Goal: Task Accomplishment & Management: Manage account settings

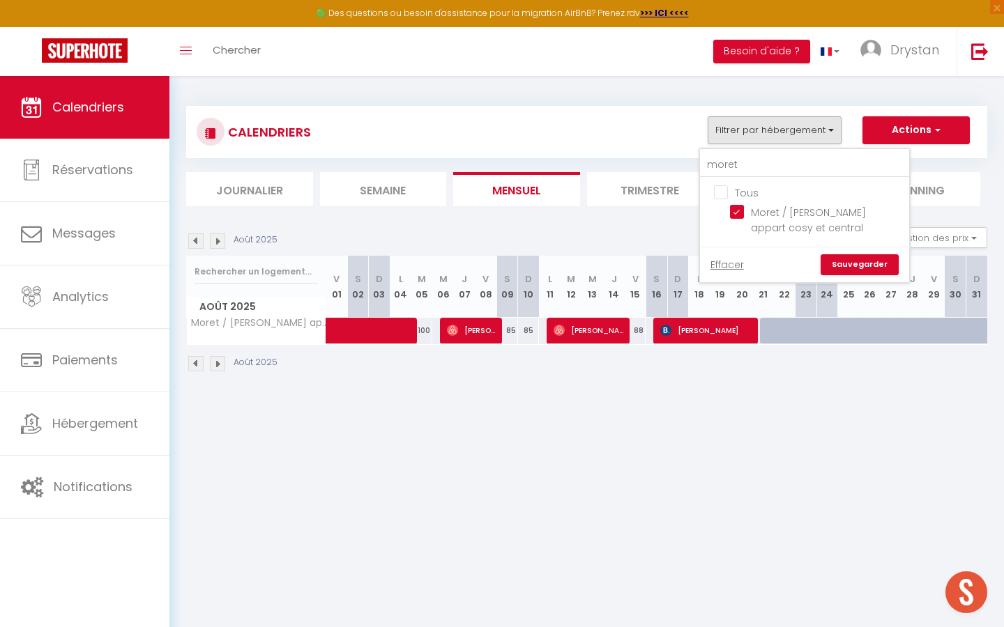
scroll to position [983, 0]
click at [714, 187] on input "Tous" at bounding box center [818, 192] width 209 height 14
checkbox input "true"
click at [735, 210] on input "Moret / [PERSON_NAME] appart cosy et central" at bounding box center [817, 212] width 174 height 14
checkbox input "false"
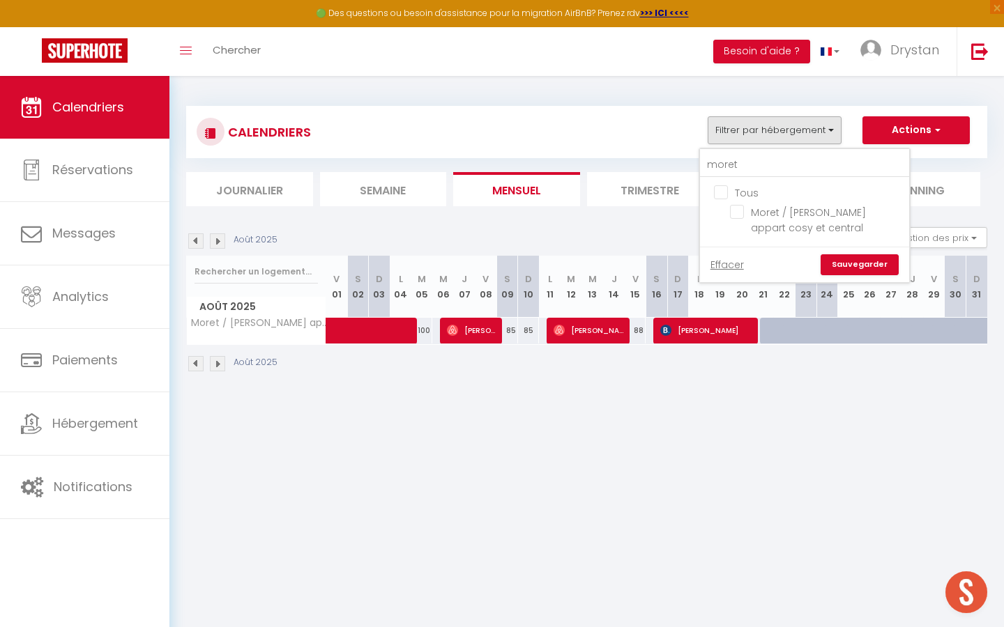
click at [726, 187] on input "Tous" at bounding box center [818, 192] width 209 height 14
checkbox input "true"
click at [860, 263] on link "Sauvegarder" at bounding box center [859, 264] width 78 height 21
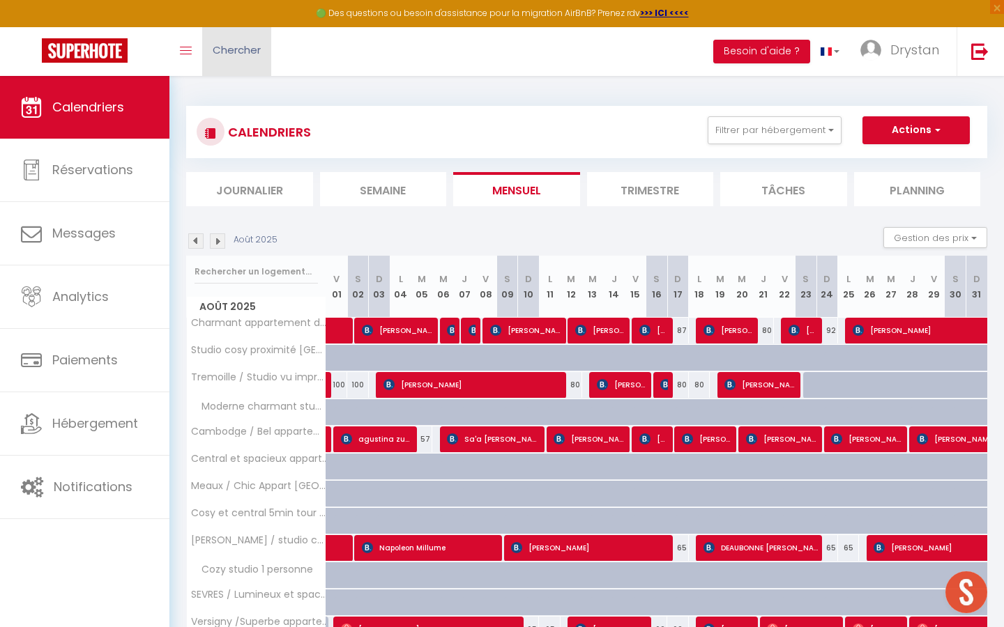
click at [257, 48] on span "Chercher" at bounding box center [237, 50] width 48 height 15
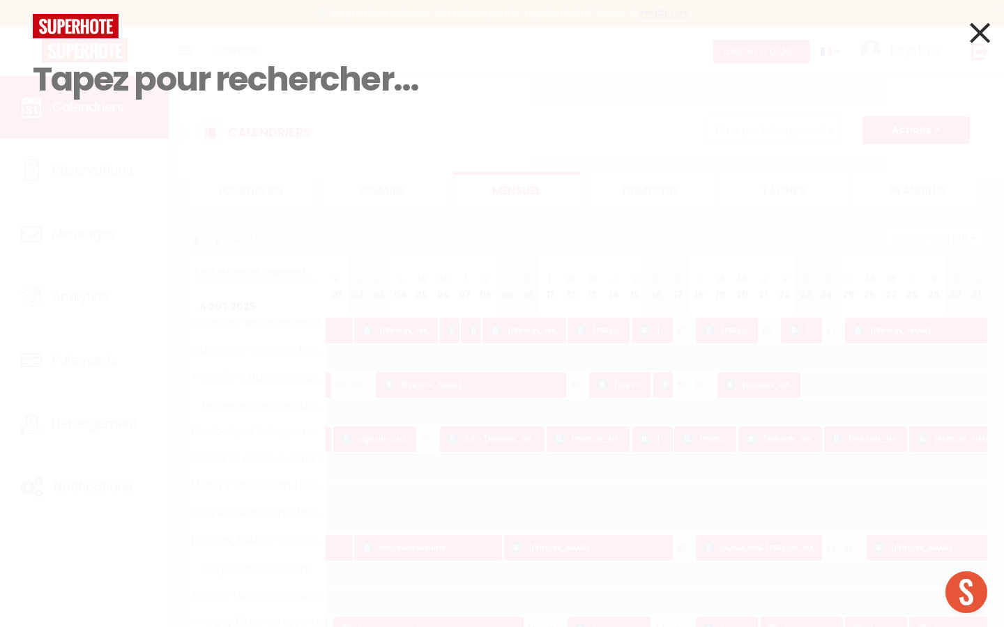
click at [247, 49] on input at bounding box center [502, 79] width 938 height 82
paste input "[PERSON_NAME]"
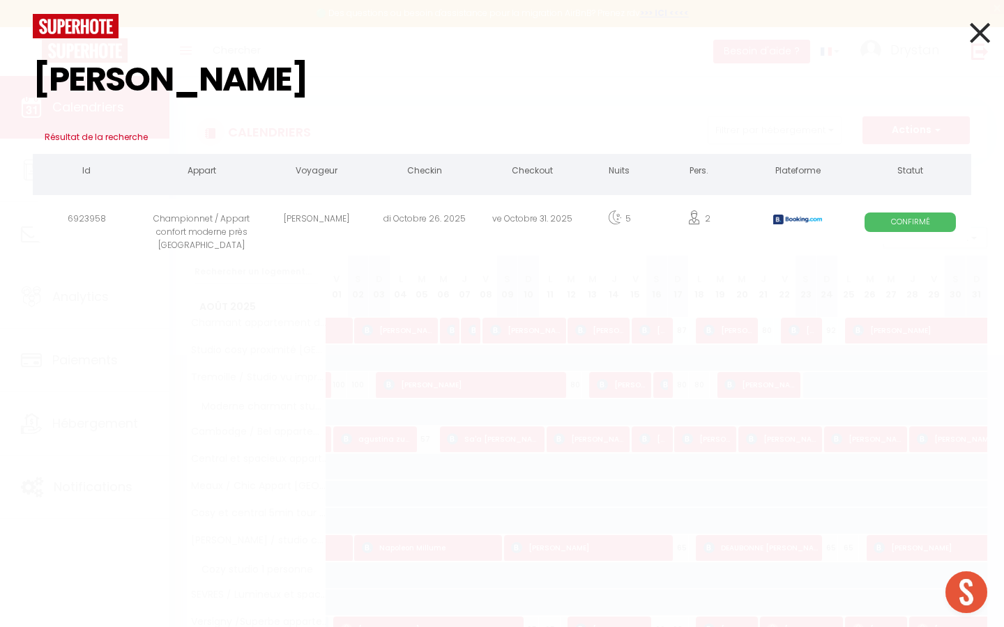
type input "[PERSON_NAME]"
click at [975, 33] on icon at bounding box center [979, 32] width 20 height 35
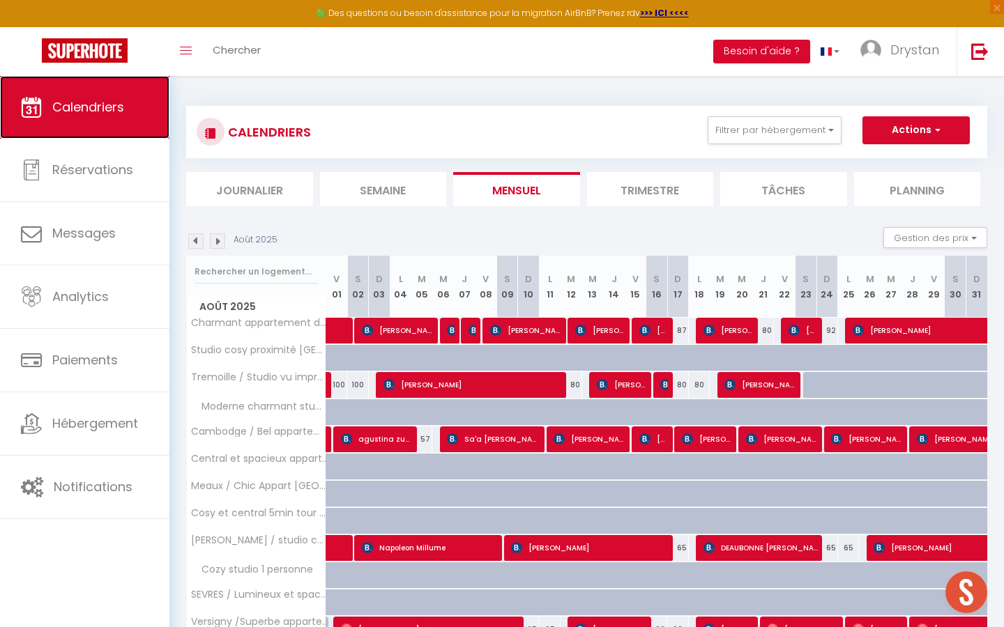
click at [54, 111] on span "Calendriers" at bounding box center [88, 106] width 72 height 17
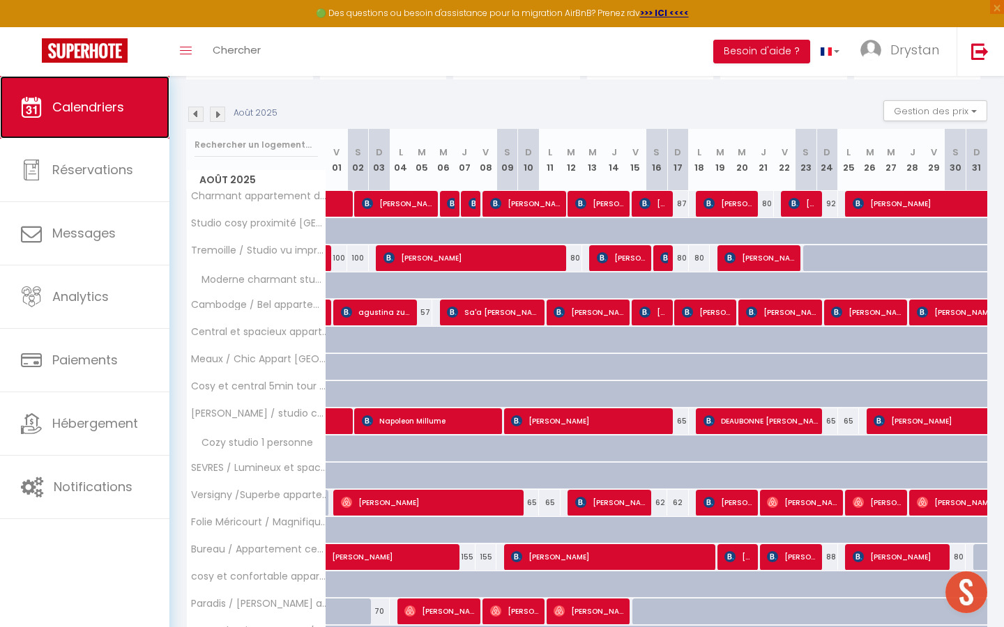
scroll to position [0, 0]
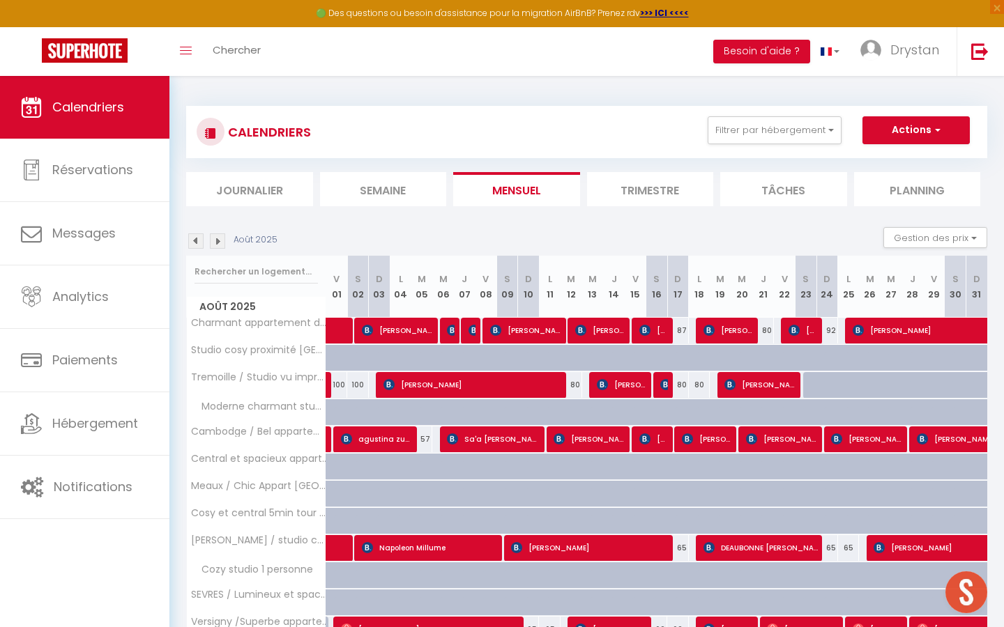
click at [212, 240] on img at bounding box center [217, 240] width 15 height 15
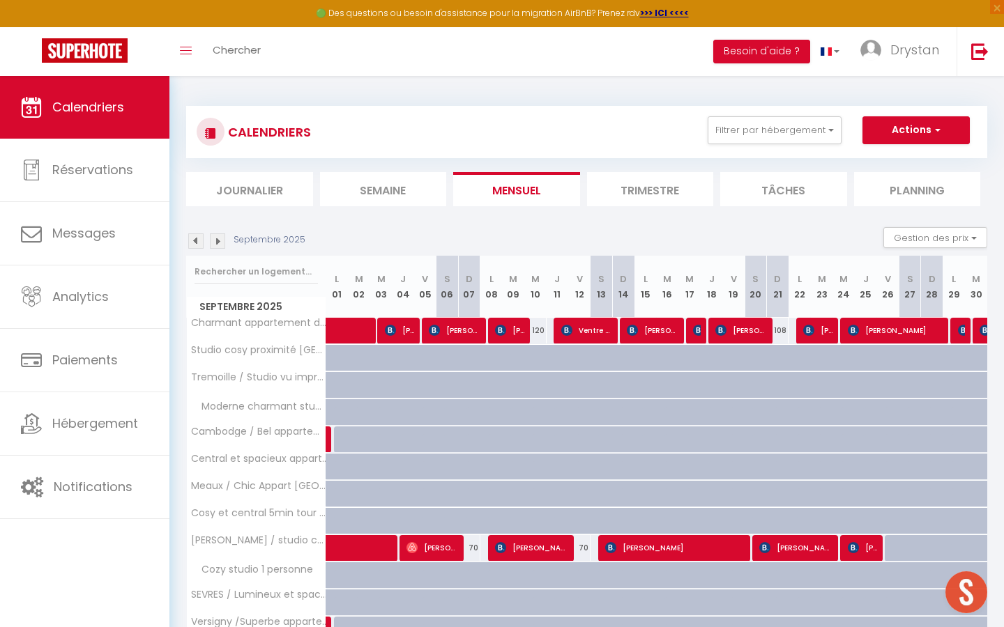
click at [212, 240] on img at bounding box center [217, 240] width 15 height 15
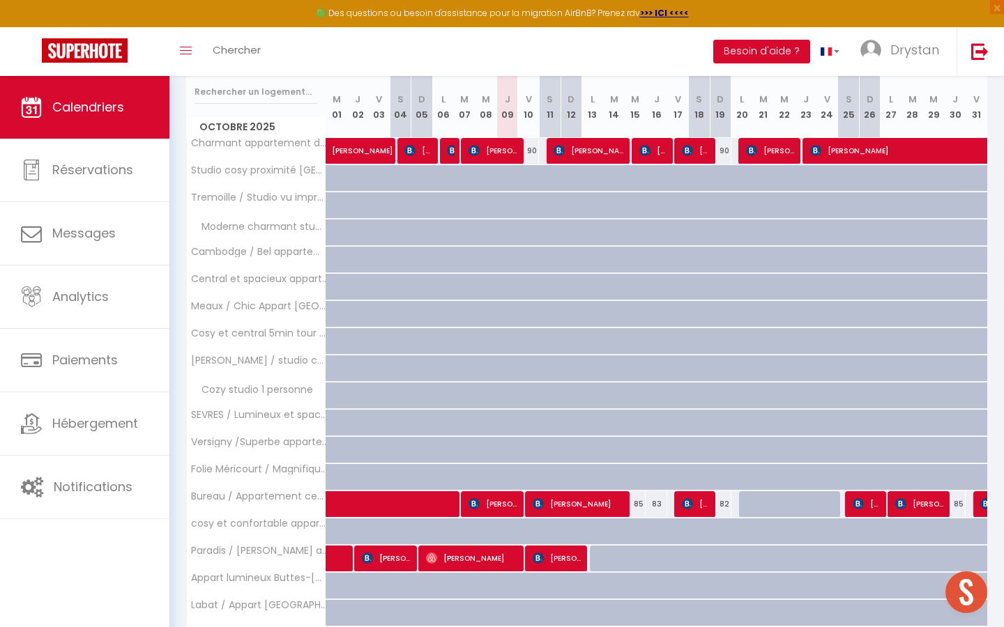
scroll to position [179, 0]
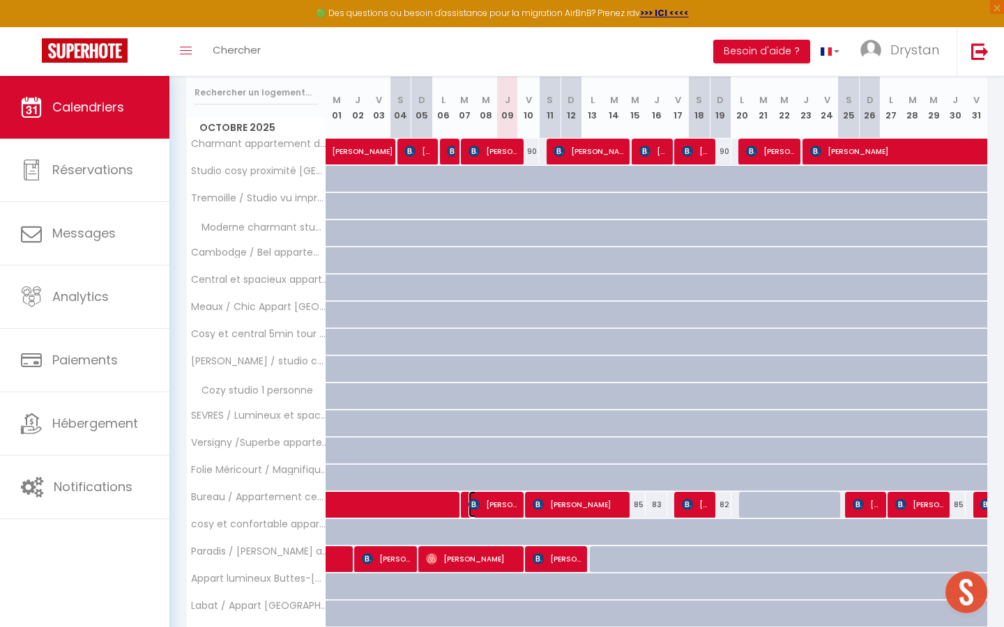
click at [507, 503] on span "[PERSON_NAME]" at bounding box center [493, 504] width 50 height 26
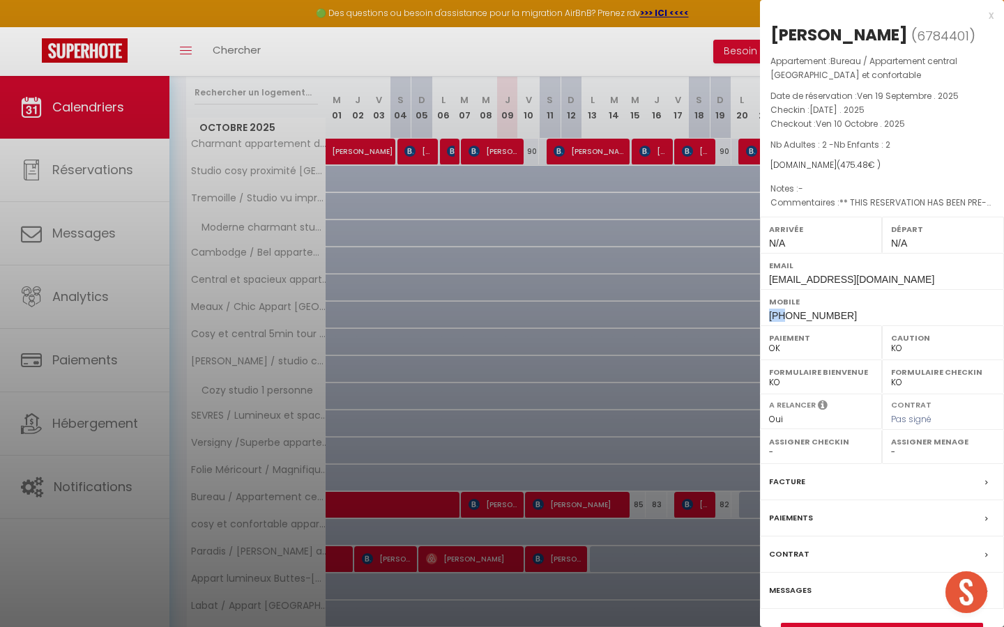
drag, startPoint x: 768, startPoint y: 314, endPoint x: 785, endPoint y: 316, distance: 17.0
click at [785, 316] on div "Mobile [PHONE_NUMBER]" at bounding box center [882, 307] width 244 height 36
copy span "+99"
click at [444, 258] on div at bounding box center [502, 313] width 1004 height 627
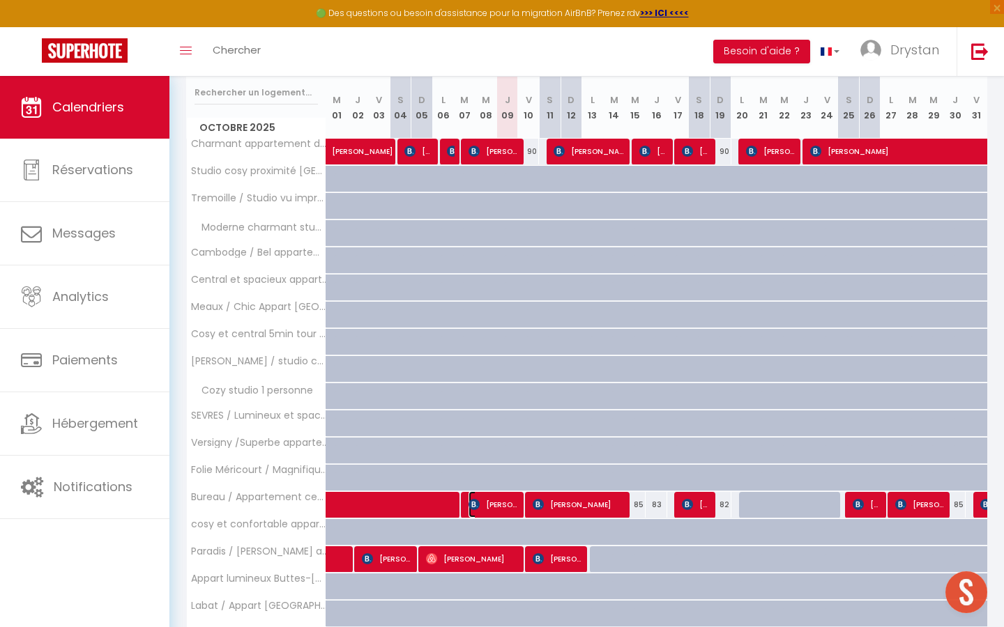
click at [504, 509] on span "[PERSON_NAME]" at bounding box center [493, 504] width 50 height 26
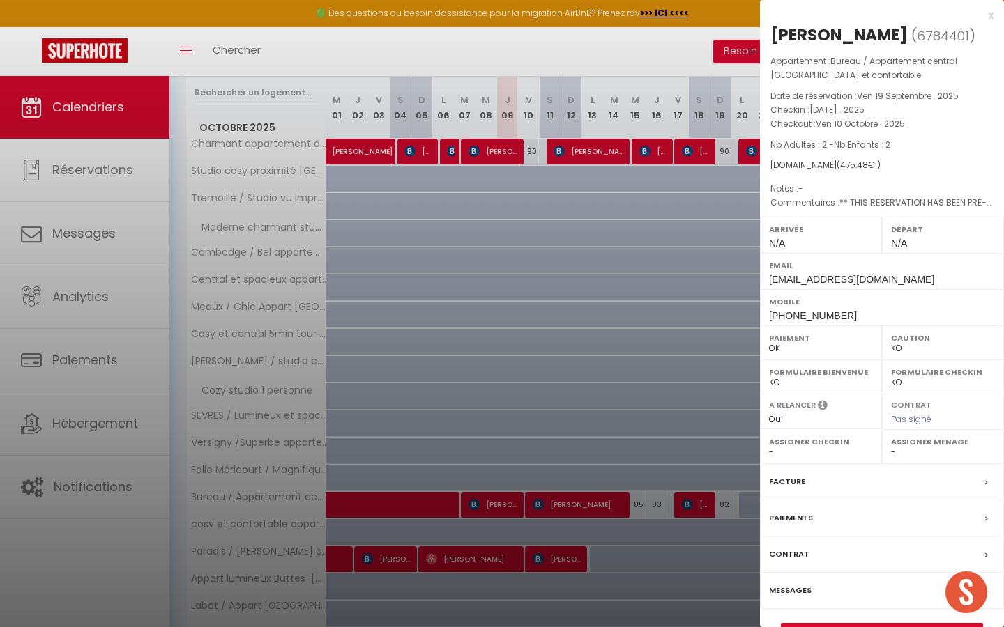
click at [463, 388] on div at bounding box center [502, 313] width 1004 height 627
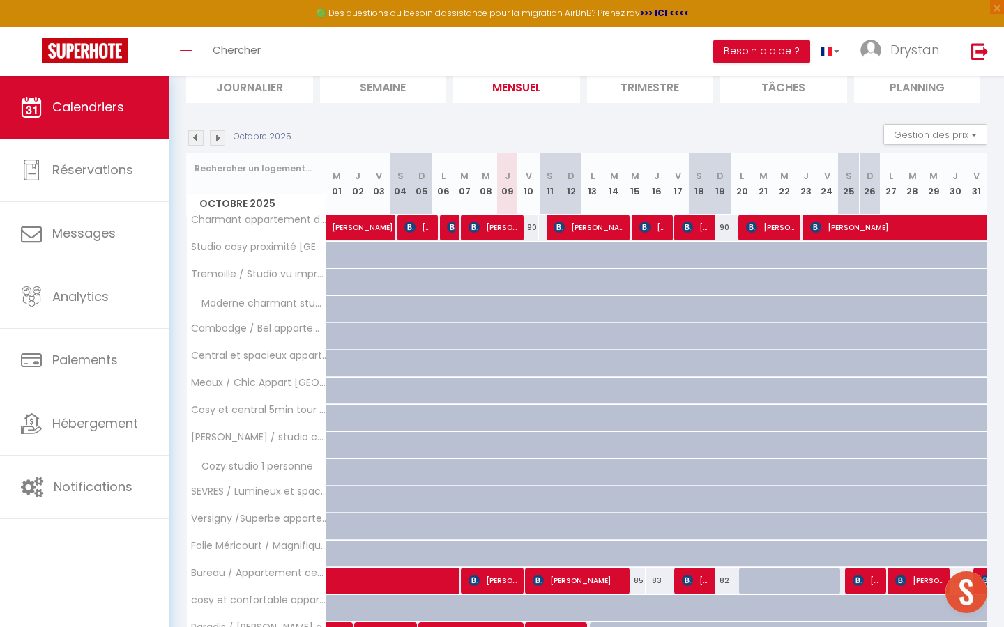
scroll to position [0, 0]
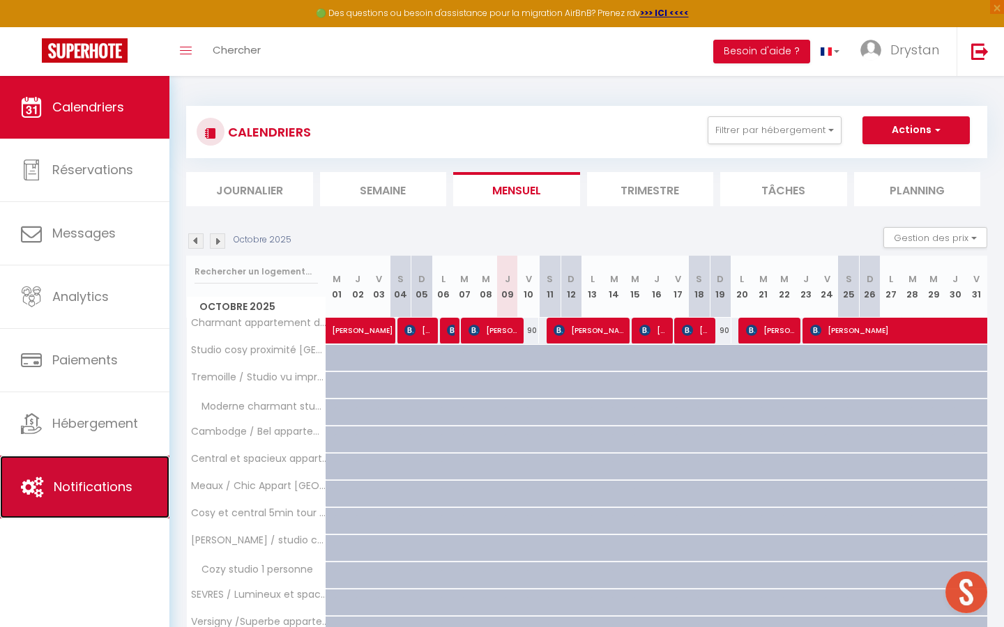
click at [75, 505] on link "Notifications" at bounding box center [84, 487] width 169 height 63
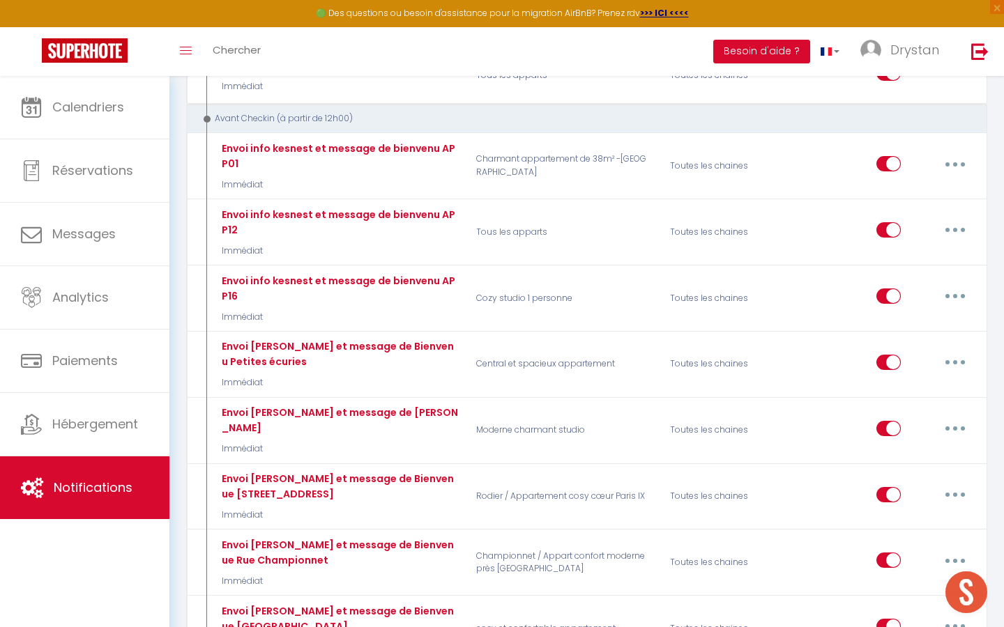
scroll to position [222, 0]
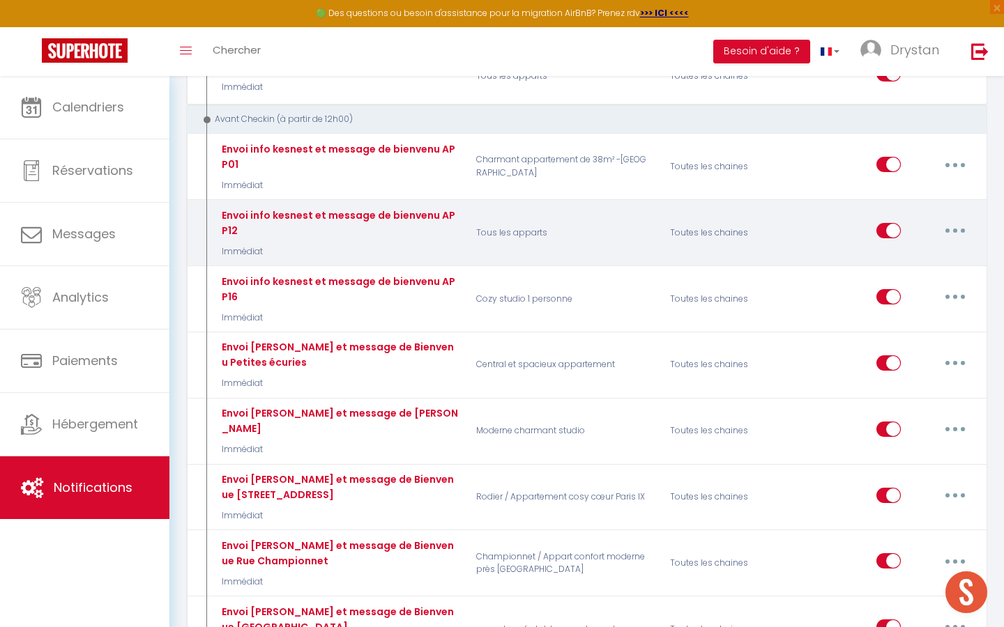
click at [955, 233] on button "button" at bounding box center [954, 231] width 39 height 22
click at [919, 256] on link "Editer" at bounding box center [918, 263] width 103 height 24
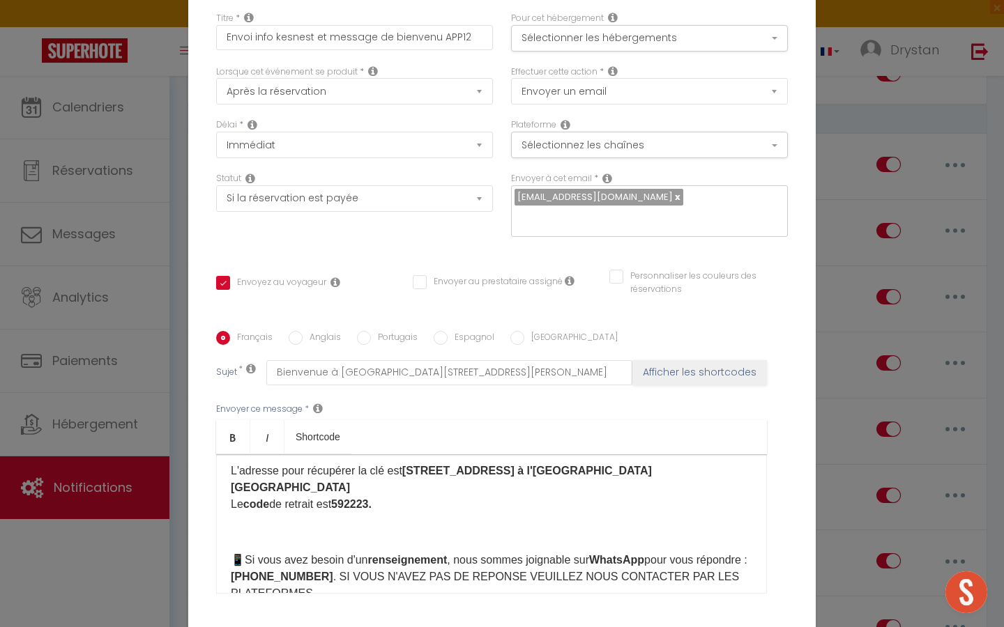
scroll to position [181, 0]
click at [953, 160] on div "Modifier la notification × Titre * Envoi info kesnest et message de bienvenu AP…" at bounding box center [502, 313] width 1004 height 627
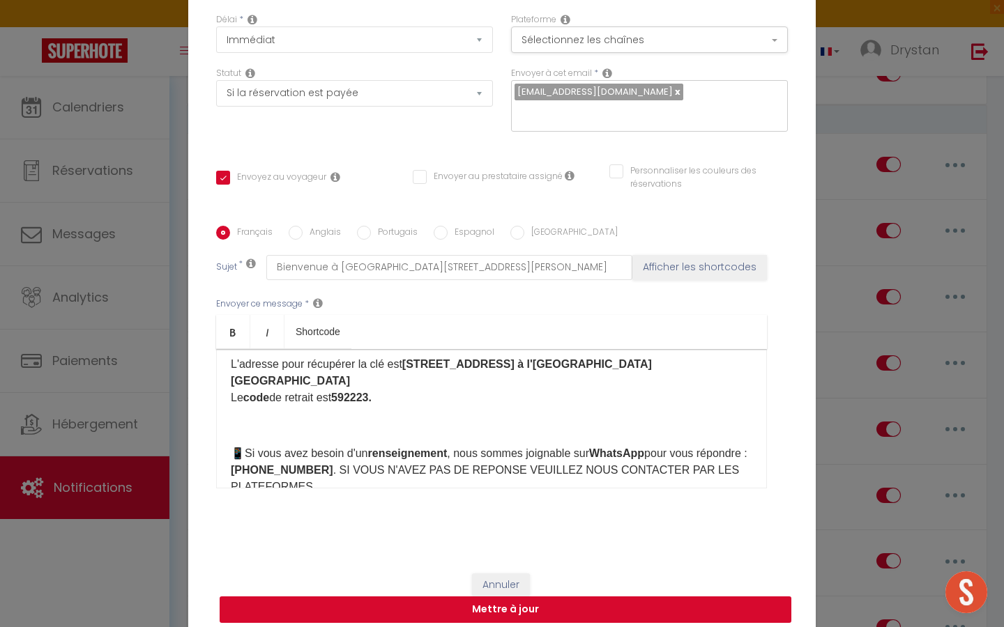
click at [590, 608] on button "Mettre à jour" at bounding box center [506, 610] width 572 height 26
checkbox input "true"
checkbox input "false"
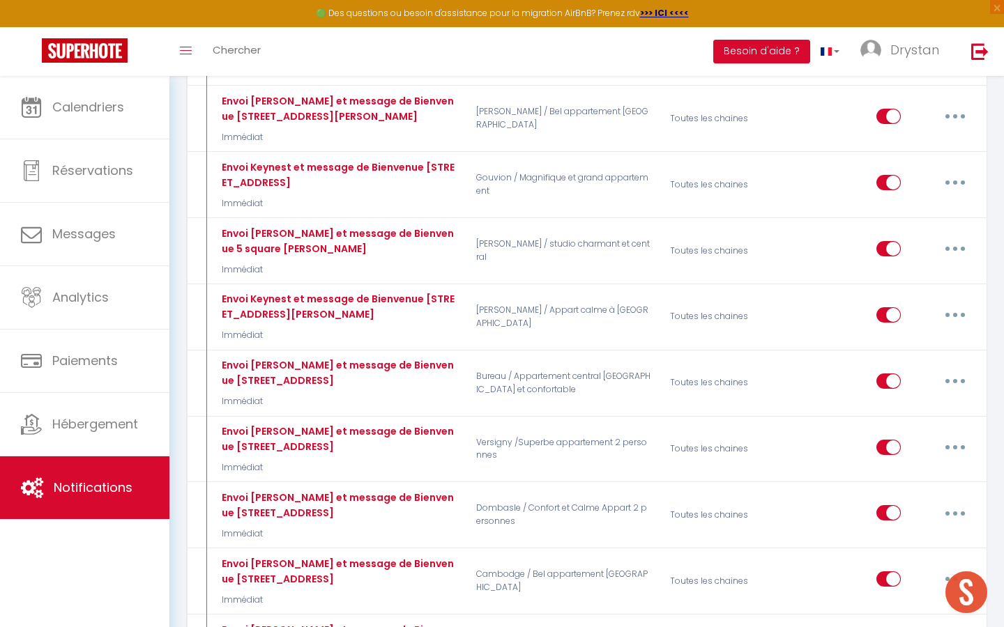
scroll to position [2046, 0]
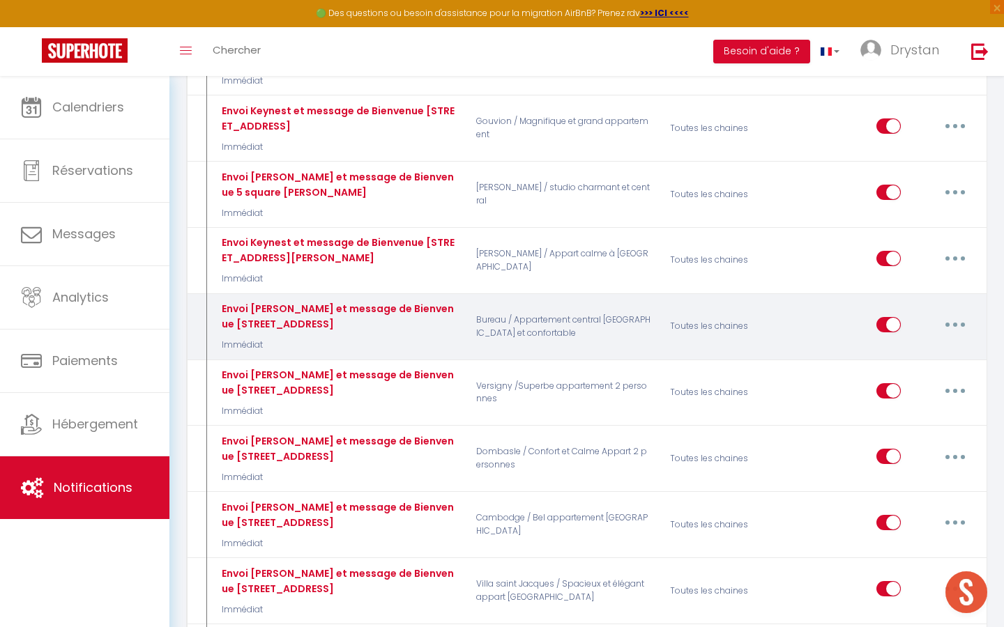
click at [944, 331] on button "button" at bounding box center [954, 325] width 39 height 22
click at [917, 355] on link "Editer" at bounding box center [918, 356] width 103 height 24
type input "Envoi [PERSON_NAME] et message de Bienvenue [STREET_ADDRESS]"
select select "Immédiat"
select select
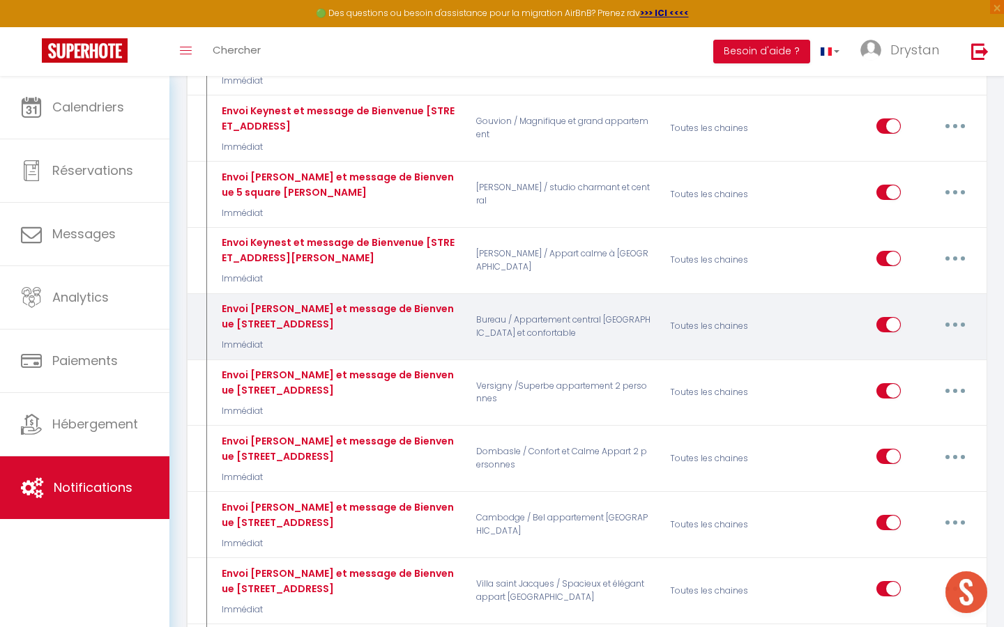
checkbox input "true"
checkbox input "false"
radio input "true"
type input "Bienvenue dans votre appartement au [STREET_ADDRESS]"
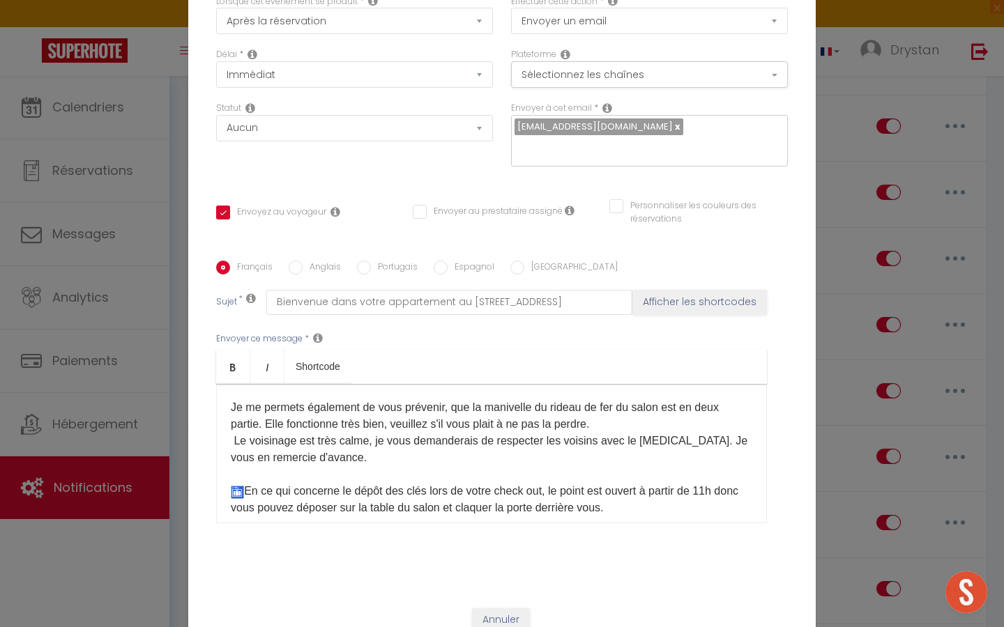
scroll to position [582, 0]
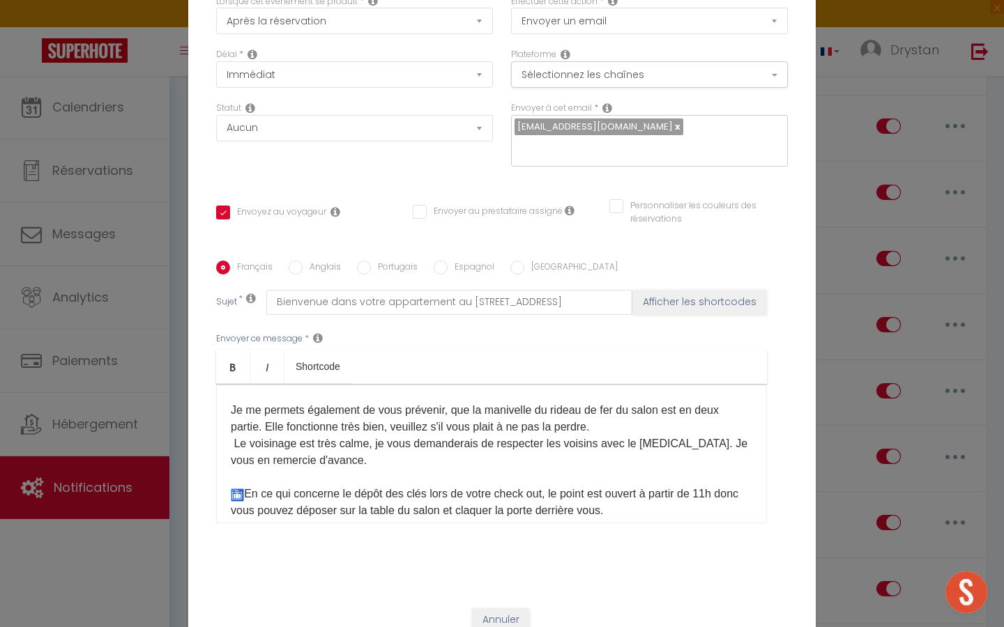
click at [487, 432] on span "Je me permets également de vous prévenir, que la manivelle du rideau de fer du …" at bounding box center [475, 418] width 488 height 29
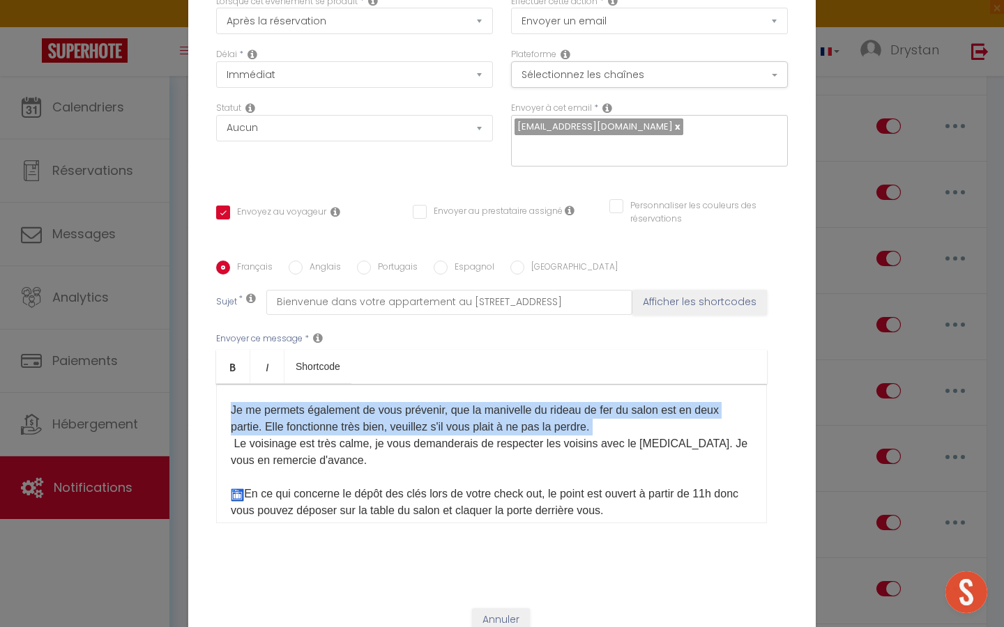
click at [487, 432] on span "Je me permets également de vous prévenir, que la manivelle du rideau de fer du …" at bounding box center [475, 418] width 488 height 29
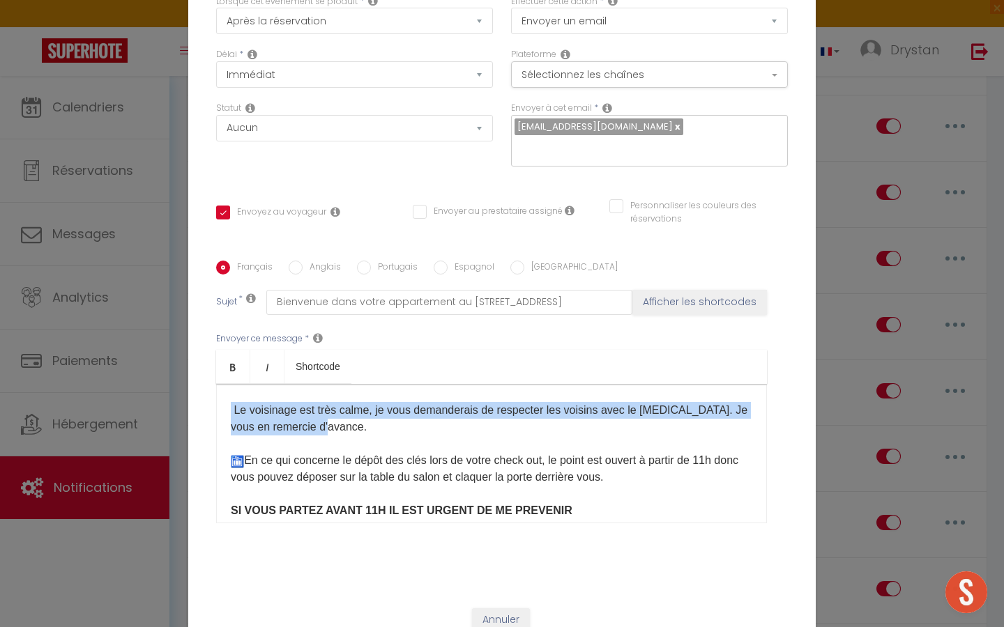
drag, startPoint x: 382, startPoint y: 445, endPoint x: 225, endPoint y: 432, distance: 157.4
click at [225, 432] on div "Bonjour et bienvenue à votre appartement au [STREET_ADDRESS] ! Merci de bien li…" at bounding box center [491, 453] width 551 height 139
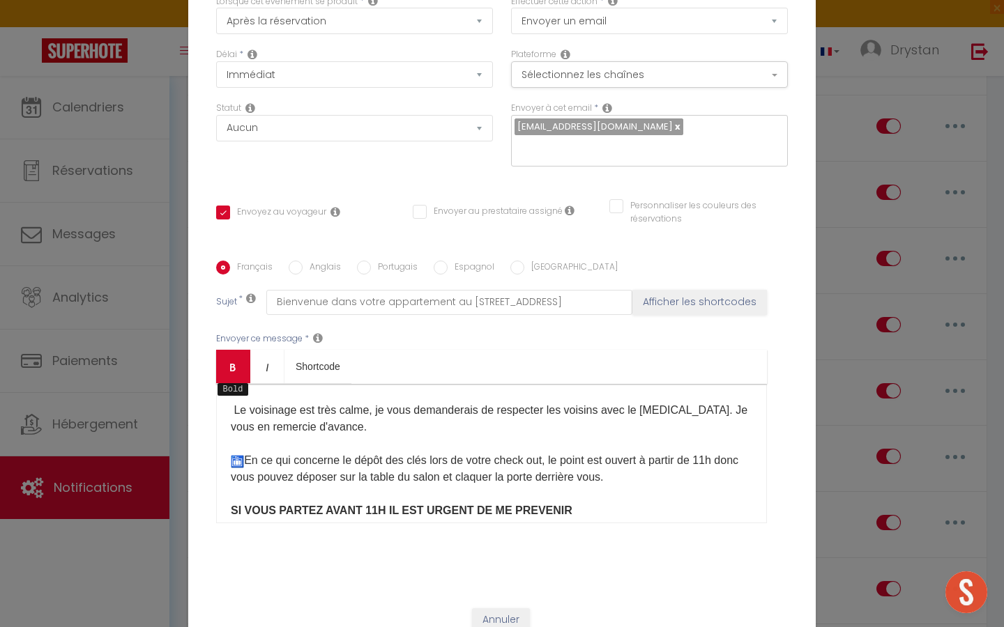
click at [237, 352] on link "Bold" at bounding box center [233, 366] width 34 height 33
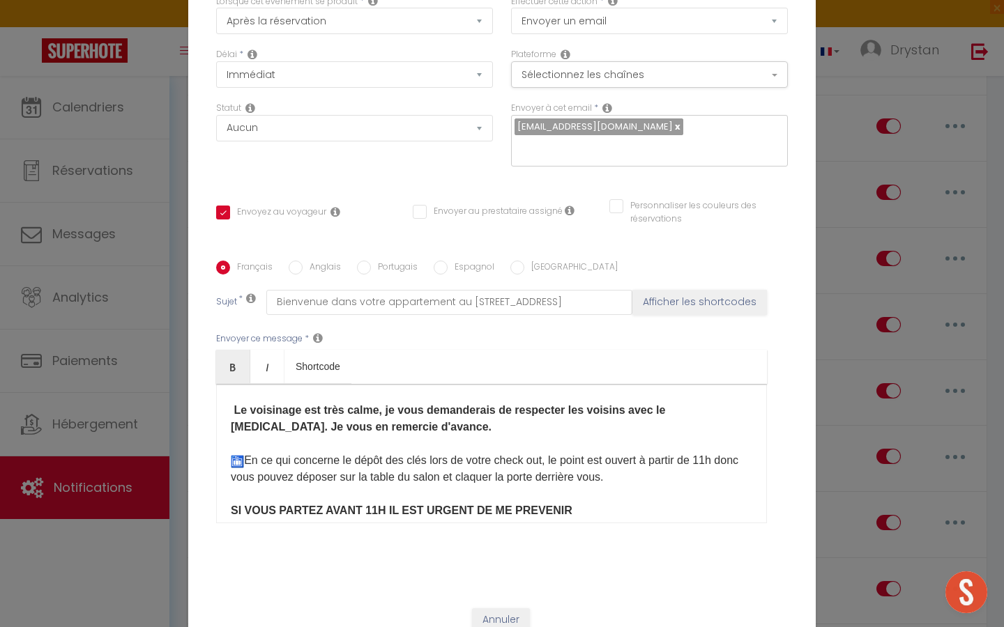
click at [392, 436] on li "Accès à l'appartement : Dans le couloir première porte à gauche​ Ouvrez la port…" at bounding box center [491, 357] width 521 height 156
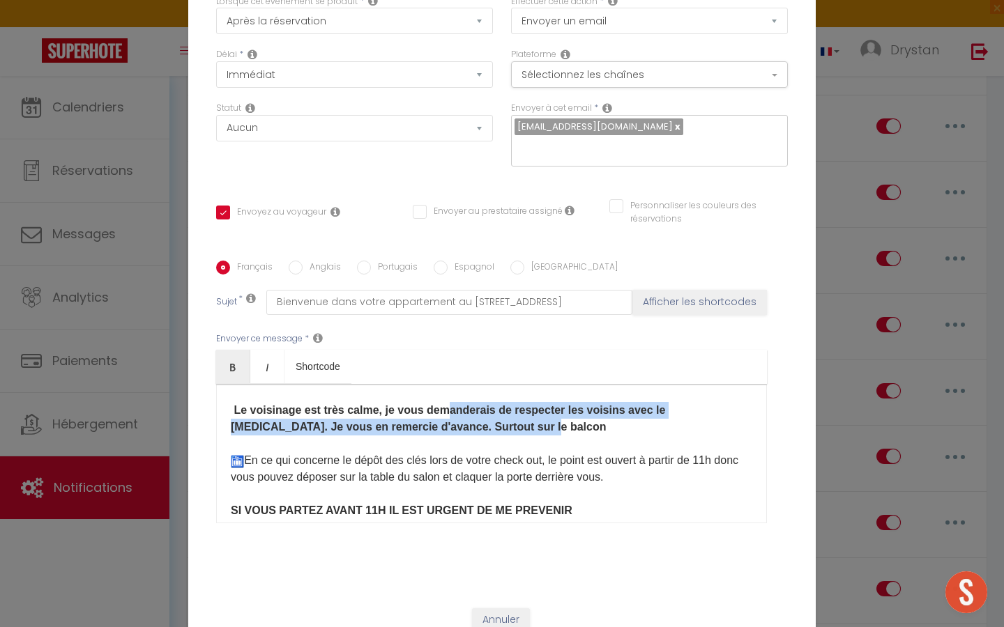
click at [460, 436] on li "Accès à l'appartement : Dans le couloir première porte à gauche​ Ouvrez la port…" at bounding box center [491, 357] width 521 height 156
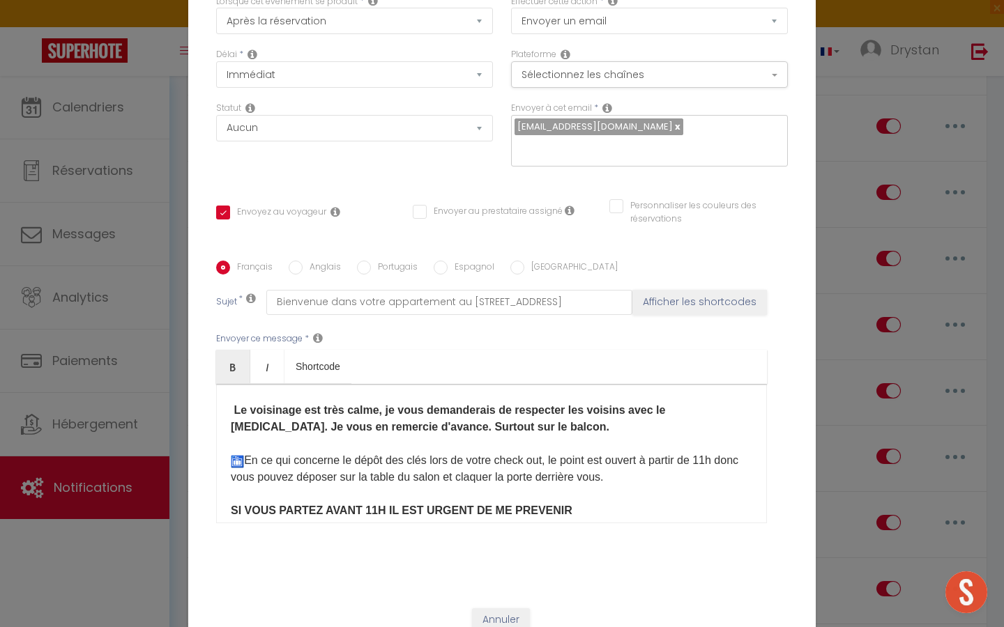
click at [661, 431] on strong "Le voisinage est très calme, je vous demanderais de respecter les voisins avec …" at bounding box center [448, 418] width 434 height 29
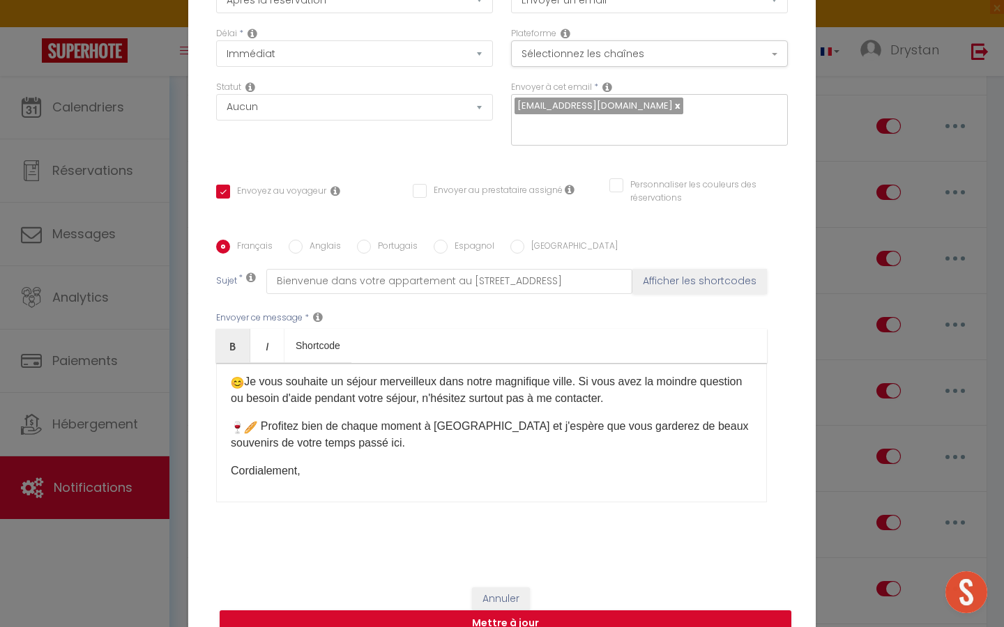
scroll to position [615, 0]
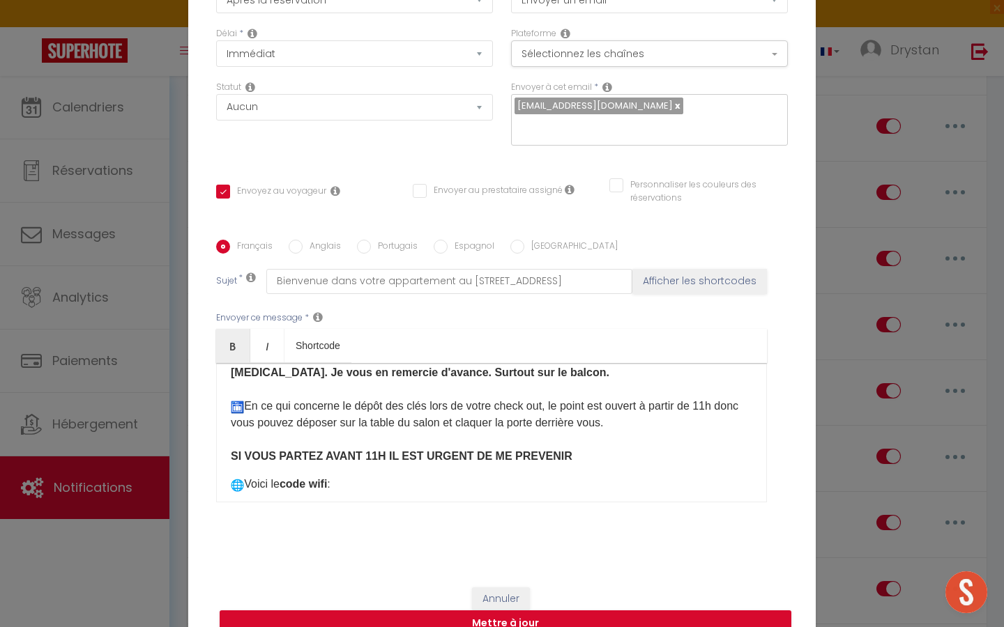
click at [479, 381] on li "Accès à l'appartement : Dans le couloir première porte à gauche​ Ouvrez la port…" at bounding box center [491, 303] width 521 height 156
click at [433, 381] on li "Accès à l'appartement : Dans le couloir première porte à gauche​ Ouvrez la port…" at bounding box center [491, 303] width 521 height 156
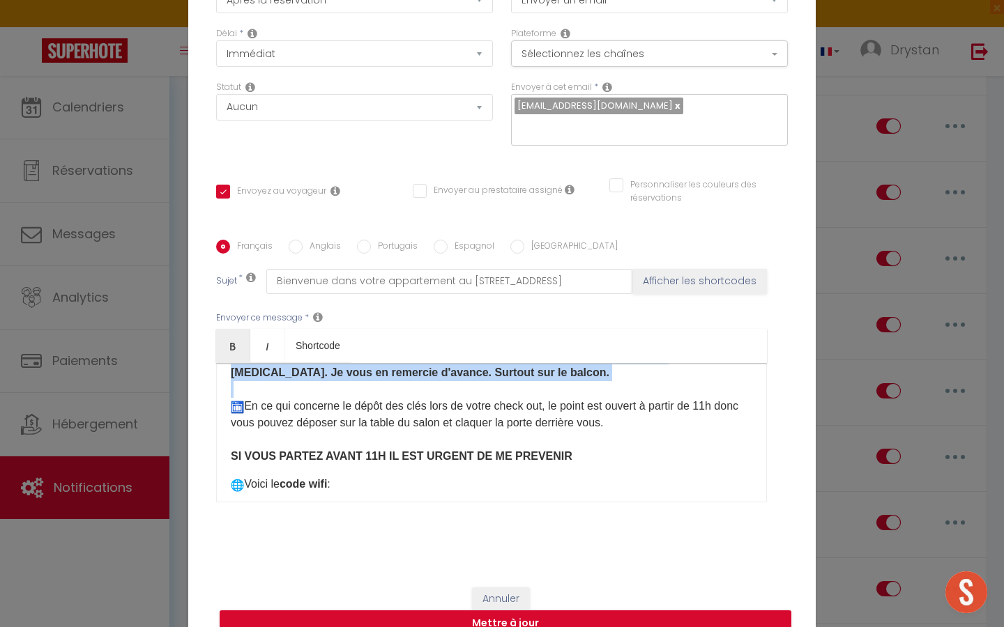
click at [433, 381] on li "Accès à l'appartement : Dans le couloir première porte à gauche​ Ouvrez la port…" at bounding box center [491, 303] width 521 height 156
copy li "​ Le voisinage est très calme, je vous demanderais de respecter les voisins ave…"
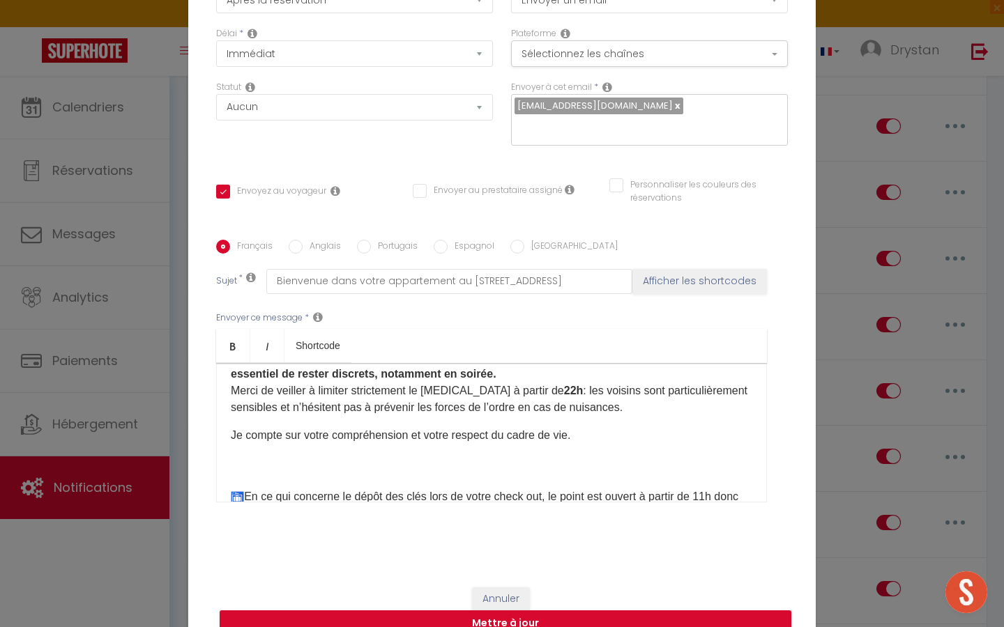
scroll to position [652, 0]
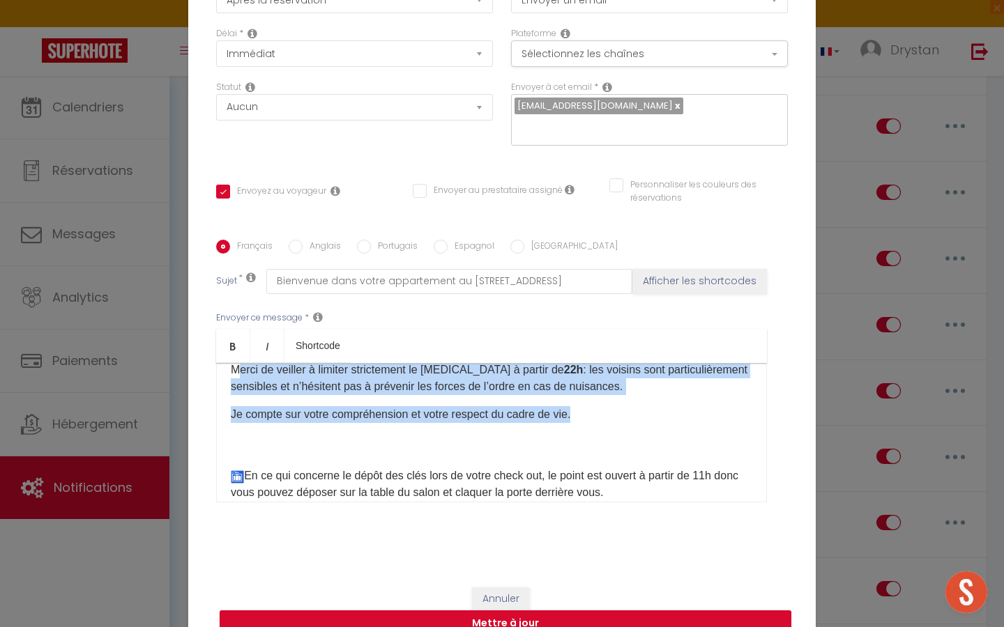
drag, startPoint x: 588, startPoint y: 438, endPoint x: 224, endPoint y: 397, distance: 366.9
click at [224, 397] on div "Bonjour et bienvenue à votre appartement au [STREET_ADDRESS] ! Merci de bien li…" at bounding box center [491, 432] width 551 height 139
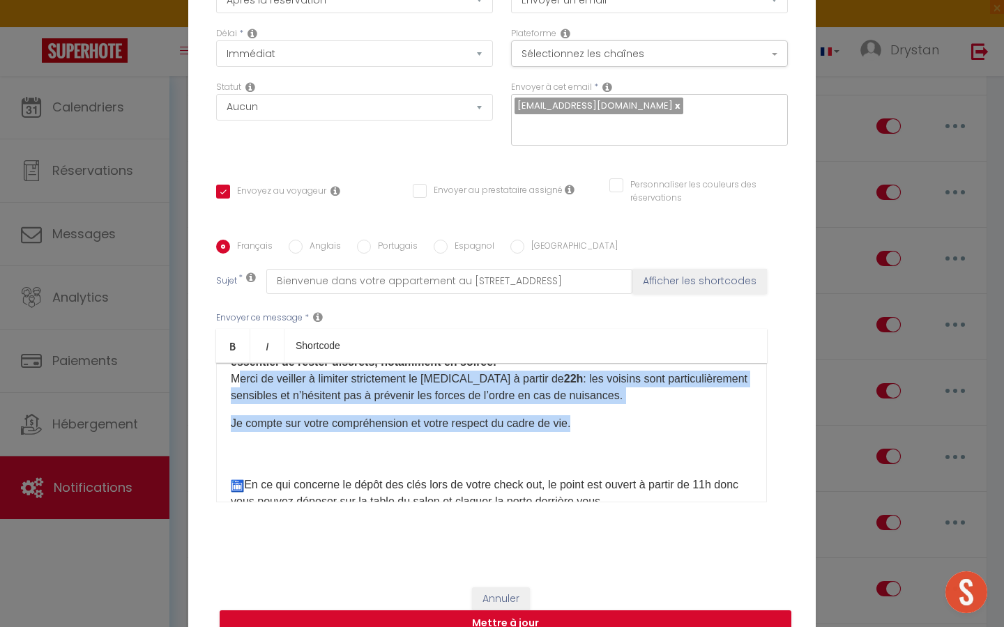
scroll to position [616, 0]
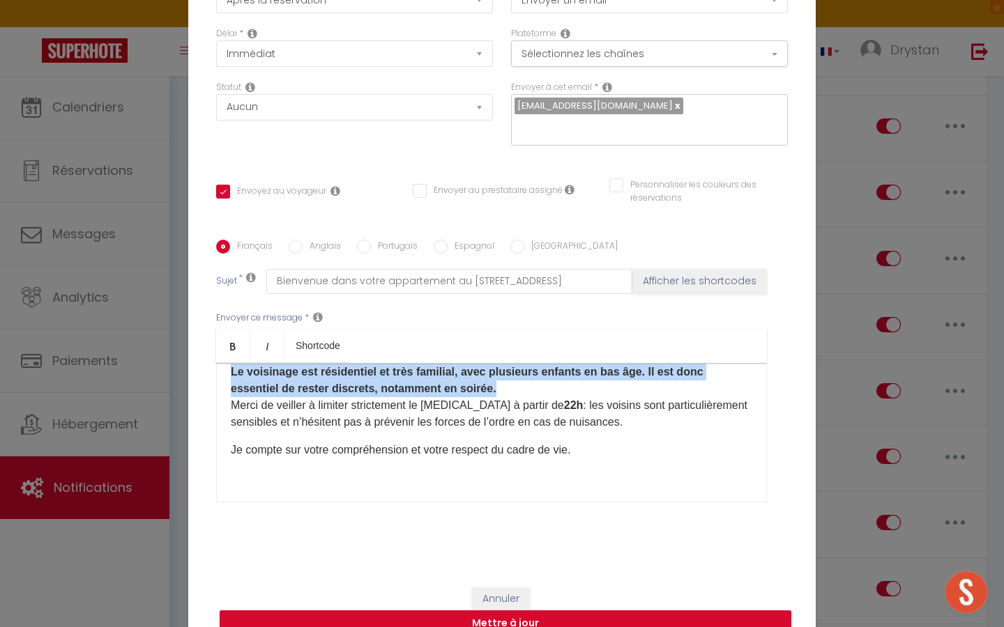
drag, startPoint x: 458, startPoint y: 406, endPoint x: 229, endPoint y: 388, distance: 229.3
click at [229, 388] on div "Bonjour et bienvenue à votre appartement au [STREET_ADDRESS] ! Merci de bien li…" at bounding box center [491, 432] width 551 height 139
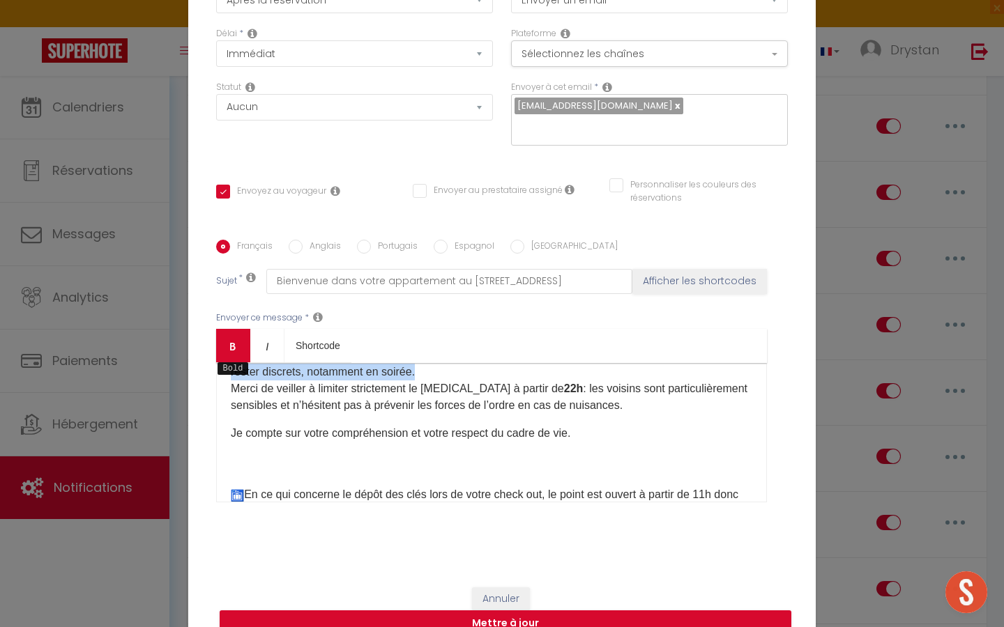
click at [227, 341] on icon "Bold" at bounding box center [232, 346] width 11 height 11
click at [324, 413] on p "Le voisinage est résidentiel et très familial, avec plusieurs enfants en bas âg…" at bounding box center [491, 380] width 521 height 67
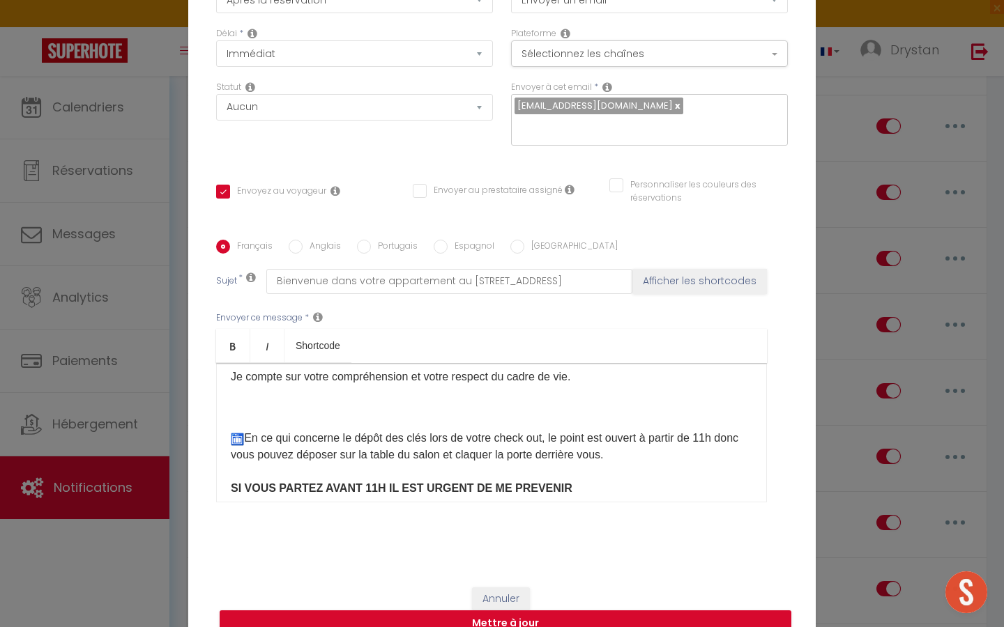
scroll to position [682, 0]
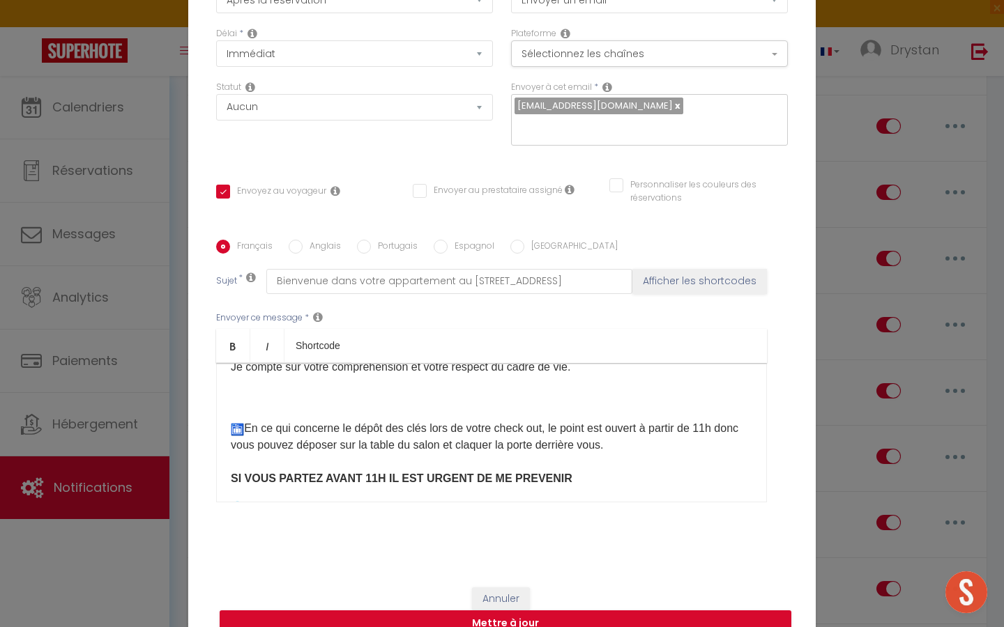
click at [247, 428] on li "​En ce qui concerne le dépôt des clés lors de votre check out, le point est ouv…" at bounding box center [491, 446] width 521 height 84
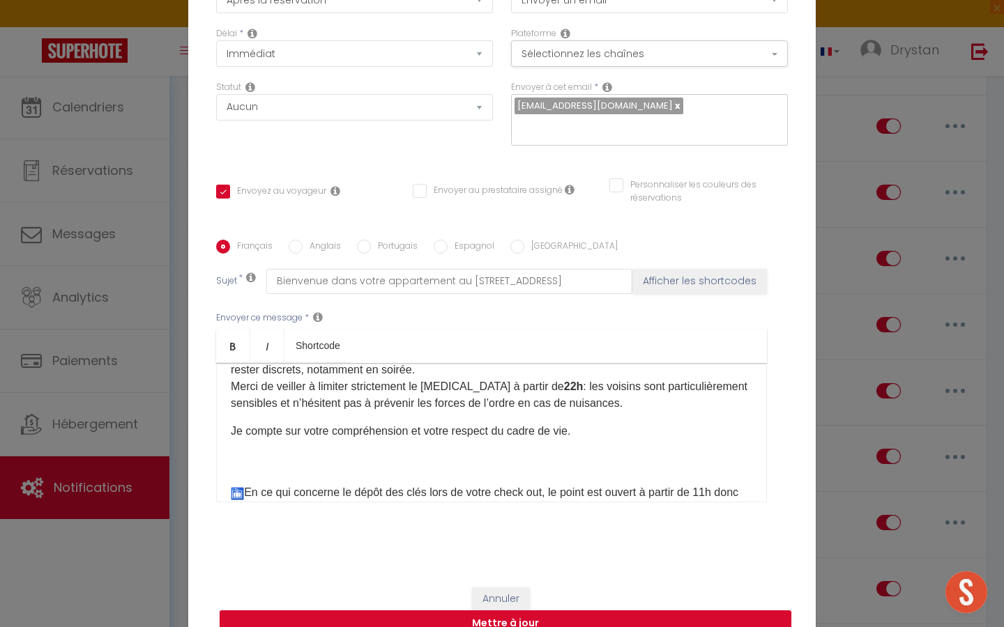
scroll to position [623, 0]
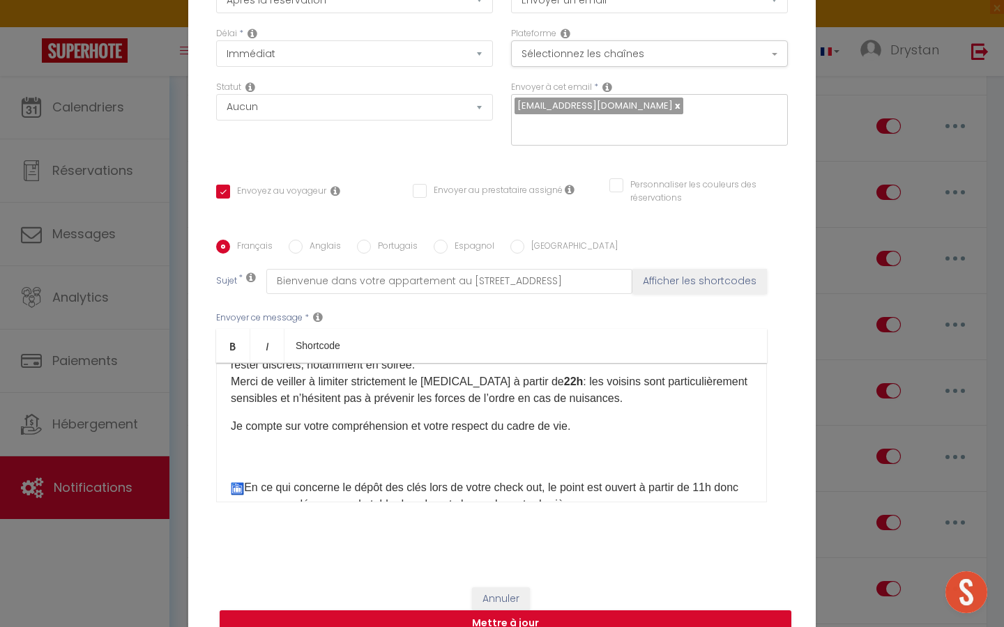
drag, startPoint x: 546, startPoint y: 403, endPoint x: 636, endPoint y: 431, distance: 94.3
click at [636, 431] on div "Bonjour et bienvenue à votre appartement au [STREET_ADDRESS] ! Merci de bien li…" at bounding box center [491, 432] width 551 height 139
click at [222, 335] on link "Bold" at bounding box center [233, 345] width 34 height 33
click at [335, 394] on p "Le voisinage est résidentiel et très familial, avec plusieurs enfants en bas âg…" at bounding box center [491, 373] width 521 height 67
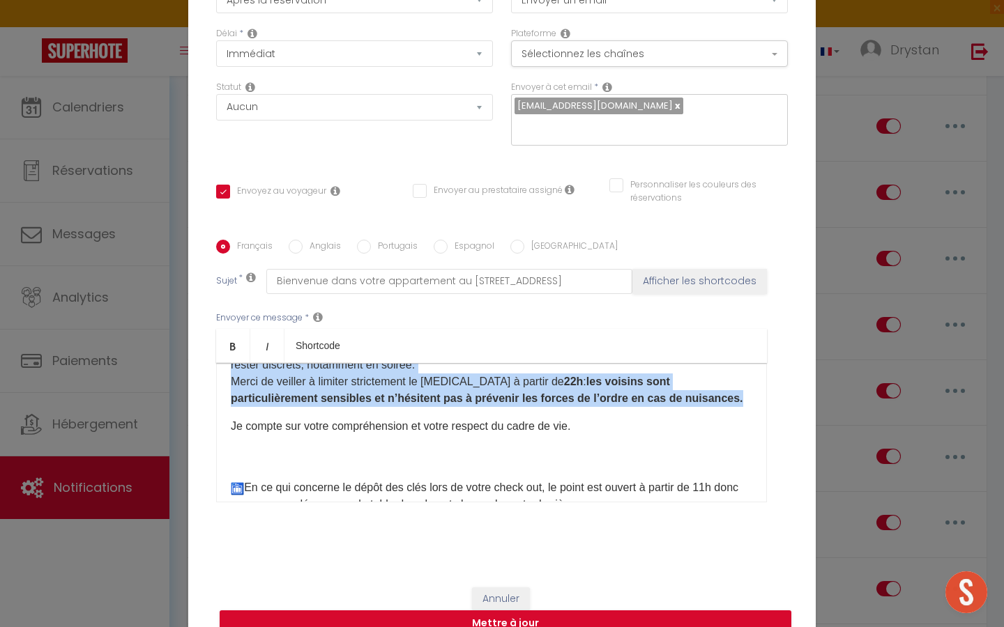
drag, startPoint x: 663, startPoint y: 427, endPoint x: 227, endPoint y: 372, distance: 439.8
click at [227, 372] on div "Bonjour et bienvenue à votre appartement au [STREET_ADDRESS] ! Merci de bien li…" at bounding box center [491, 432] width 551 height 139
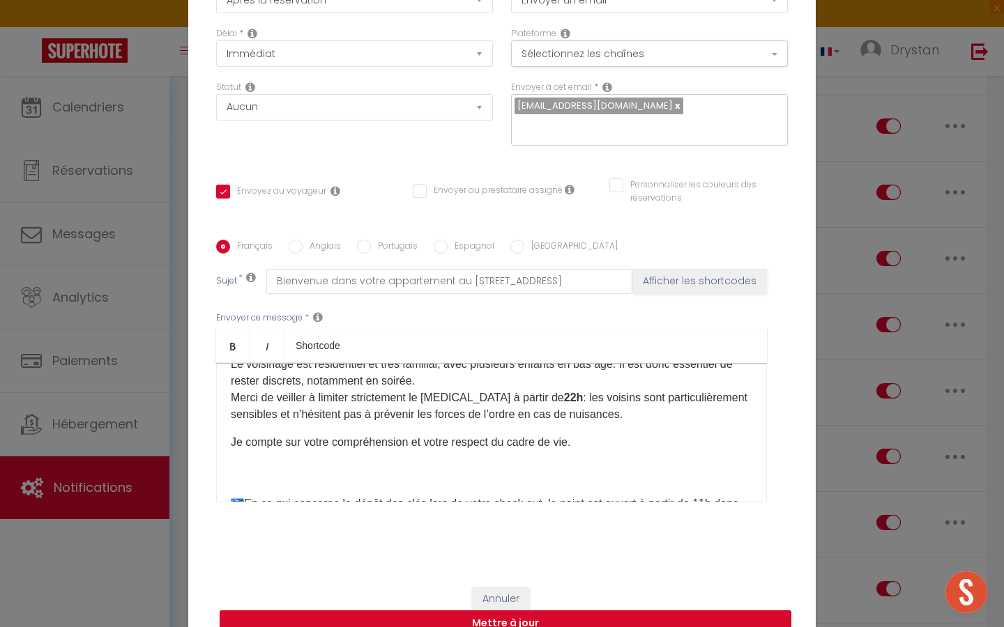
scroll to position [605, 0]
click at [551, 421] on p "Le voisinage est résidentiel et très familial, avec plusieurs enfants en bas âg…" at bounding box center [491, 391] width 521 height 67
drag, startPoint x: 545, startPoint y: 421, endPoint x: 612, endPoint y: 441, distance: 69.9
click at [612, 425] on p "Le voisinage est résidentiel et très familial, avec plusieurs enfants en bas âg…" at bounding box center [491, 391] width 521 height 67
drag, startPoint x: 635, startPoint y: 441, endPoint x: 545, endPoint y: 424, distance: 91.6
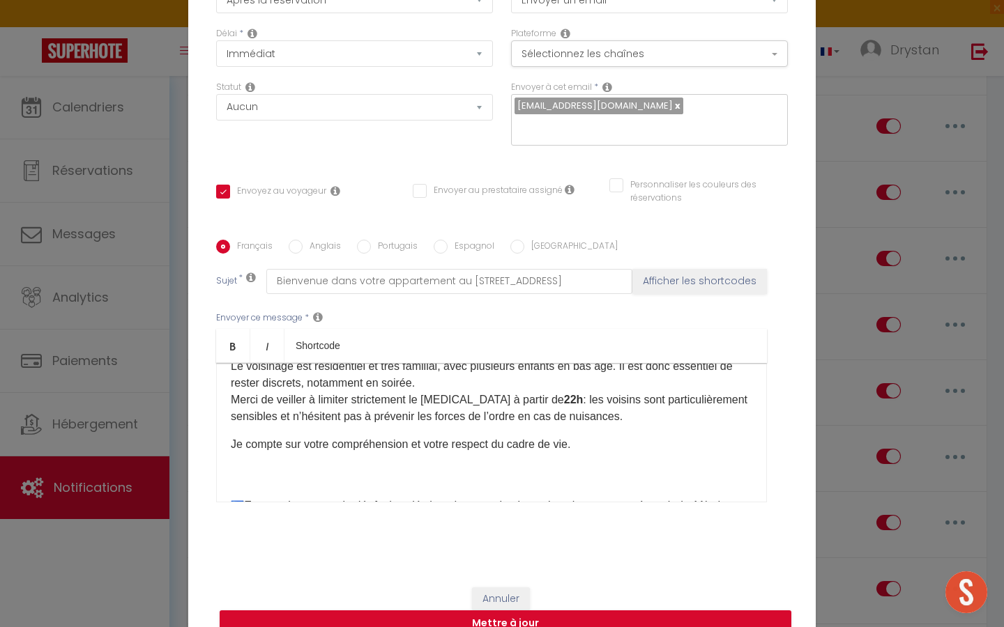
click at [545, 424] on p "Le voisinage est résidentiel et très familial, avec plusieurs enfants en bas âg…" at bounding box center [491, 391] width 521 height 67
click at [231, 341] on icon "Bold" at bounding box center [232, 346] width 11 height 11
click at [289, 425] on p "Le voisinage est résidentiel et très familial, avec plusieurs enfants en bas âg…" at bounding box center [491, 391] width 521 height 67
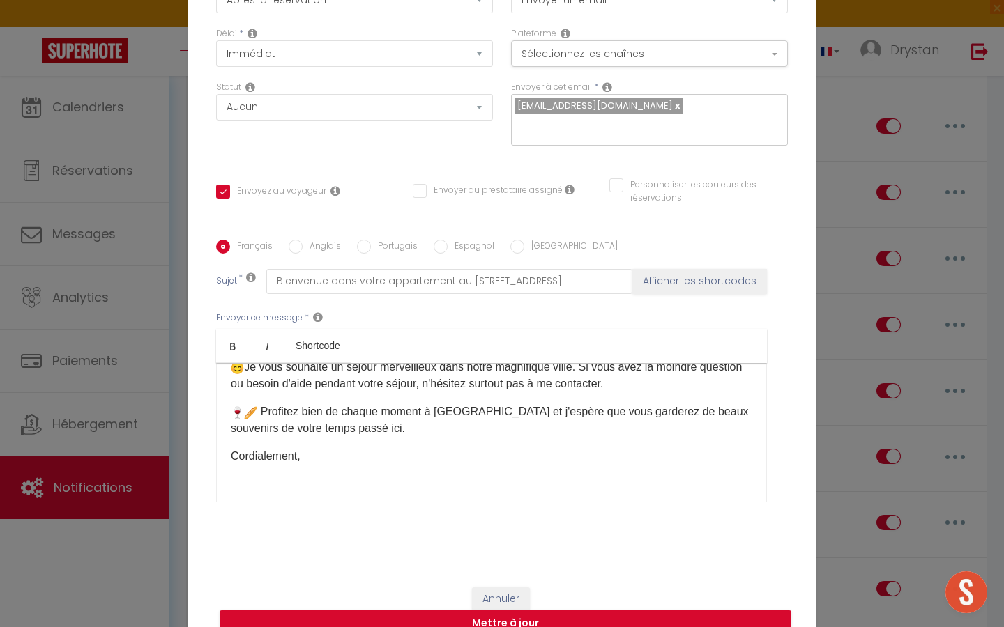
scroll to position [896, 0]
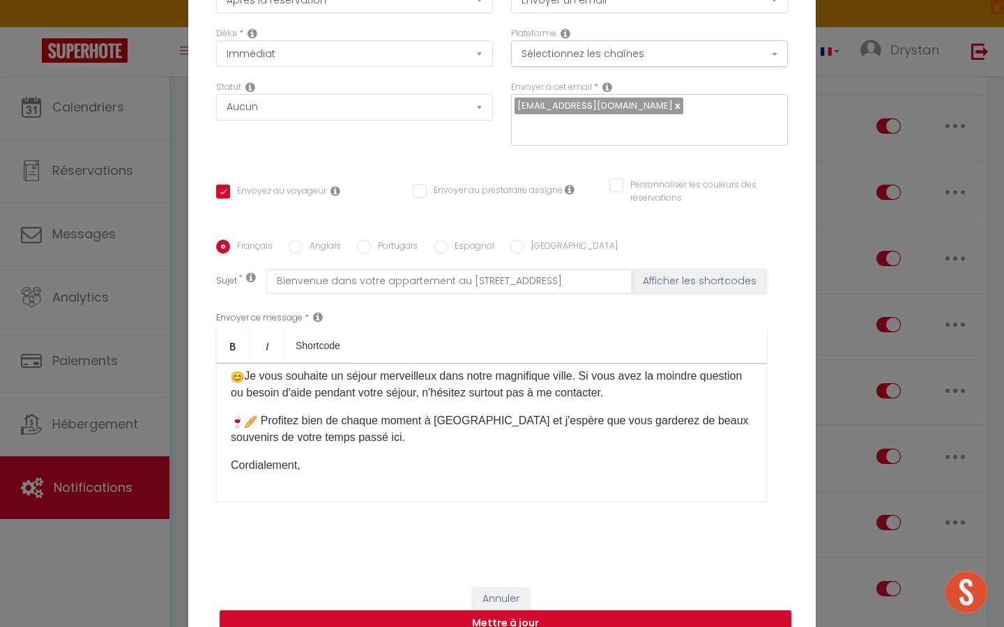
click at [259, 445] on p "​​ ​Profitez bien de chaque moment à [GEOGRAPHIC_DATA] et j'espère que vous gar…" at bounding box center [491, 429] width 521 height 33
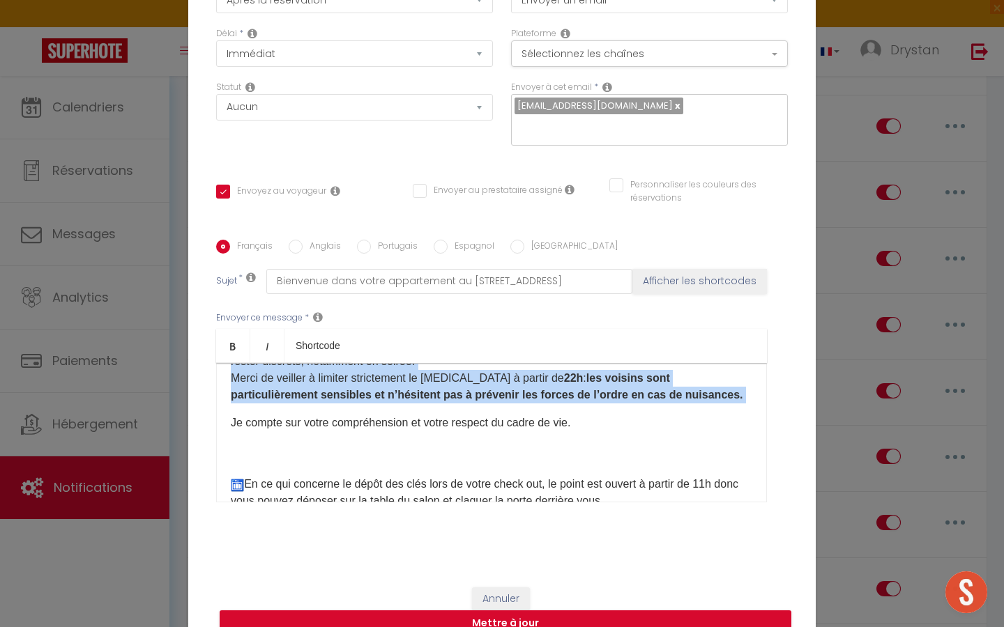
scroll to position [615, 0]
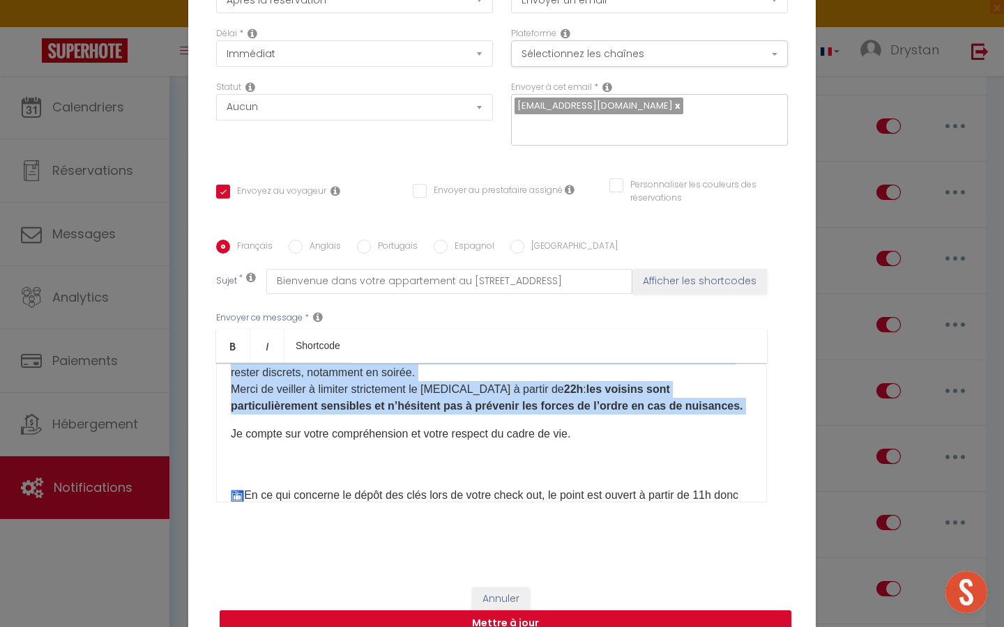
drag, startPoint x: 672, startPoint y: 419, endPoint x: 219, endPoint y: 382, distance: 454.5
click at [219, 382] on div "Bonjour et bienvenue à votre appartement au [STREET_ADDRESS] ! Merci de bien li…" at bounding box center [491, 432] width 551 height 139
copy div "Le voisinage est résidentiel et très familial, avec plusieurs enfants en bas âg…"
click at [544, 611] on button "Mettre à jour" at bounding box center [506, 624] width 572 height 26
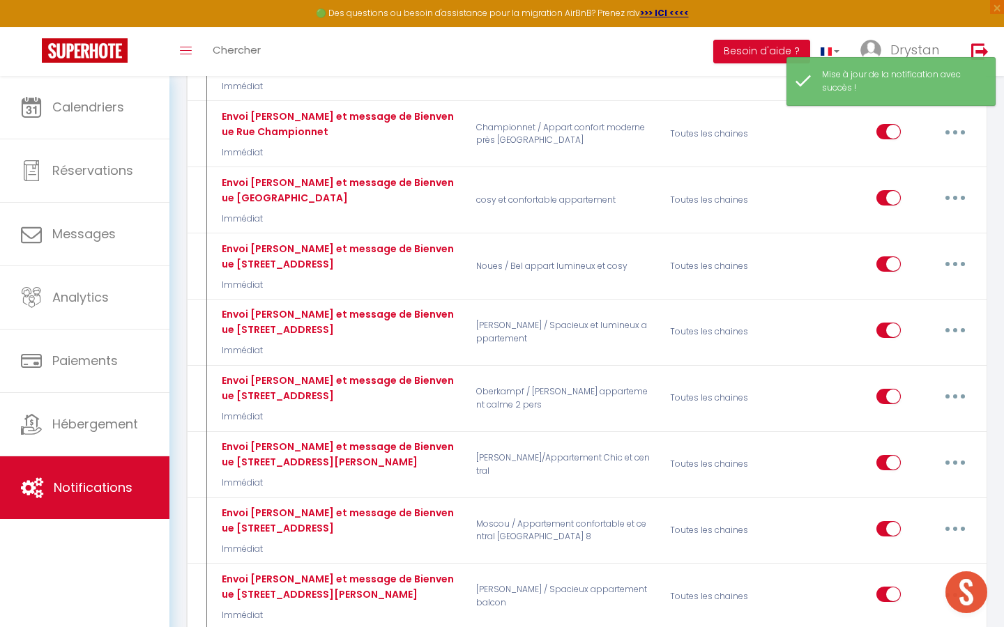
scroll to position [650, 0]
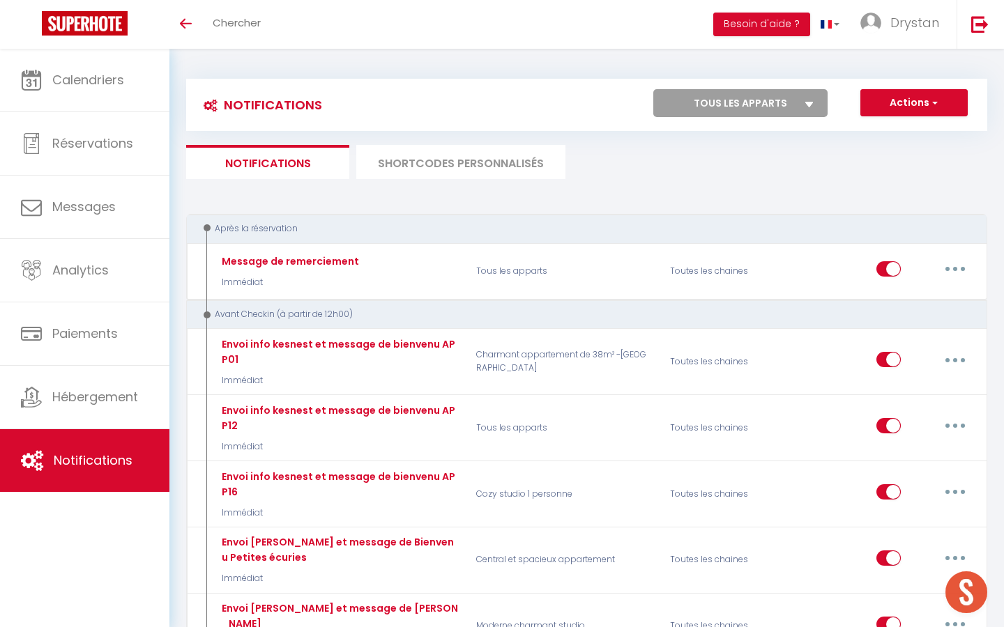
scroll to position [983, 0]
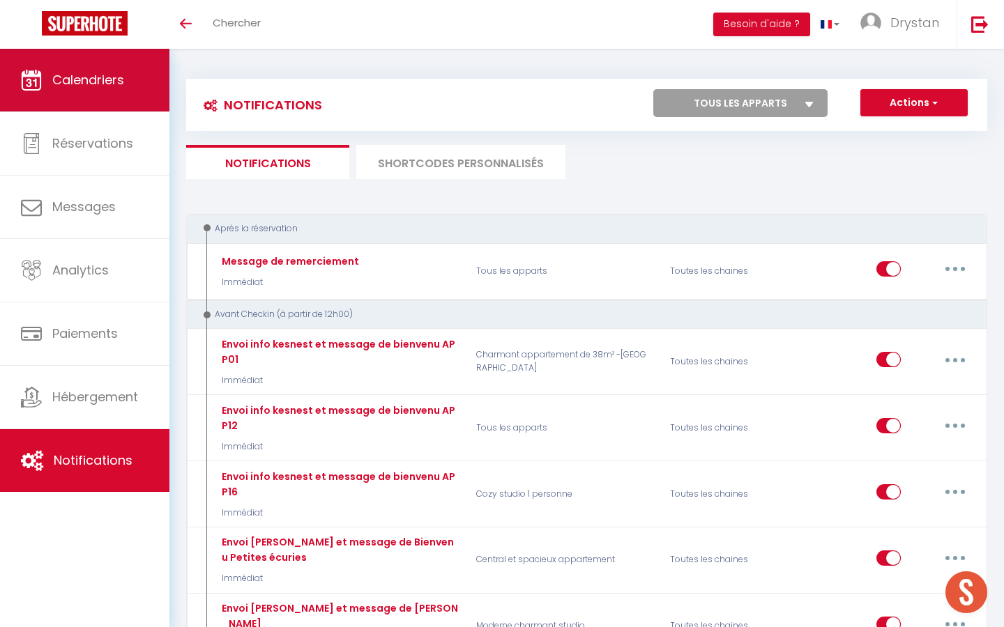
click at [130, 86] on link "Calendriers" at bounding box center [84, 80] width 169 height 63
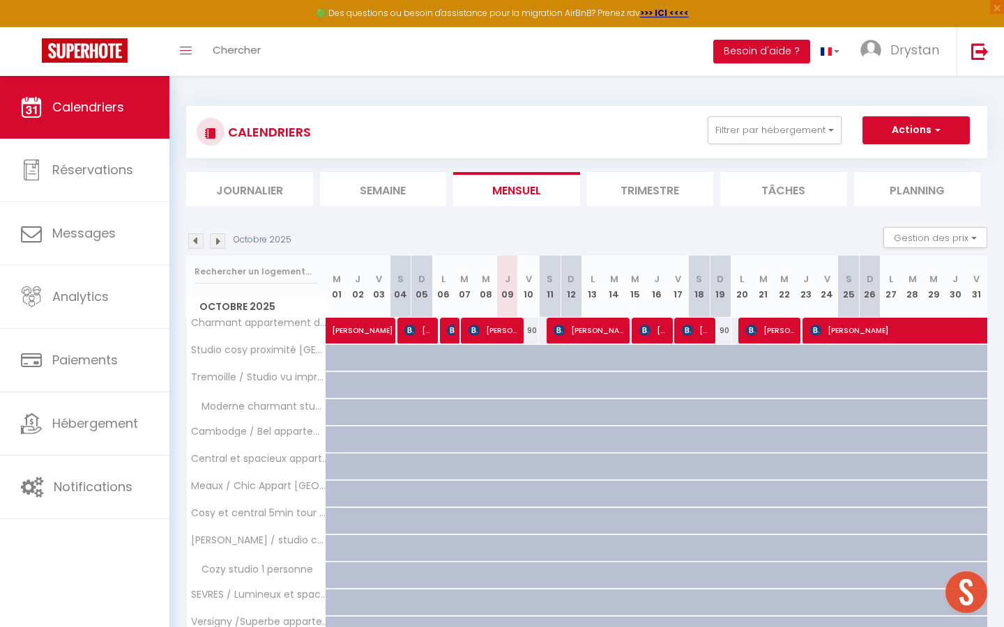
click at [213, 250] on div "Octobre 2025 Gestion des prix Nb Nuits minimum Règles Disponibilité" at bounding box center [586, 241] width 801 height 29
click at [216, 236] on img at bounding box center [217, 240] width 15 height 15
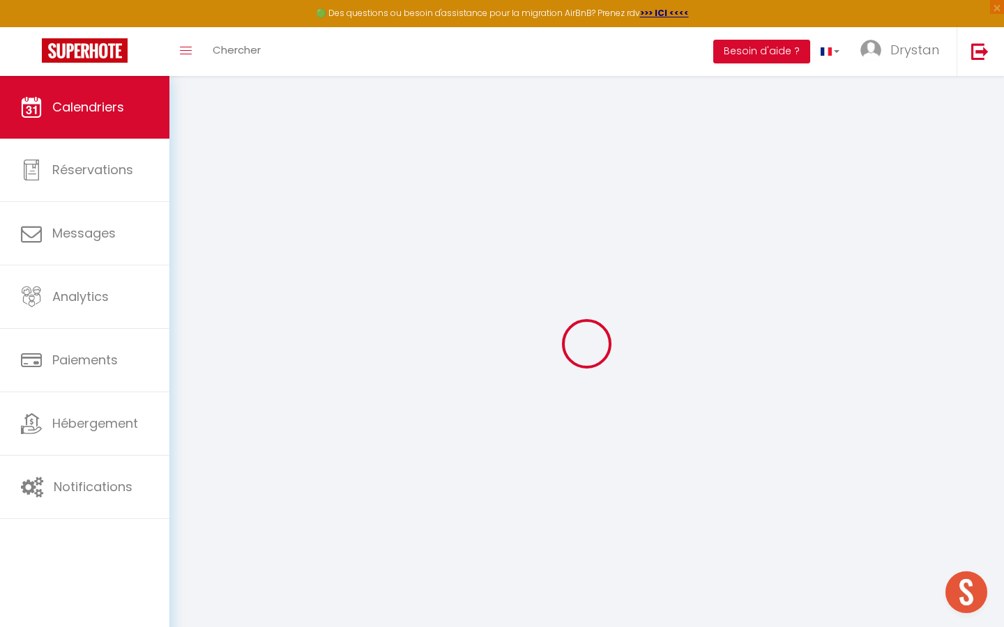
select select
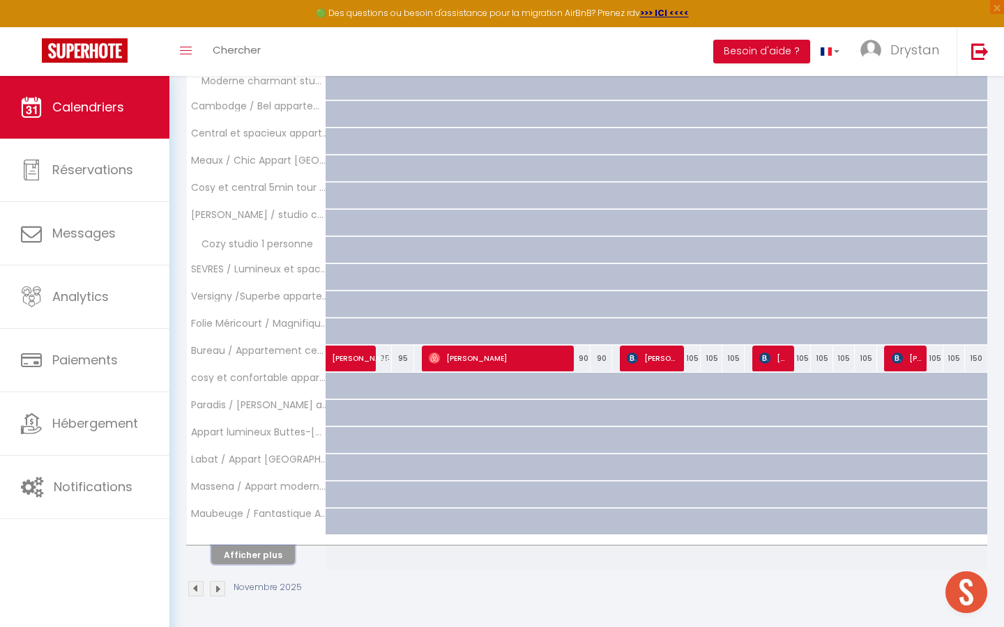
click at [250, 557] on button "Afficher plus" at bounding box center [253, 555] width 84 height 19
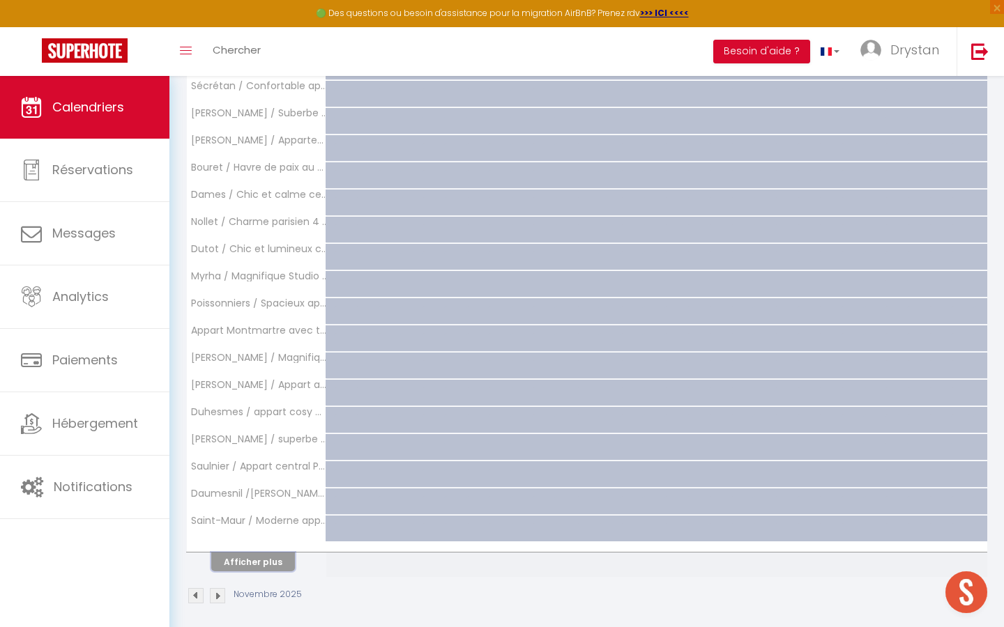
click at [250, 557] on button "Afficher plus" at bounding box center [253, 562] width 84 height 19
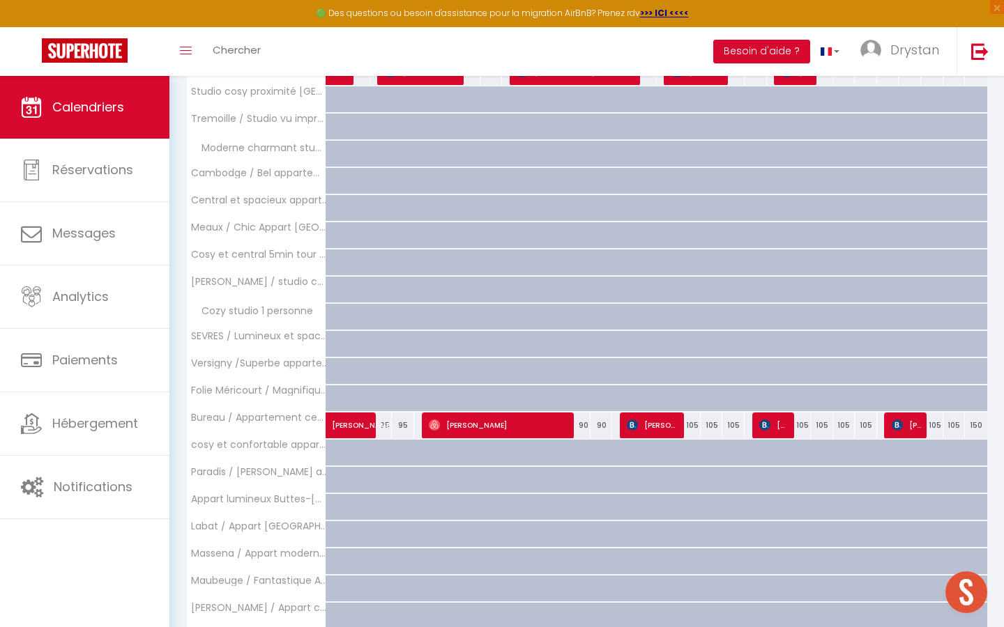
scroll to position [243, 0]
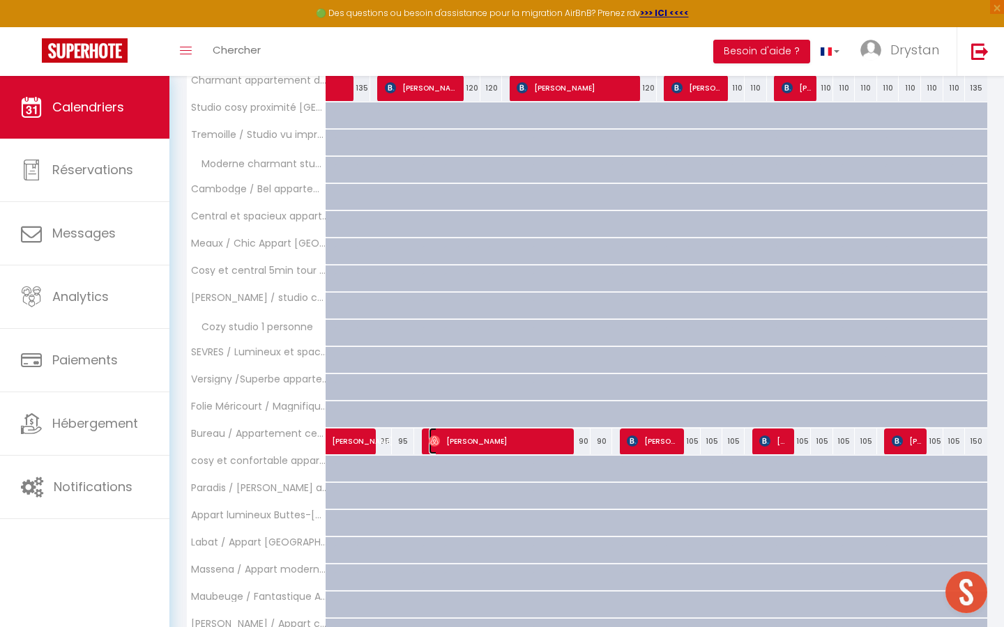
click at [475, 443] on span "Ruth Ogbamicael" at bounding box center [499, 441] width 141 height 26
select select "OK"
select select "0"
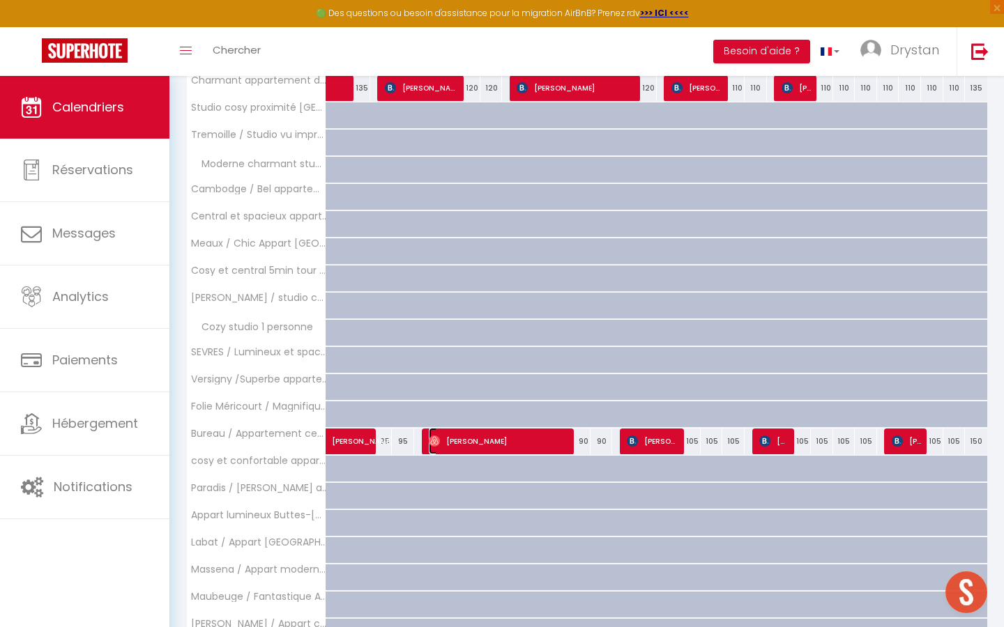
select select "1"
select select
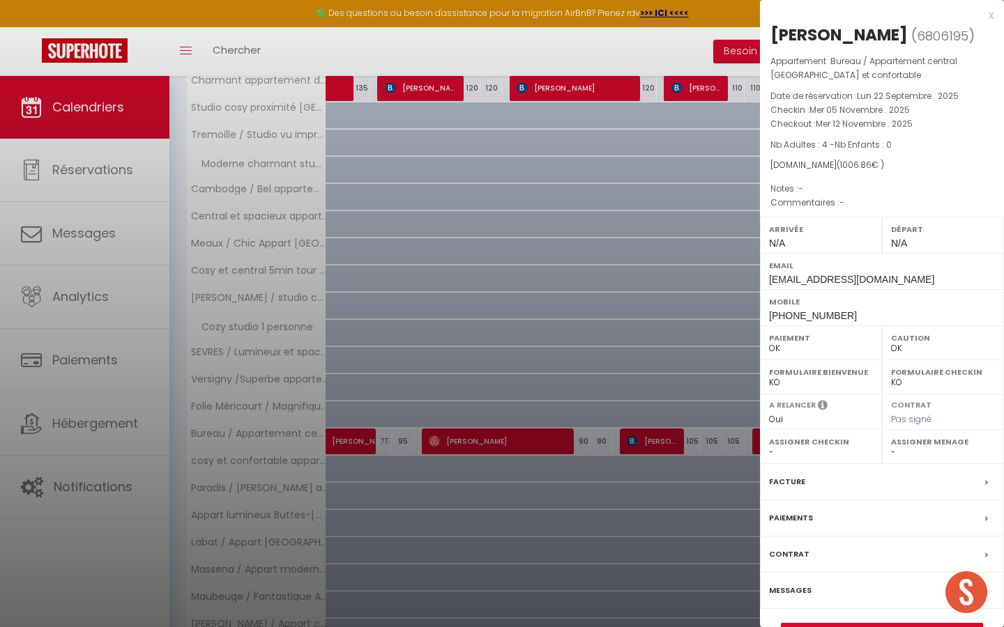
click at [383, 443] on div at bounding box center [502, 313] width 1004 height 627
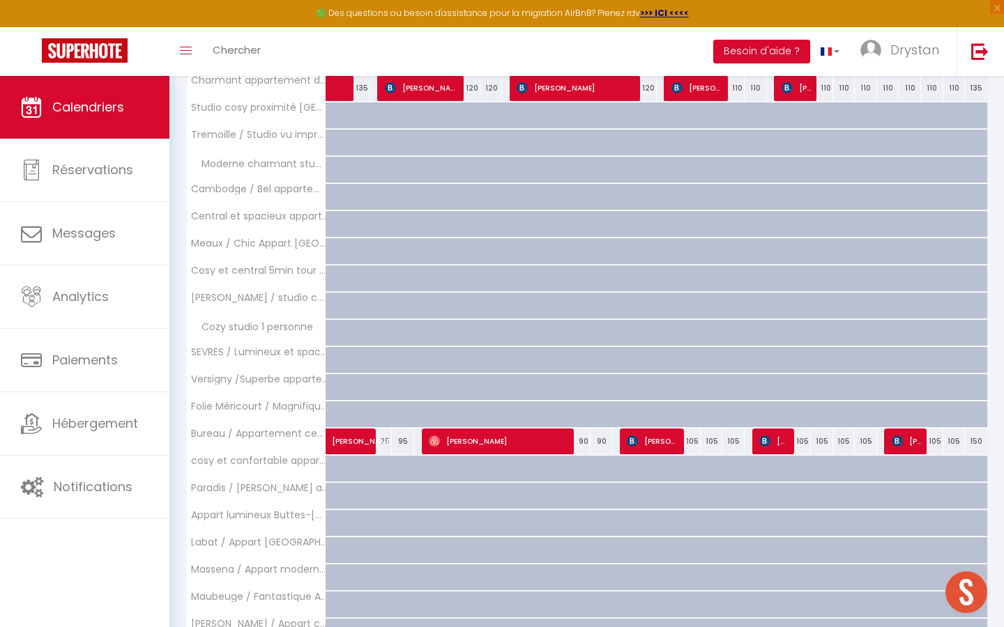
click at [404, 443] on div "95" at bounding box center [403, 442] width 22 height 26
type input "95"
type input "Mar 04 Novembre 2025"
type input "Mer 05 Novembre 2025"
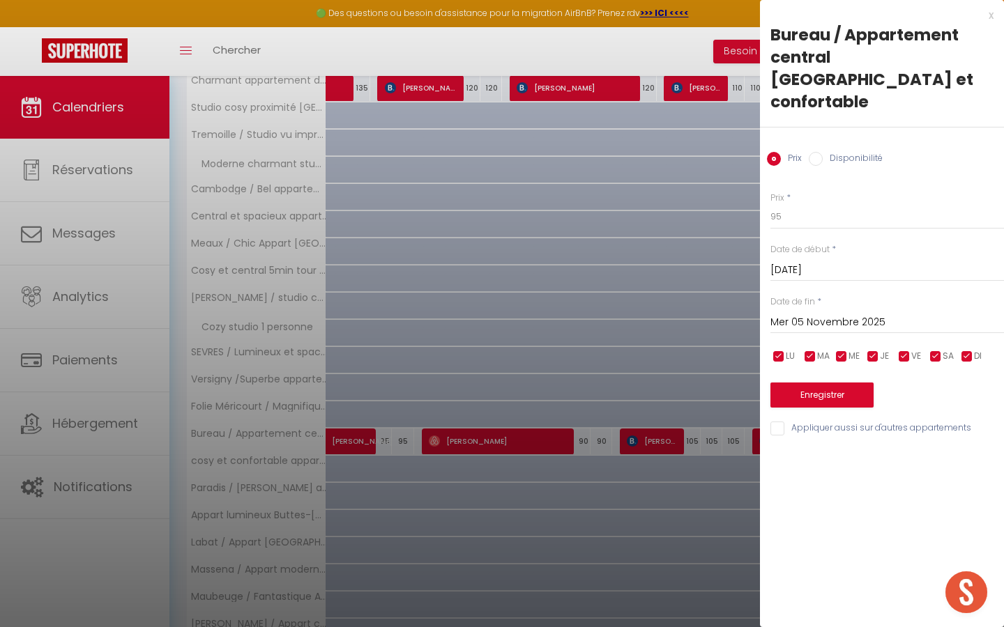
click at [397, 412] on div at bounding box center [502, 313] width 1004 height 627
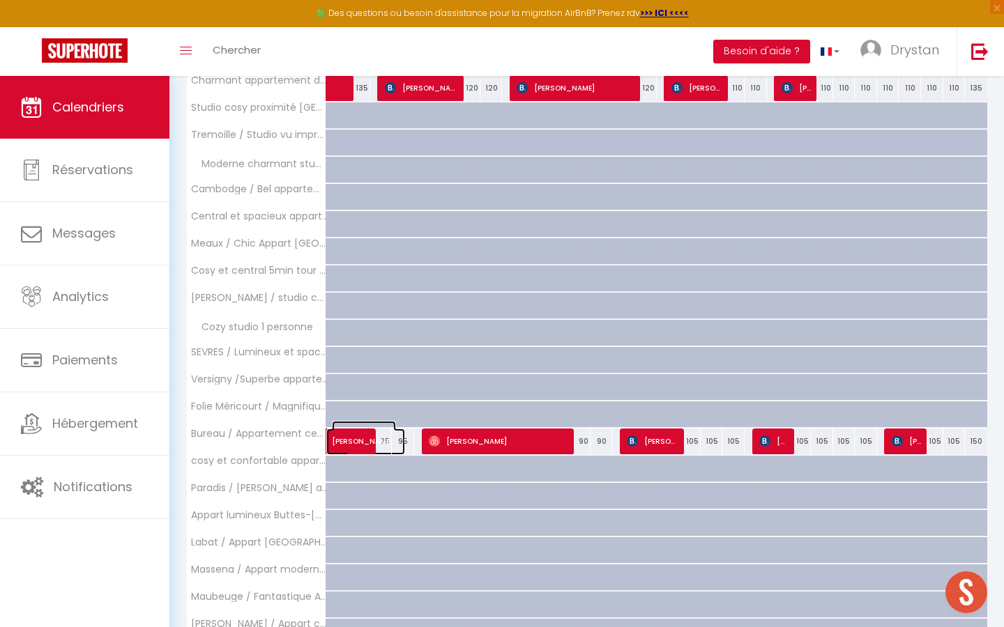
click at [352, 441] on span "[PERSON_NAME]" at bounding box center [364, 434] width 64 height 26
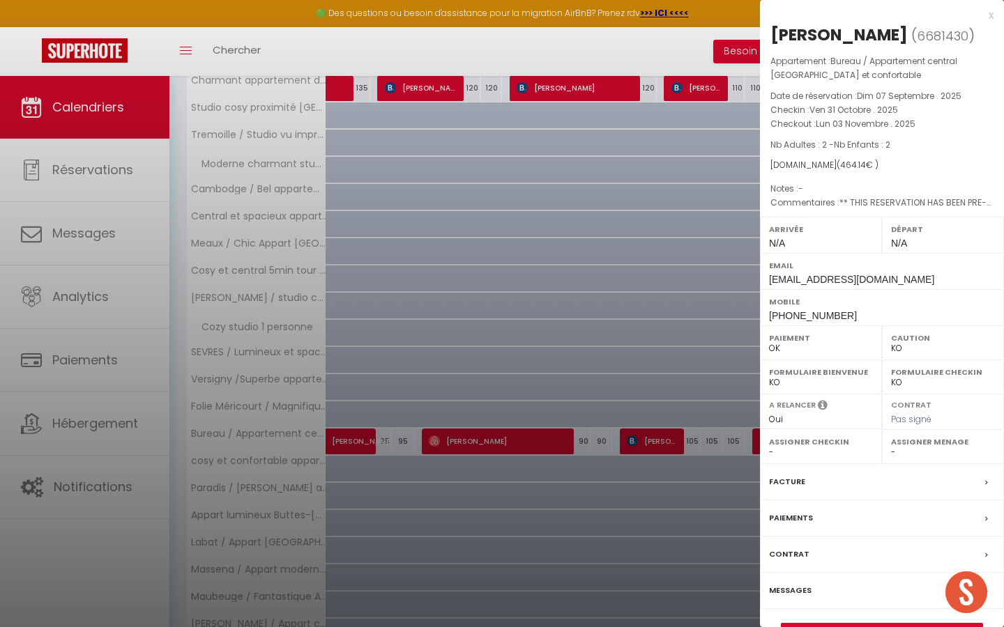
click at [352, 441] on div at bounding box center [502, 313] width 1004 height 627
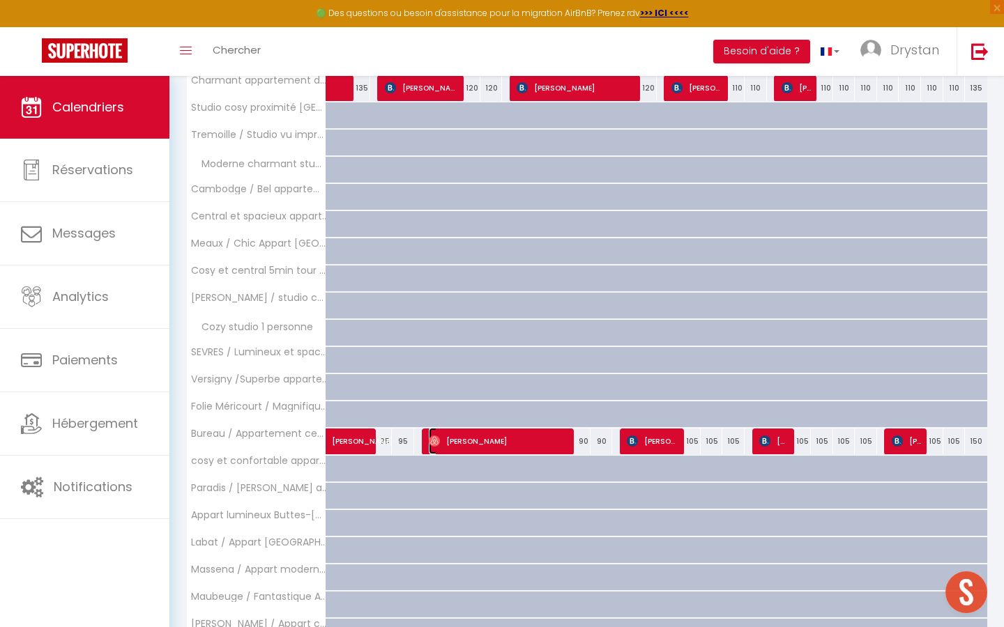
click at [486, 438] on span "Ruth Ogbamicael" at bounding box center [499, 441] width 141 height 26
select select "OK"
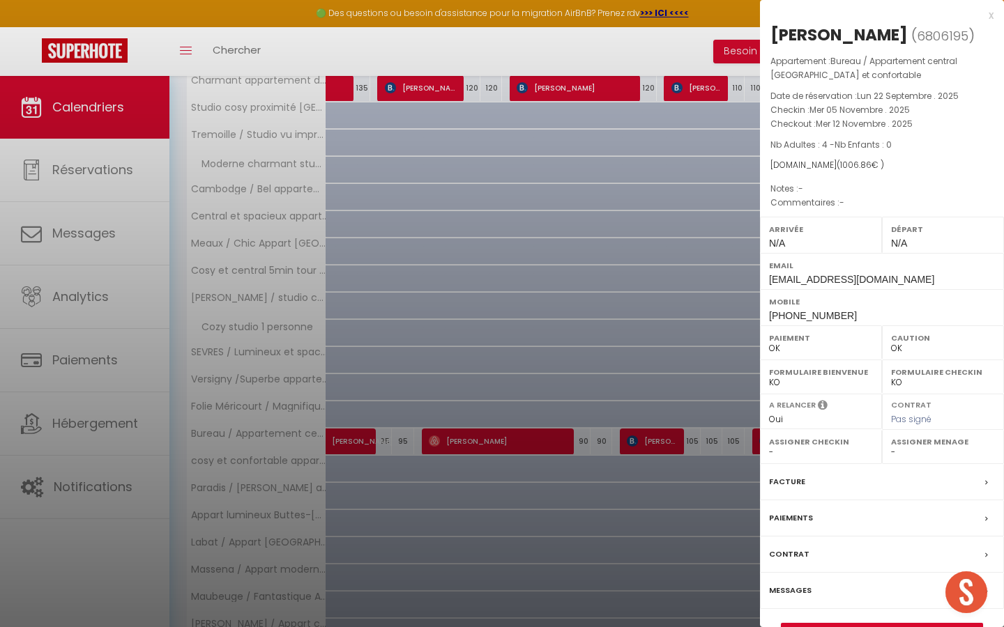
click at [516, 50] on div at bounding box center [502, 313] width 1004 height 627
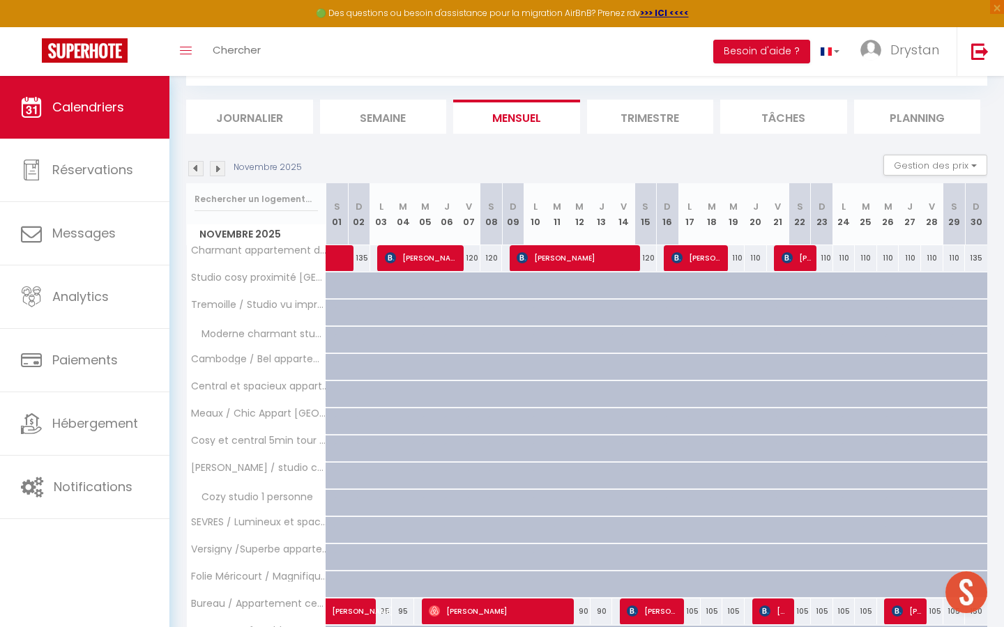
scroll to position [0, 0]
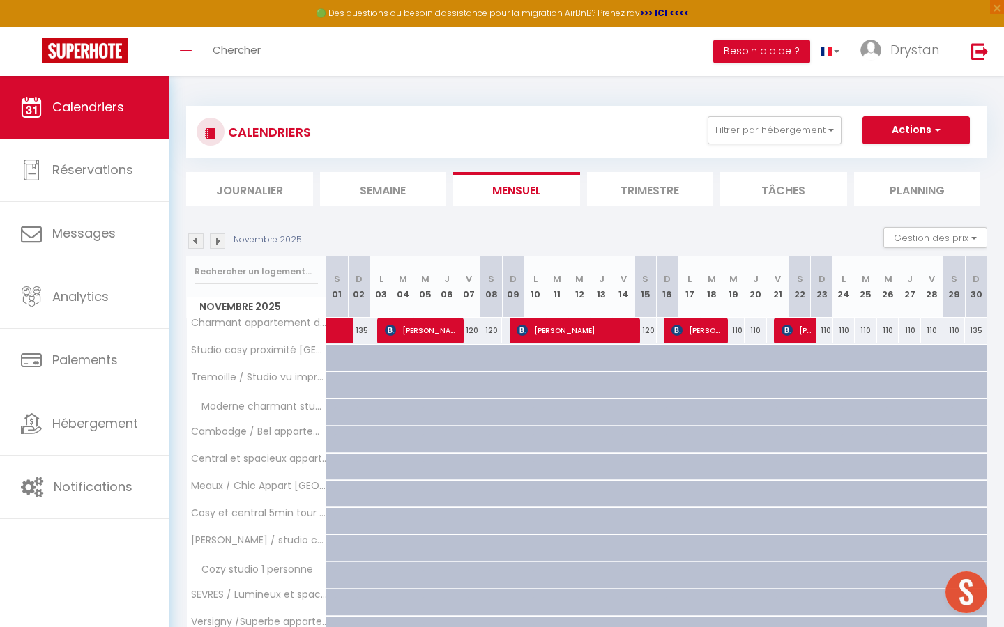
click at [472, 329] on div "120" at bounding box center [469, 331] width 22 height 26
type input "120"
type input "Ven 07 Novembre 2025"
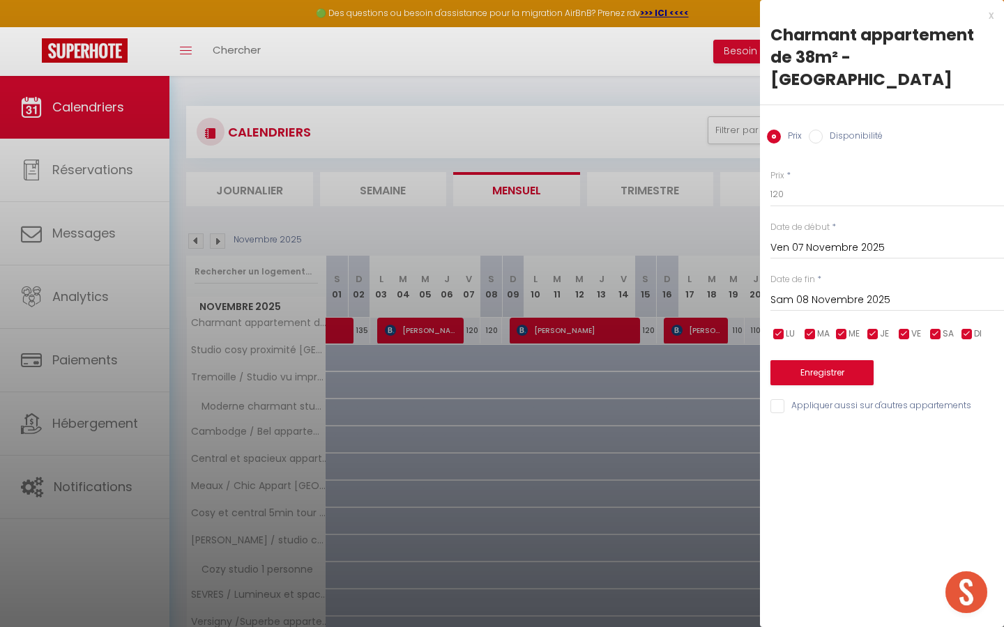
click at [828, 291] on input "Sam 08 Novembre 2025" at bounding box center [886, 300] width 233 height 18
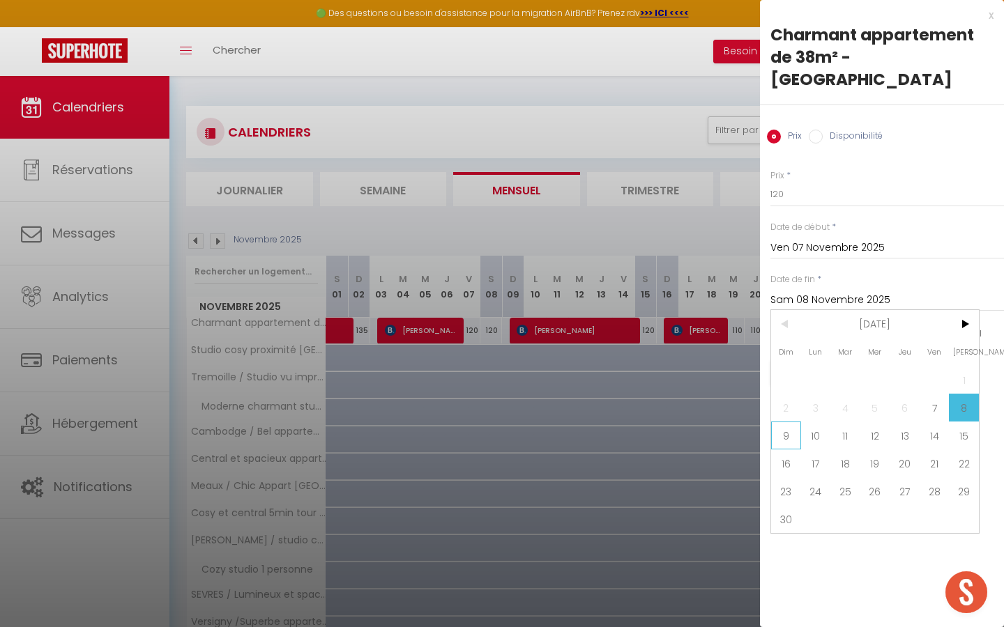
click at [792, 422] on span "9" at bounding box center [786, 436] width 30 height 28
type input "Dim 09 Novembre 2025"
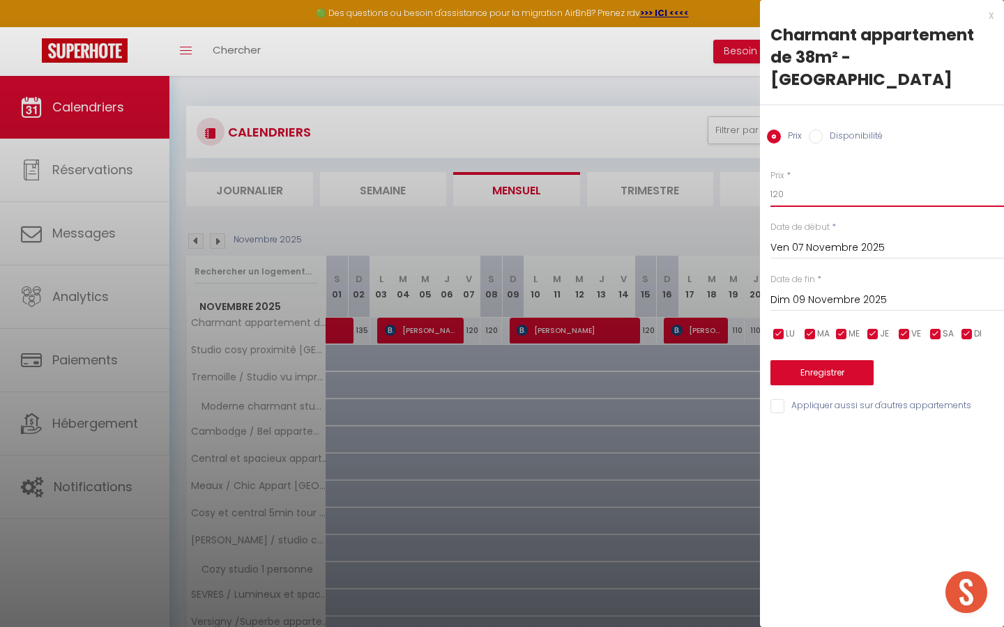
click at [808, 182] on input "120" at bounding box center [886, 194] width 233 height 25
type input "105"
click at [793, 360] on button "Enregistrer" at bounding box center [821, 372] width 103 height 25
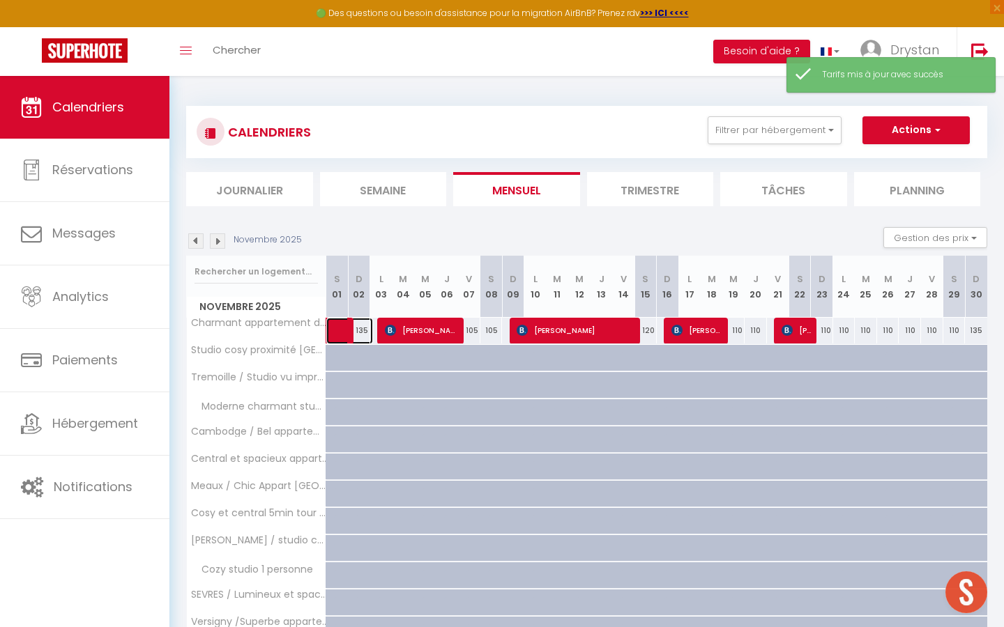
click at [365, 331] on span at bounding box center [357, 331] width 32 height 26
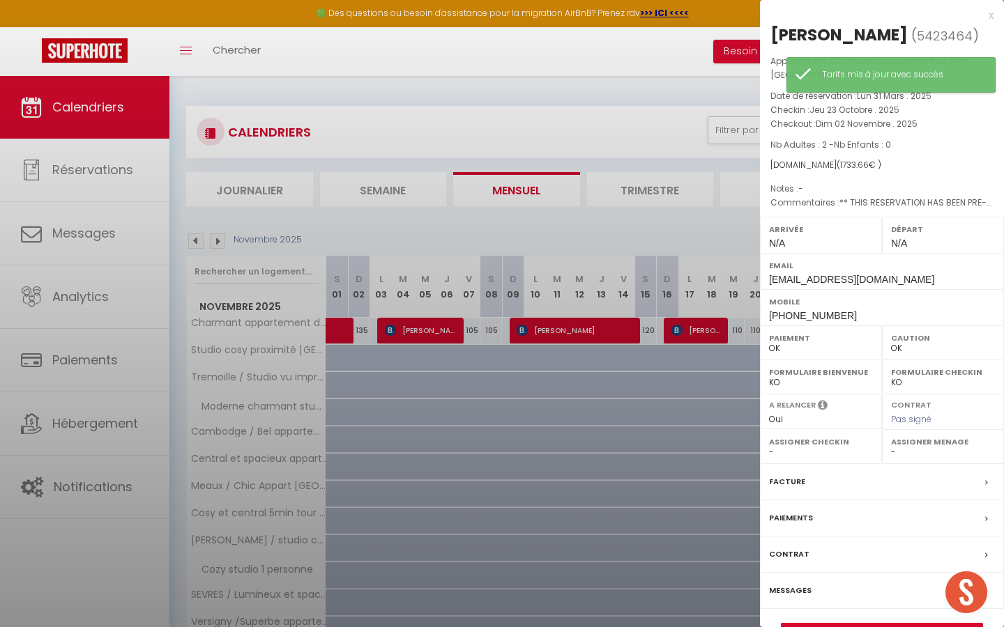
click at [365, 331] on div at bounding box center [502, 313] width 1004 height 627
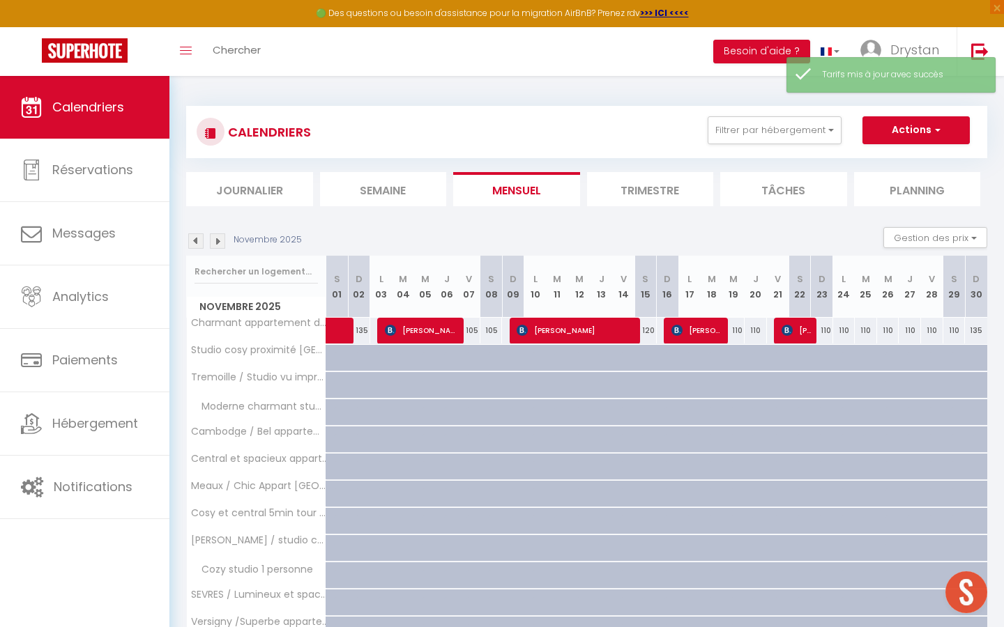
click at [649, 334] on div "120" at bounding box center [645, 331] width 22 height 26
type input "120"
type input "Sam 15 Novembre 2025"
type input "Dim 16 Novembre 2025"
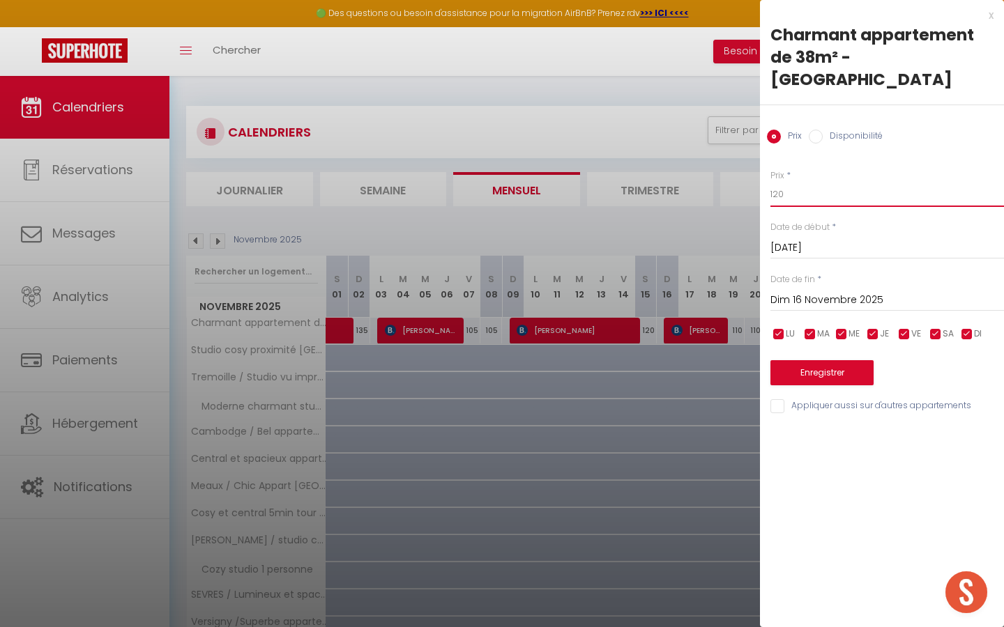
click at [797, 182] on input "120" at bounding box center [886, 194] width 233 height 25
type input "1"
type input "95"
click at [806, 360] on button "Enregistrer" at bounding box center [821, 372] width 103 height 25
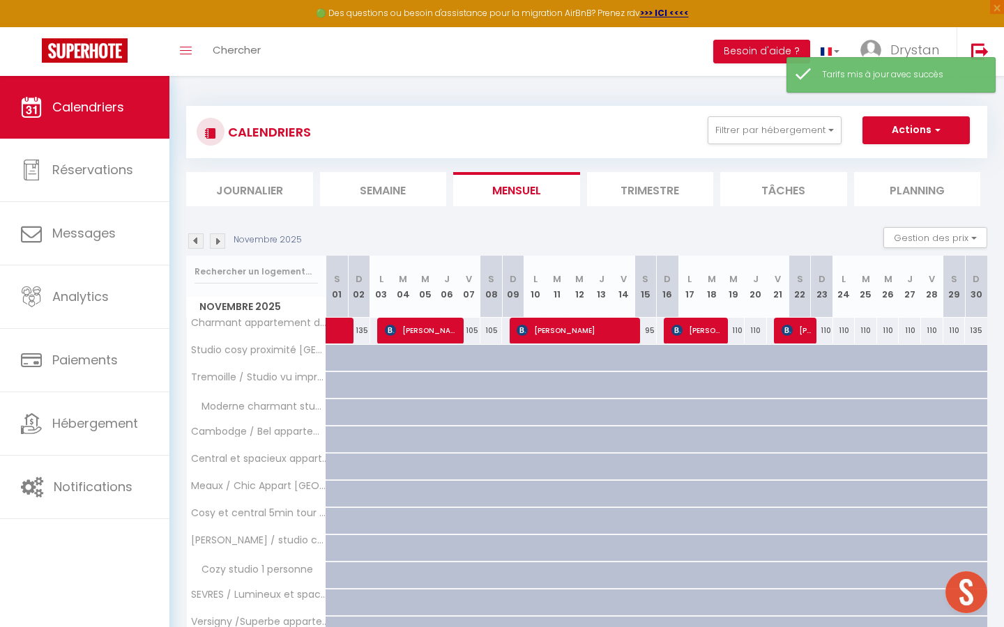
click at [737, 331] on div "110" at bounding box center [733, 331] width 22 height 26
type input "110"
type input "Mer 19 Novembre 2025"
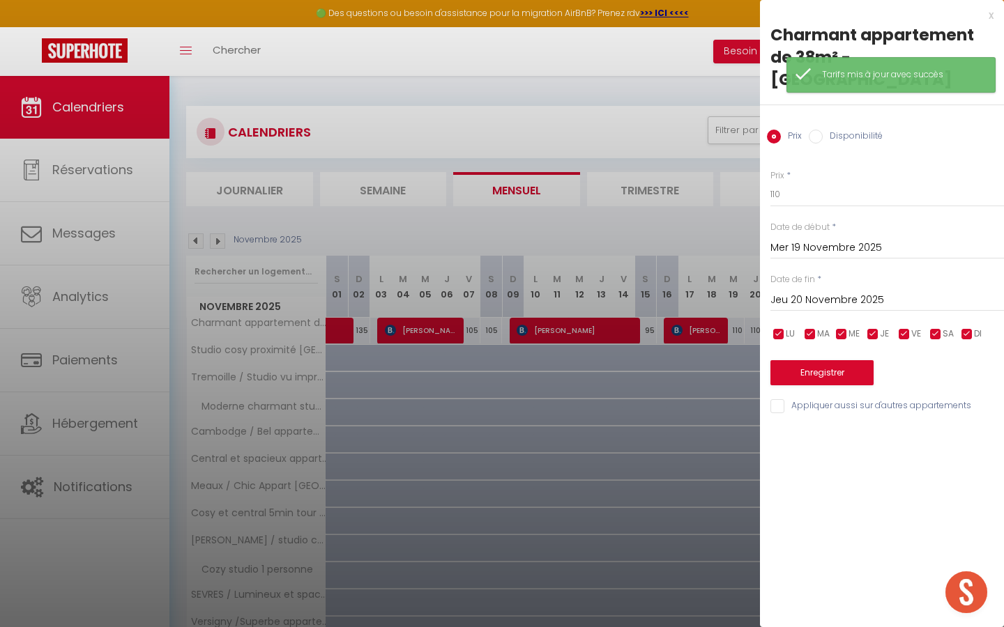
click at [830, 291] on input "Jeu 20 Novembre 2025" at bounding box center [886, 300] width 233 height 18
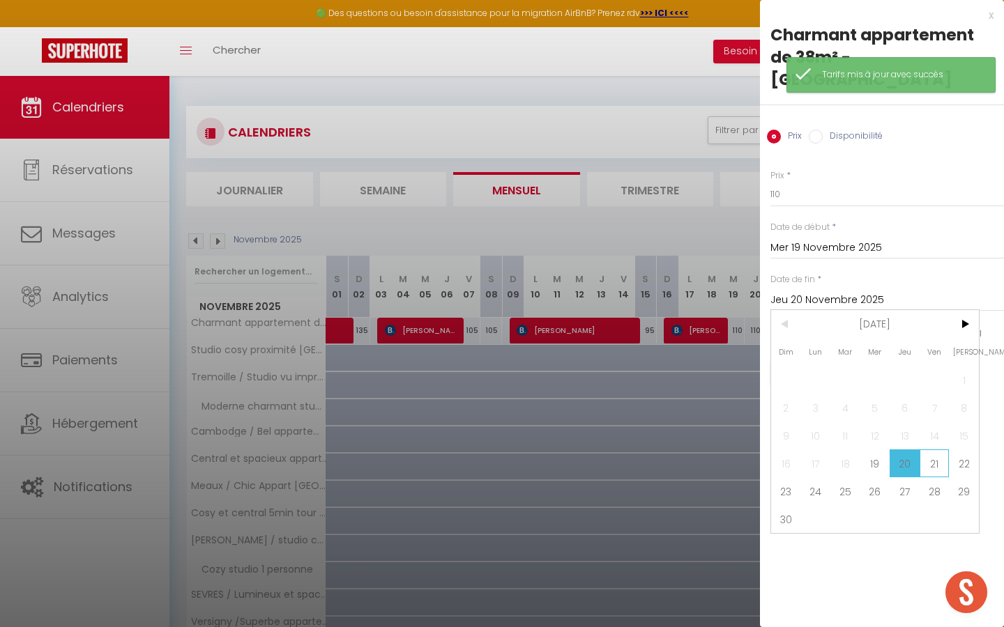
click at [936, 450] on span "21" at bounding box center [934, 464] width 30 height 28
type input "Ven 21 Novembre 2025"
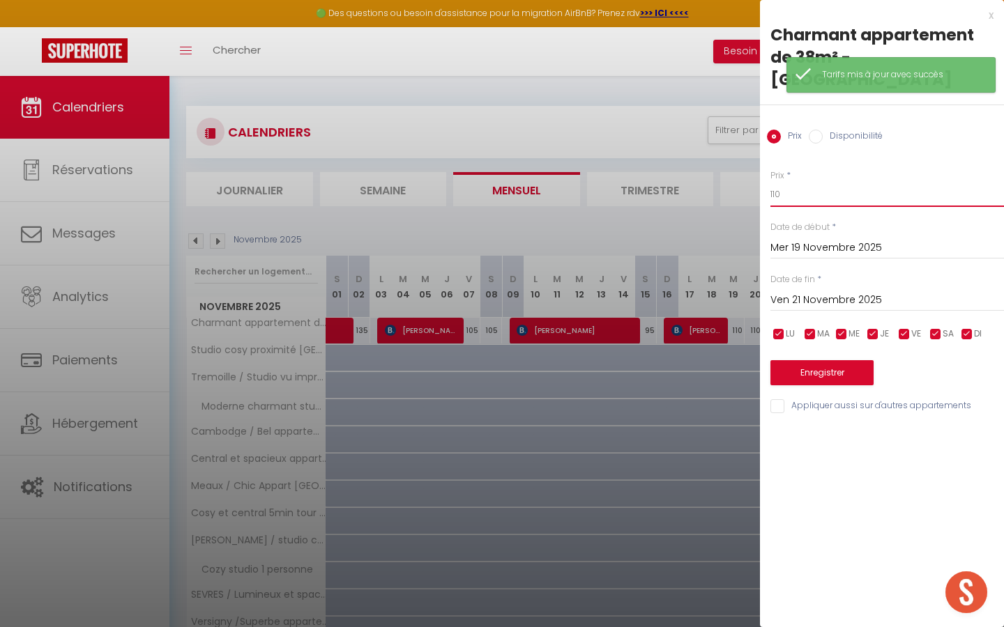
click at [808, 183] on input "110" at bounding box center [886, 194] width 233 height 25
type input "1"
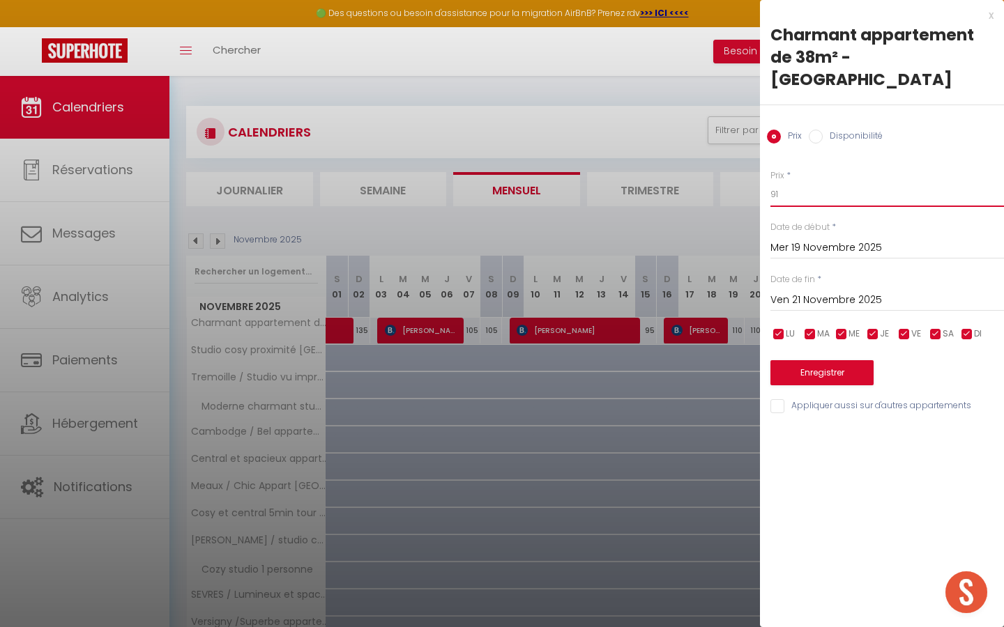
type input "91"
click at [803, 360] on button "Enregistrer" at bounding box center [821, 372] width 103 height 25
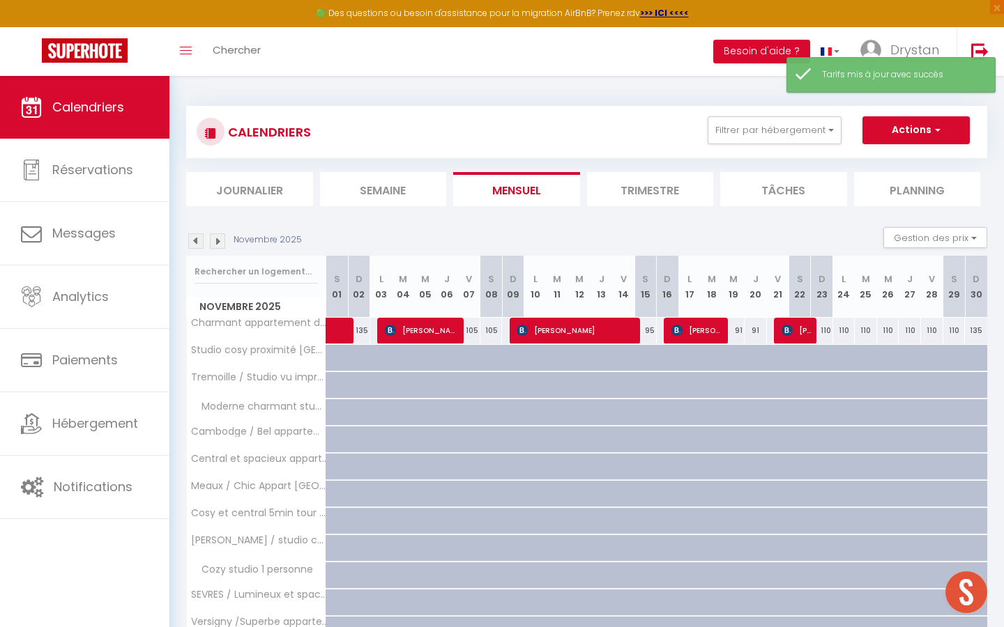
click at [822, 332] on div "110" at bounding box center [822, 331] width 22 height 26
type input "110"
type input "Dim 23 Novembre 2025"
type input "Lun 24 Novembre 2025"
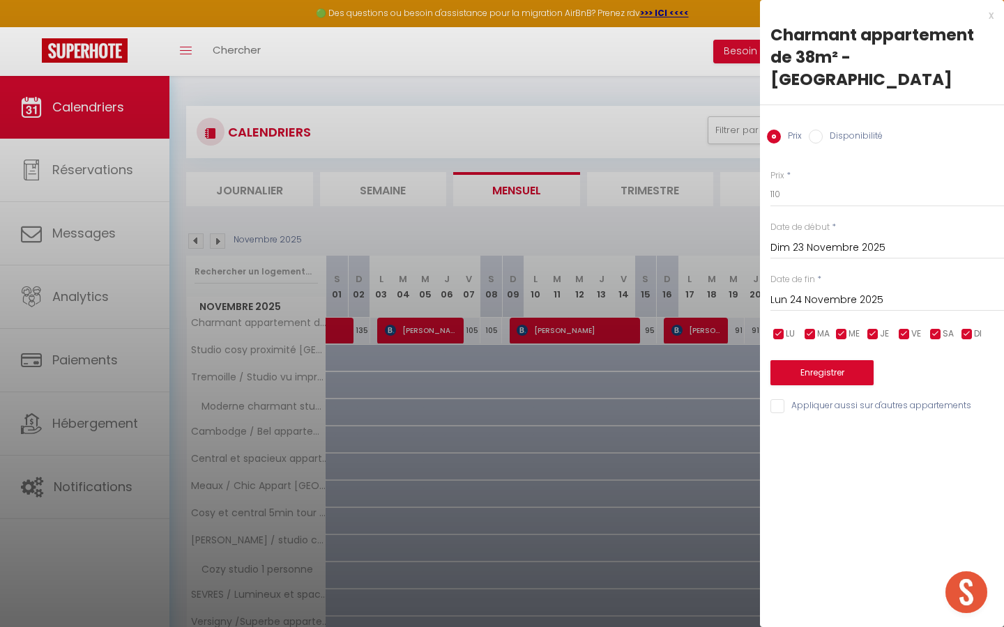
click at [619, 318] on div at bounding box center [502, 313] width 1004 height 627
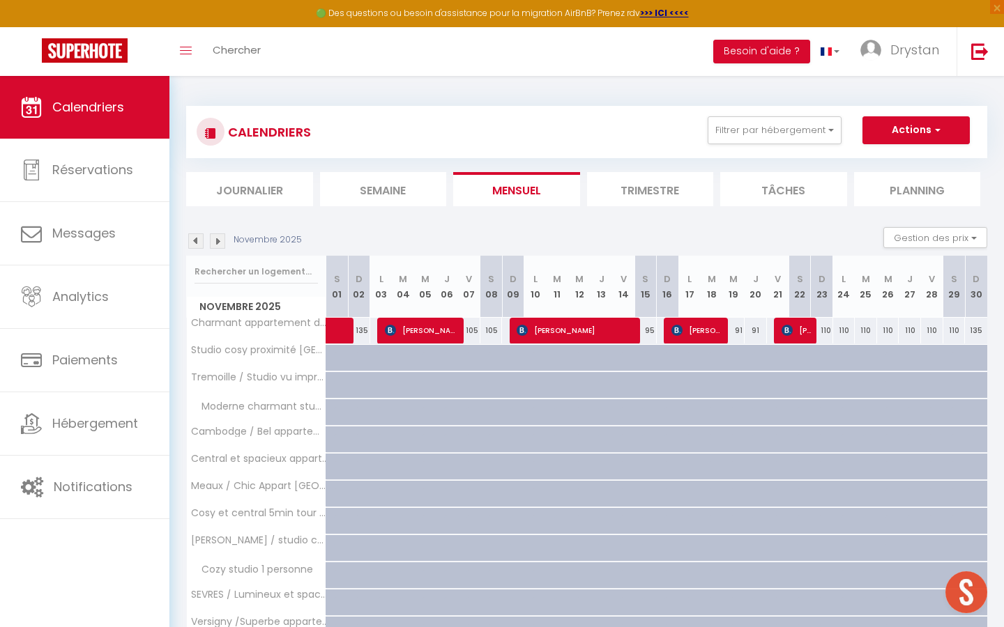
click at [194, 241] on img at bounding box center [195, 240] width 15 height 15
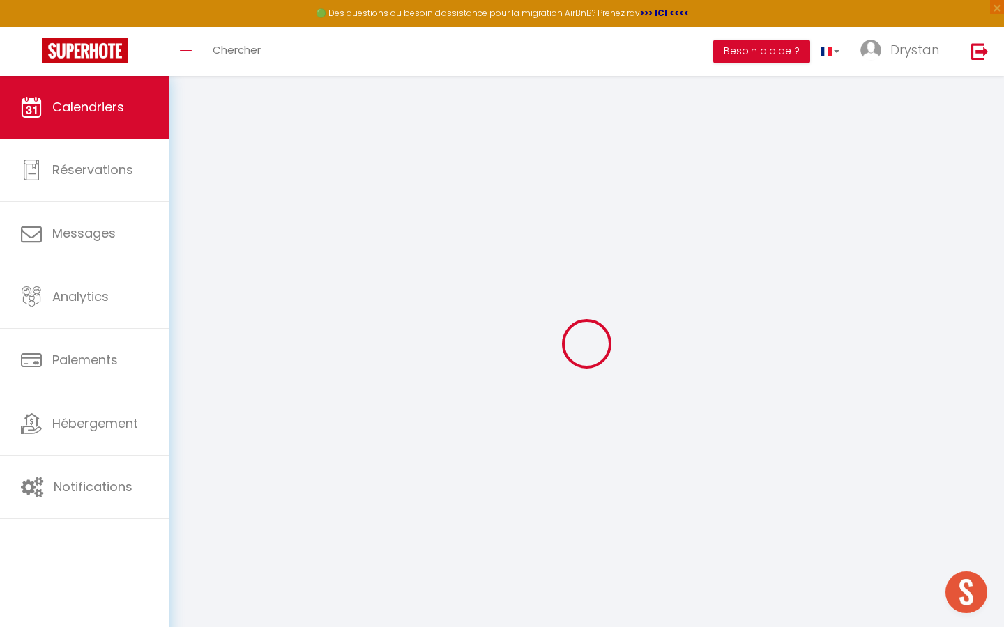
select select "0"
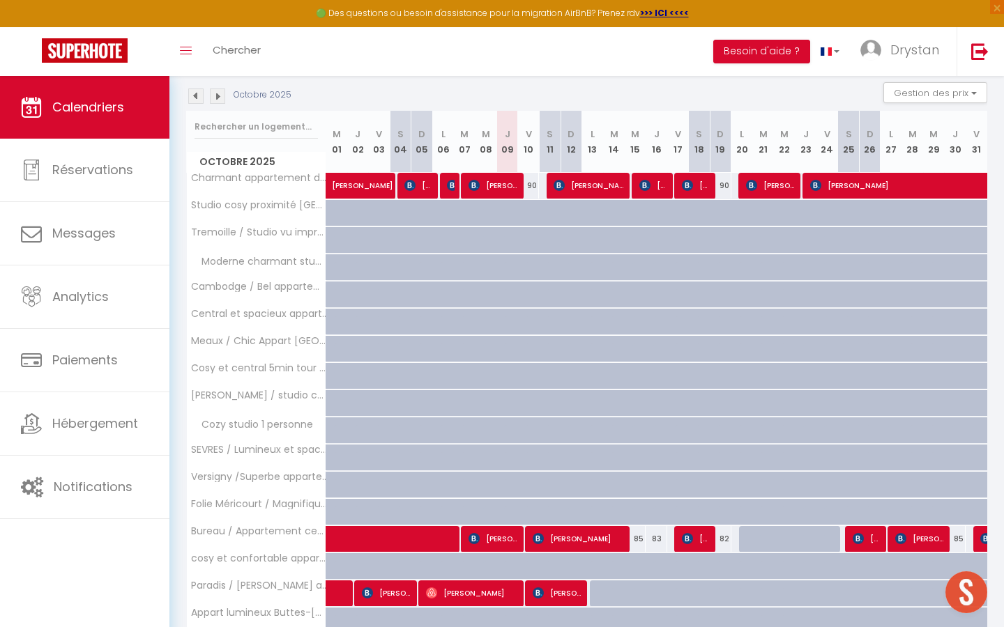
scroll to position [325, 0]
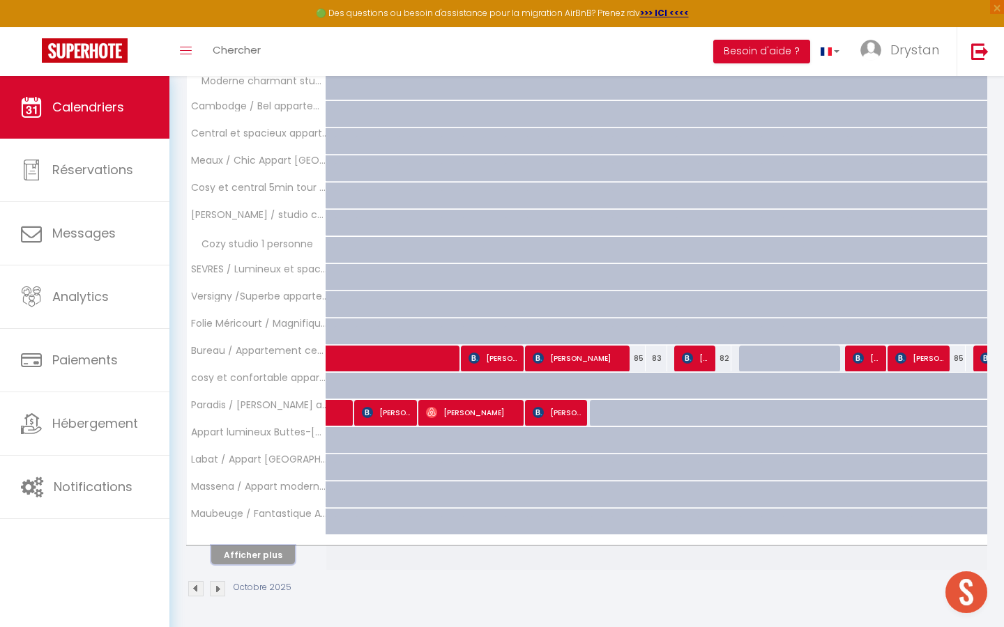
click at [269, 553] on button "Afficher plus" at bounding box center [253, 555] width 84 height 19
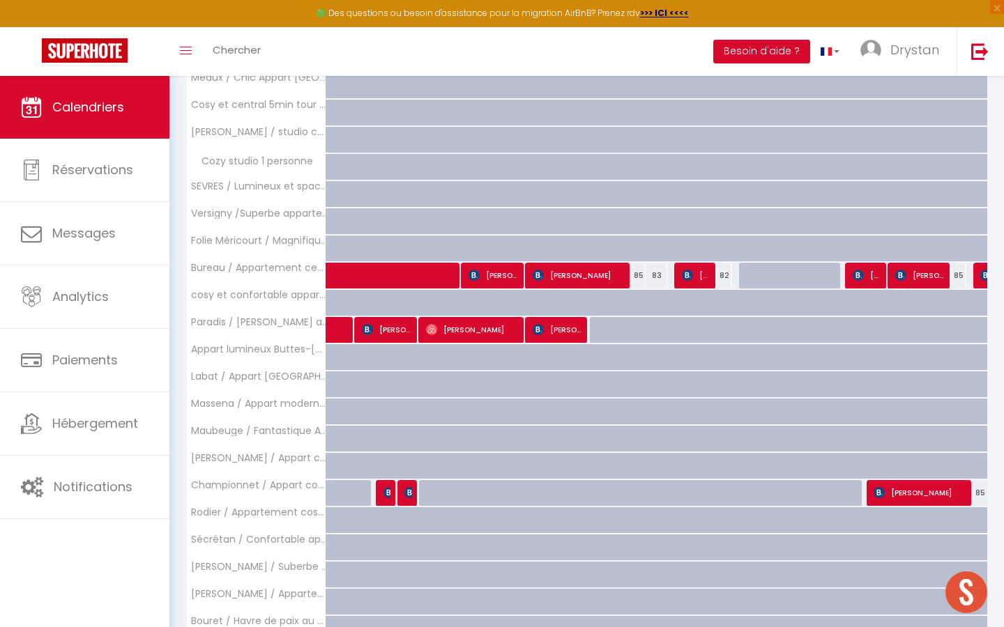
scroll to position [457, 0]
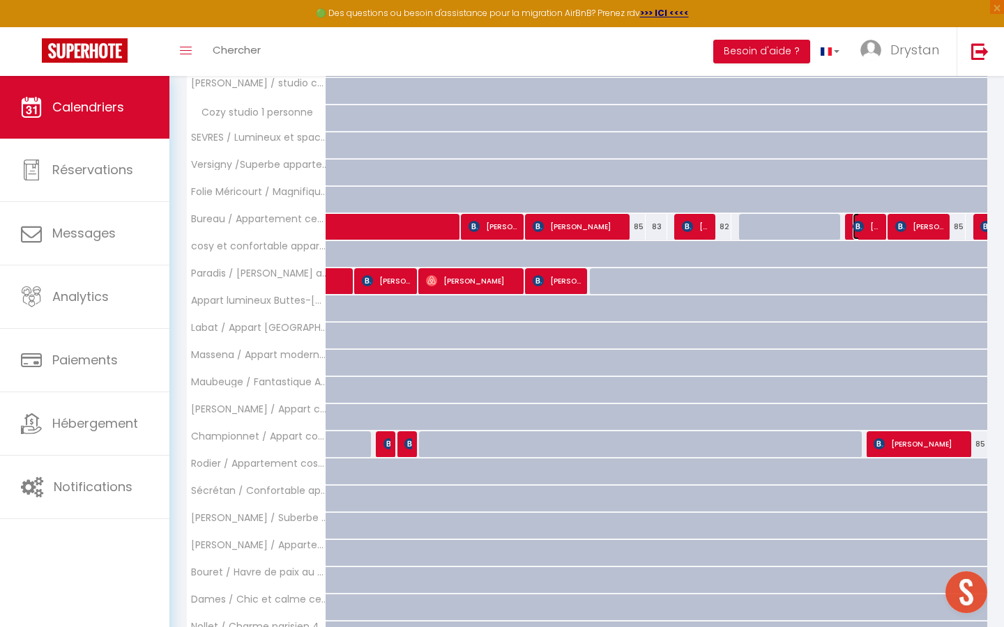
click at [868, 224] on span "[PERSON_NAME]" at bounding box center [866, 226] width 29 height 26
select select "KO"
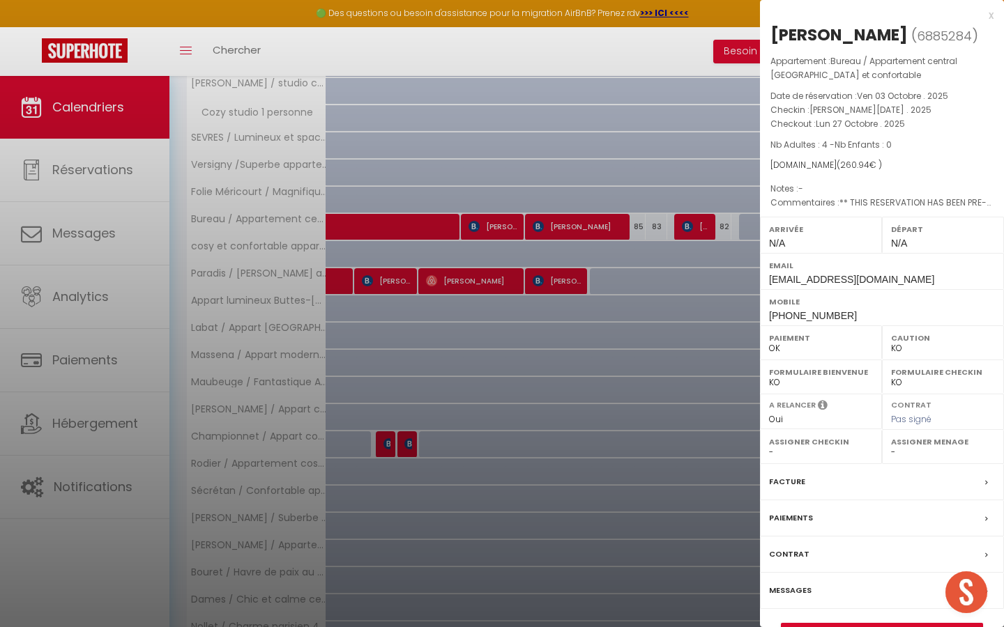
click at [611, 171] on div at bounding box center [502, 313] width 1004 height 627
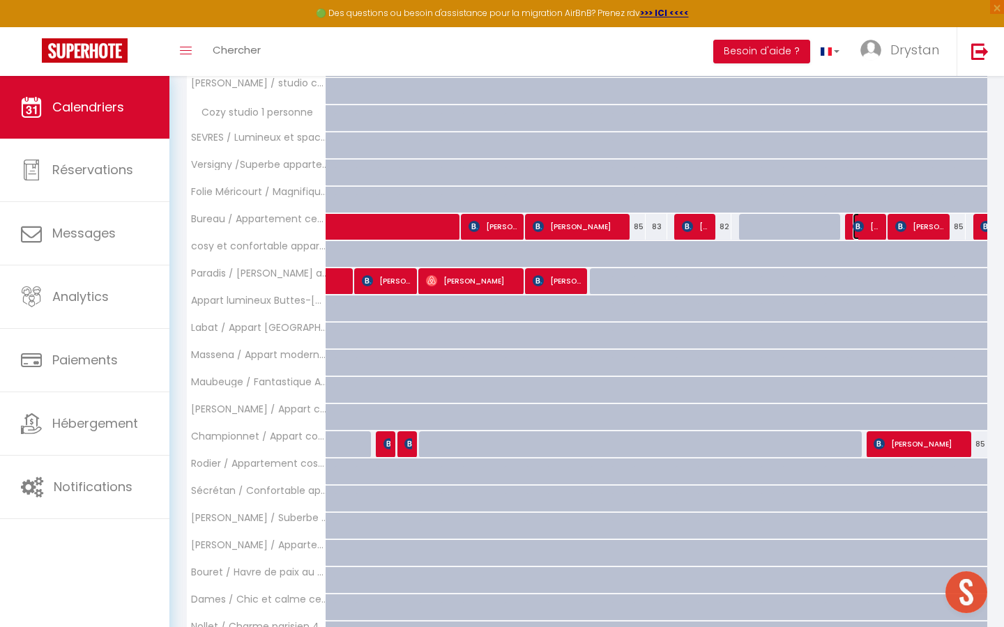
click at [869, 226] on span "[PERSON_NAME]" at bounding box center [866, 226] width 29 height 26
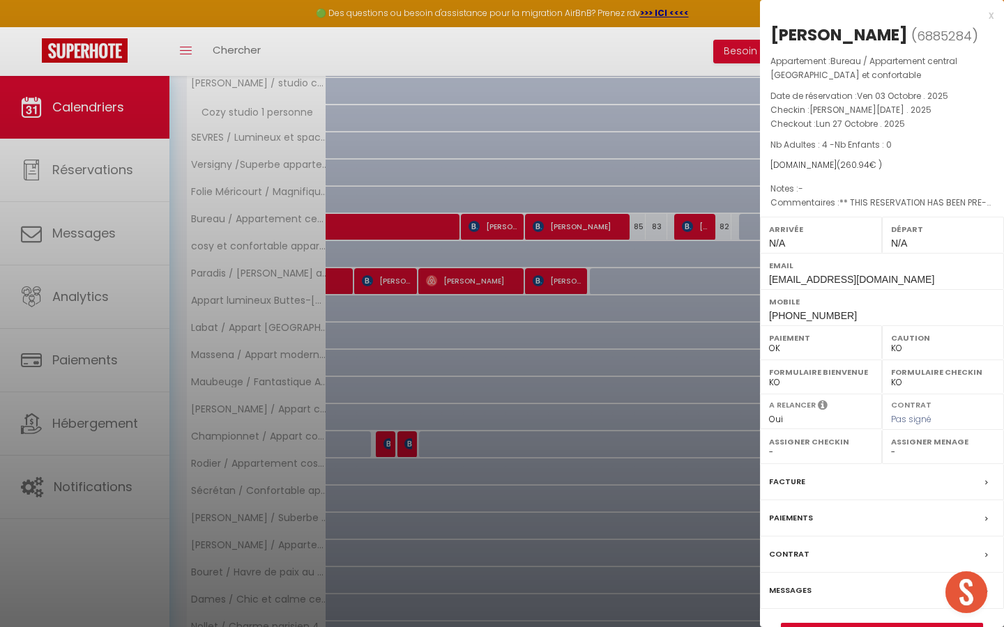
click at [723, 247] on div at bounding box center [502, 313] width 1004 height 627
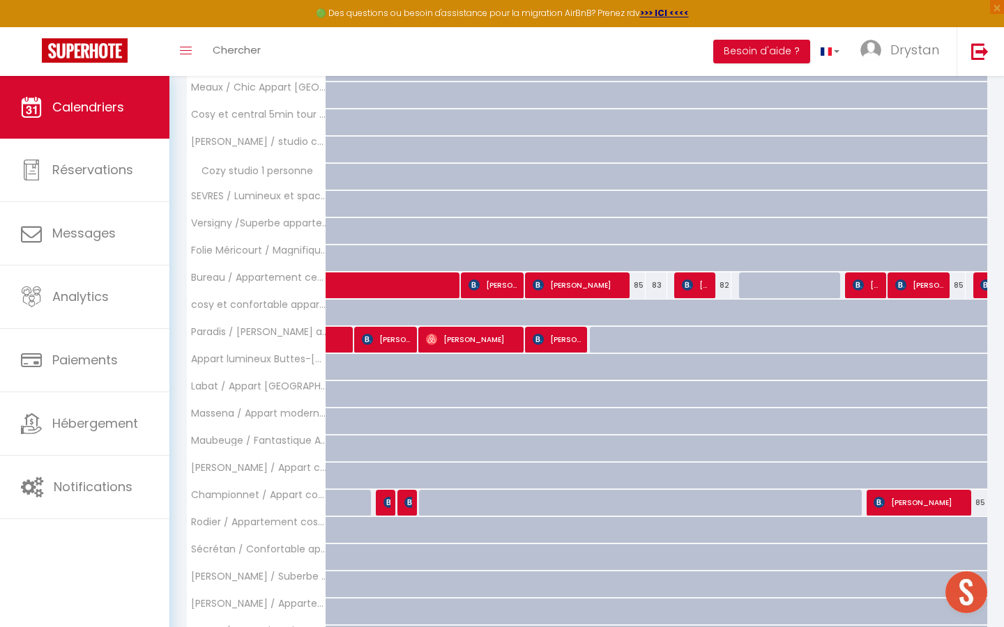
scroll to position [398, 0]
click at [711, 275] on div "82" at bounding box center [721, 286] width 22 height 26
type input "82"
type input "Dim 19 Octobre 2025"
type input "Lun 20 Octobre 2025"
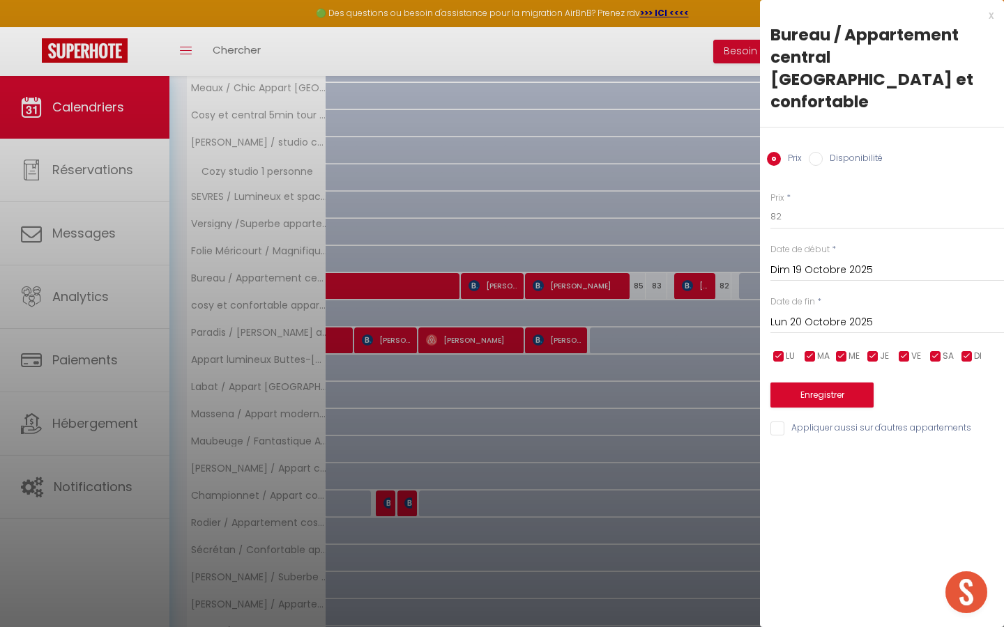
click at [686, 286] on div at bounding box center [502, 313] width 1004 height 627
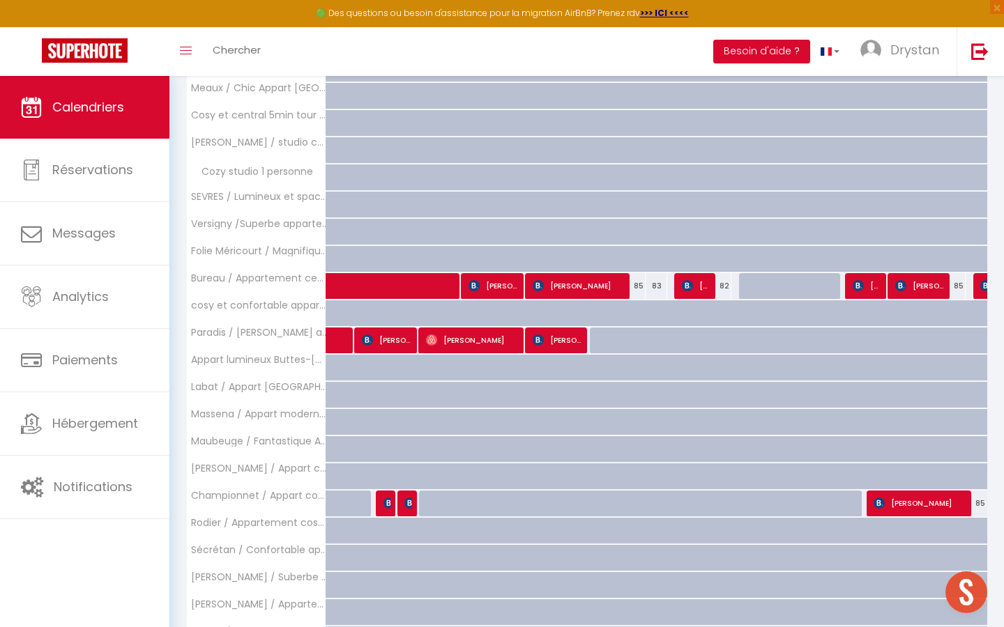
click at [726, 284] on div "82" at bounding box center [721, 286] width 22 height 26
type input "82"
type input "Dim 19 Octobre 2025"
type input "Lun 20 Octobre 2025"
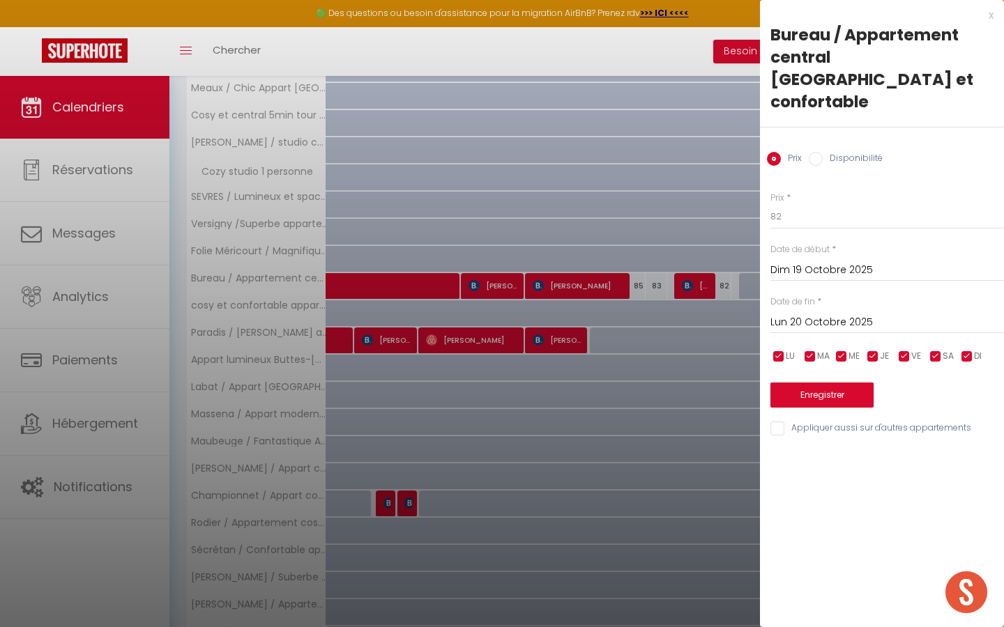
click at [704, 250] on div at bounding box center [502, 313] width 1004 height 627
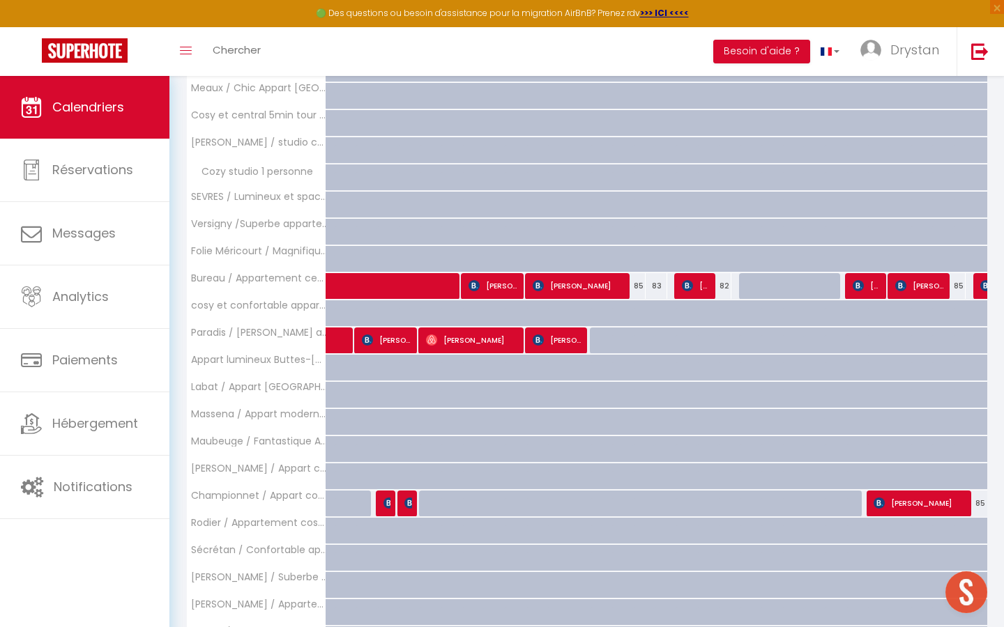
click at [733, 282] on div "150" at bounding box center [741, 286] width 22 height 26
type input "150"
type input "Lun 20 Octobre 2025"
type input "Mar 21 Octobre 2025"
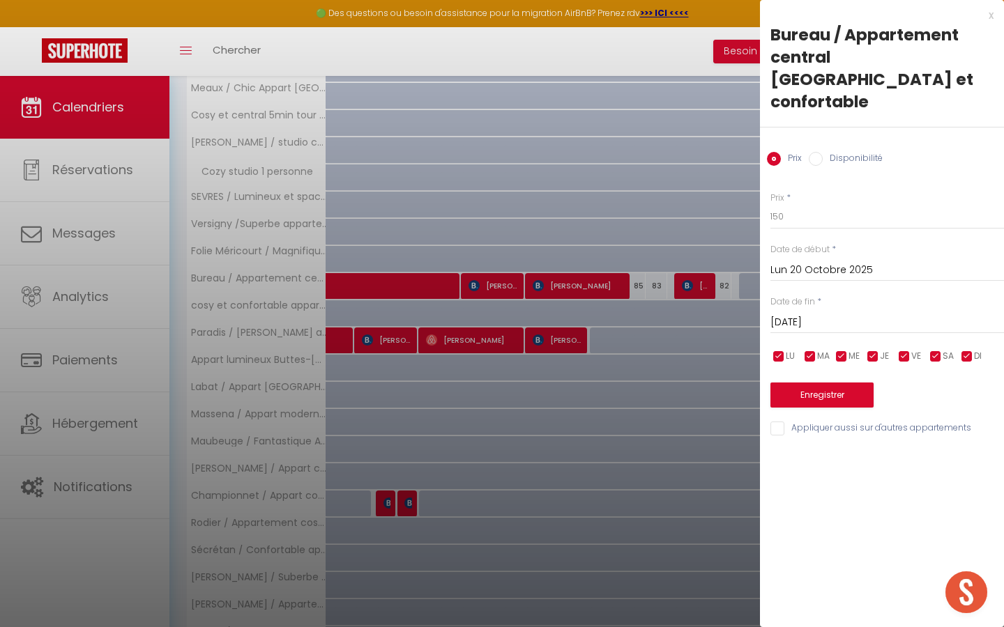
click at [733, 282] on div at bounding box center [502, 313] width 1004 height 627
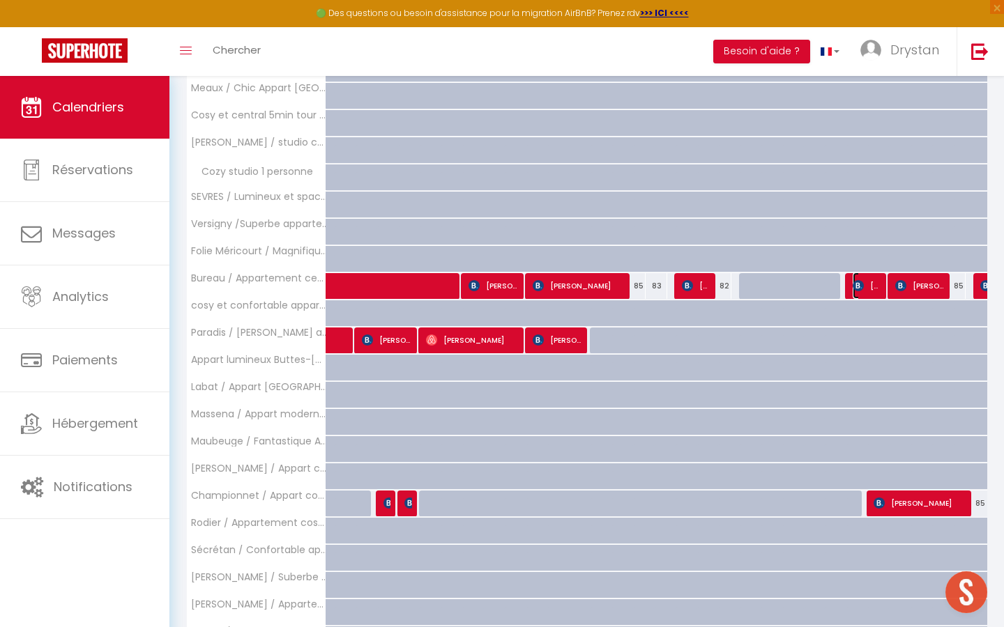
click at [876, 291] on span "[PERSON_NAME]" at bounding box center [866, 286] width 29 height 26
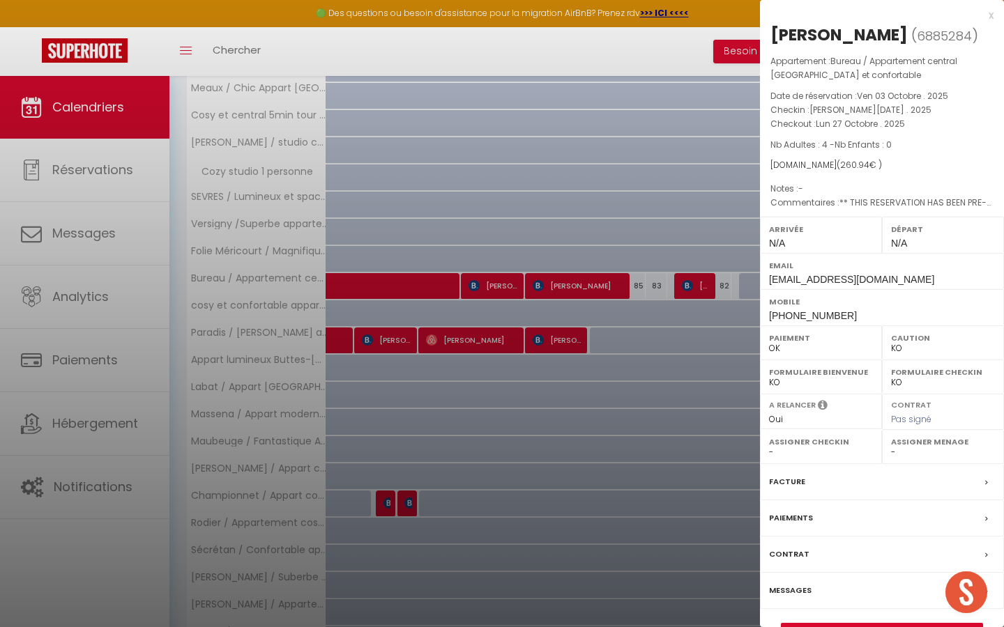
click at [542, 290] on div at bounding box center [502, 313] width 1004 height 627
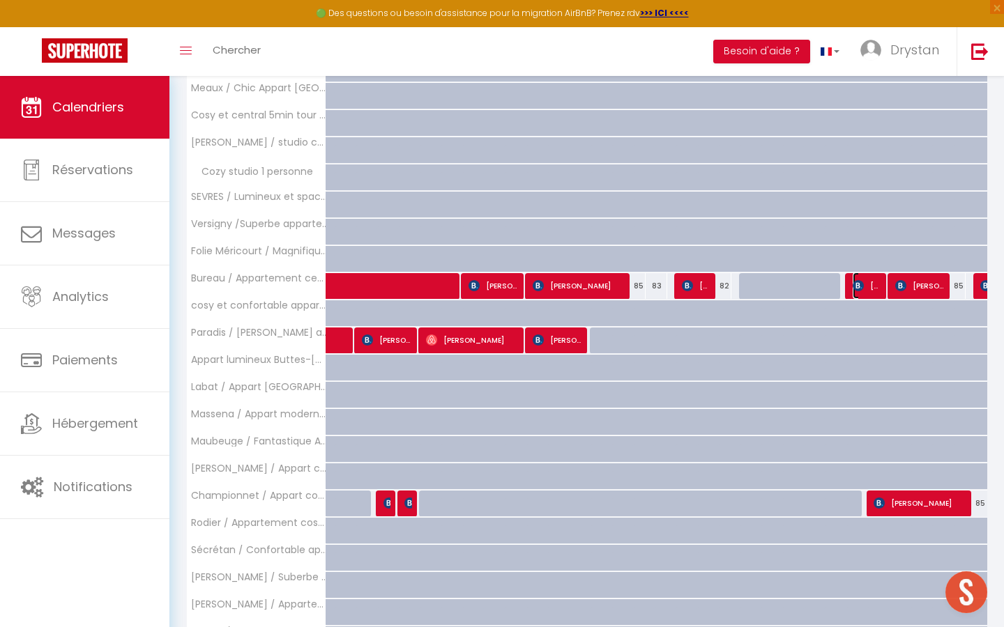
click at [863, 282] on span "[PERSON_NAME]" at bounding box center [866, 286] width 29 height 26
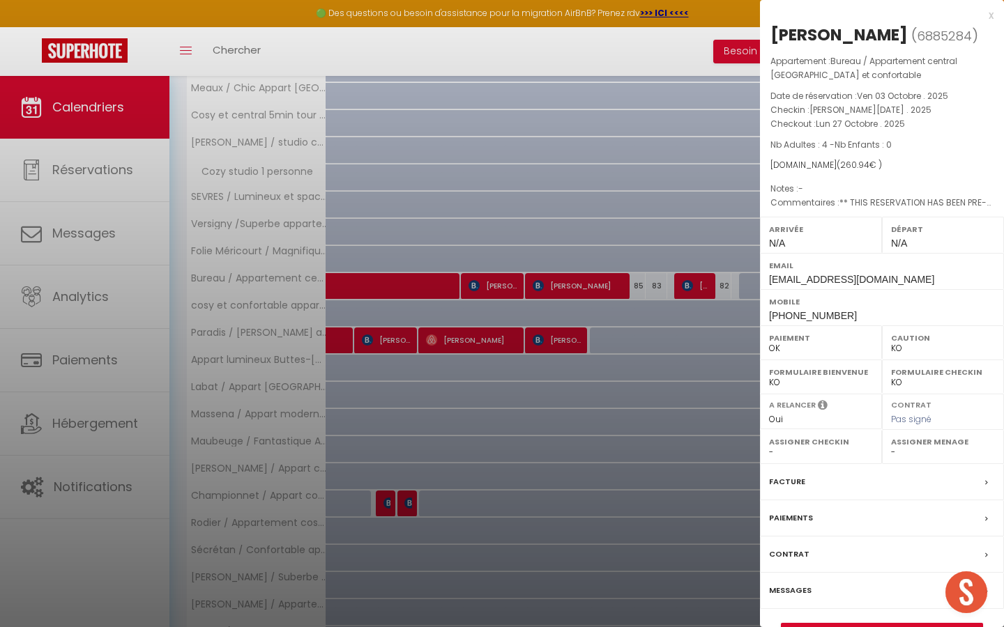
click at [731, 208] on div at bounding box center [502, 313] width 1004 height 627
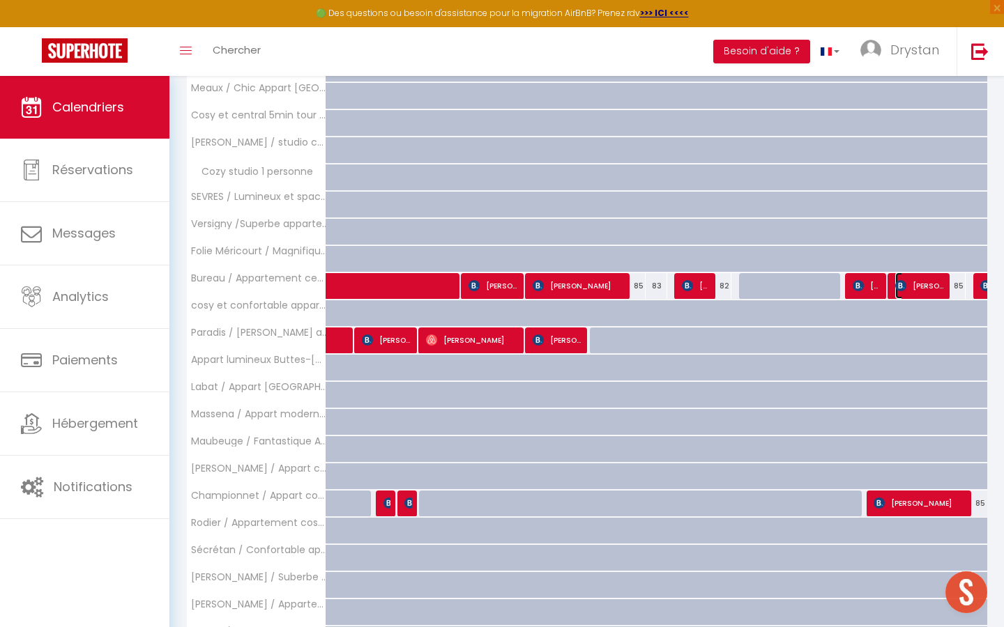
click at [915, 280] on span "[PERSON_NAME]" at bounding box center [920, 286] width 50 height 26
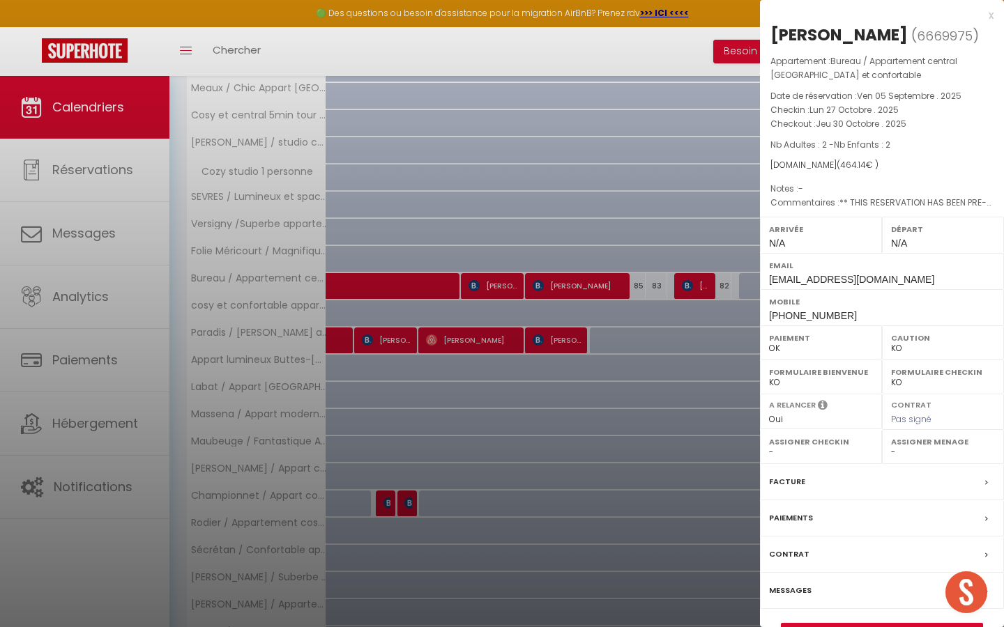
click at [700, 205] on div at bounding box center [502, 313] width 1004 height 627
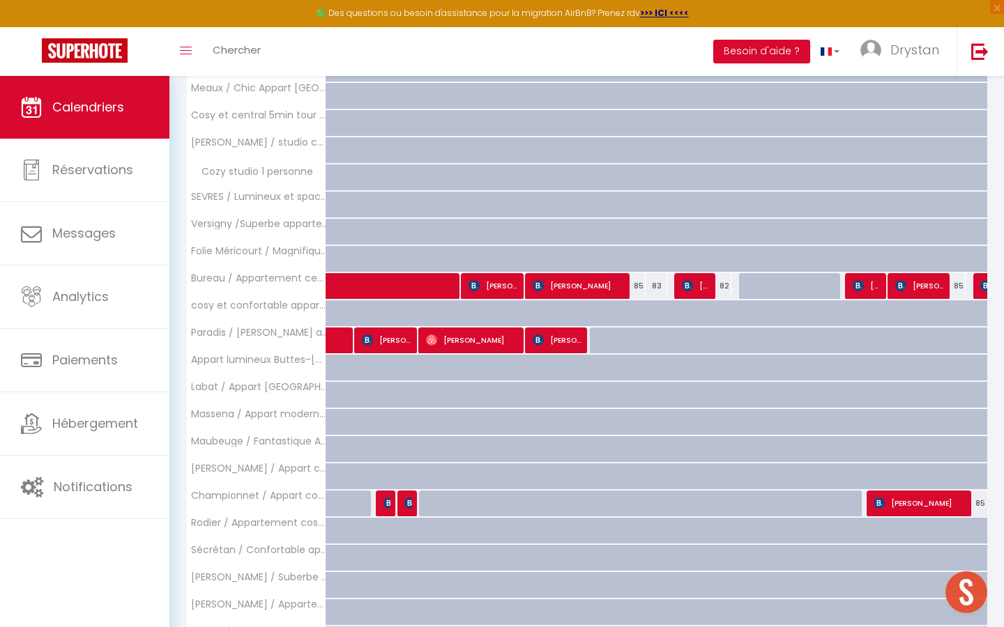
click at [724, 289] on div "82" at bounding box center [721, 286] width 22 height 26
type input "82"
type input "Dim 19 Octobre 2025"
type input "Lun 20 Octobre 2025"
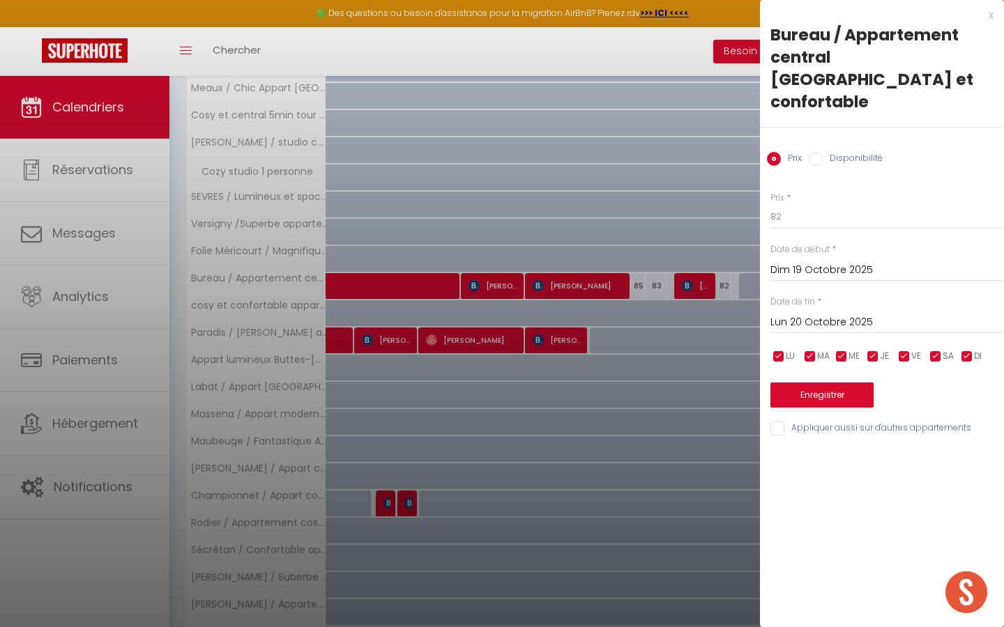
click at [721, 269] on div at bounding box center [502, 313] width 1004 height 627
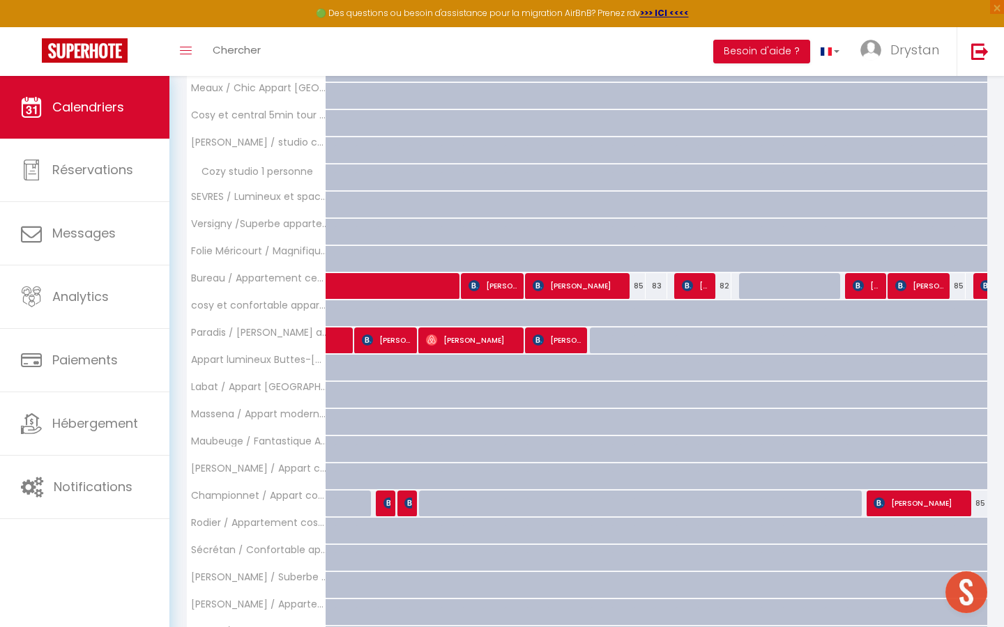
click at [723, 284] on div "82" at bounding box center [721, 286] width 22 height 26
type input "82"
type input "Dim 19 Octobre 2025"
type input "Lun 20 Octobre 2025"
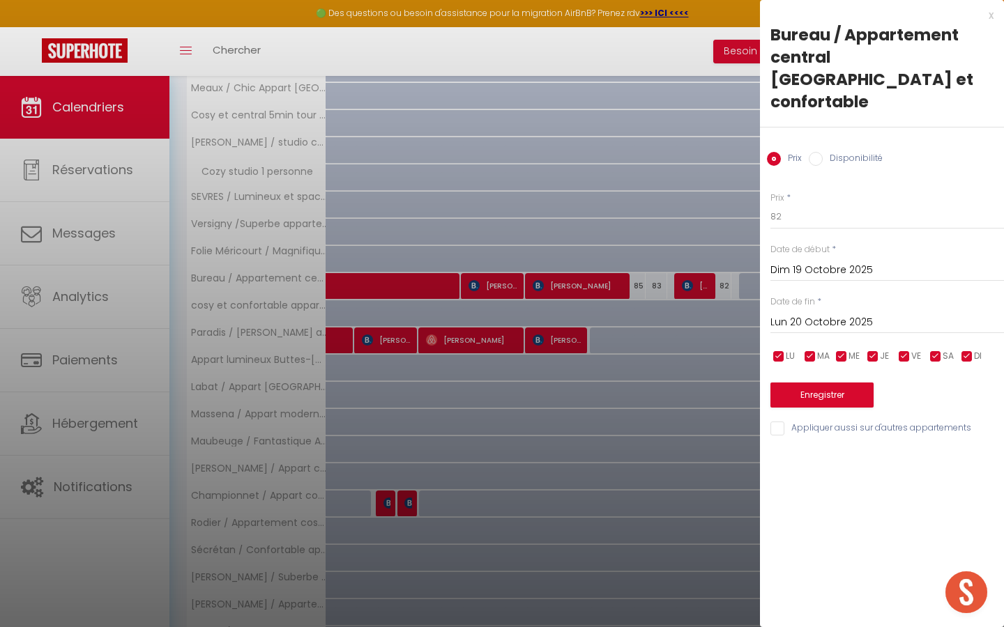
click at [691, 88] on div at bounding box center [502, 313] width 1004 height 627
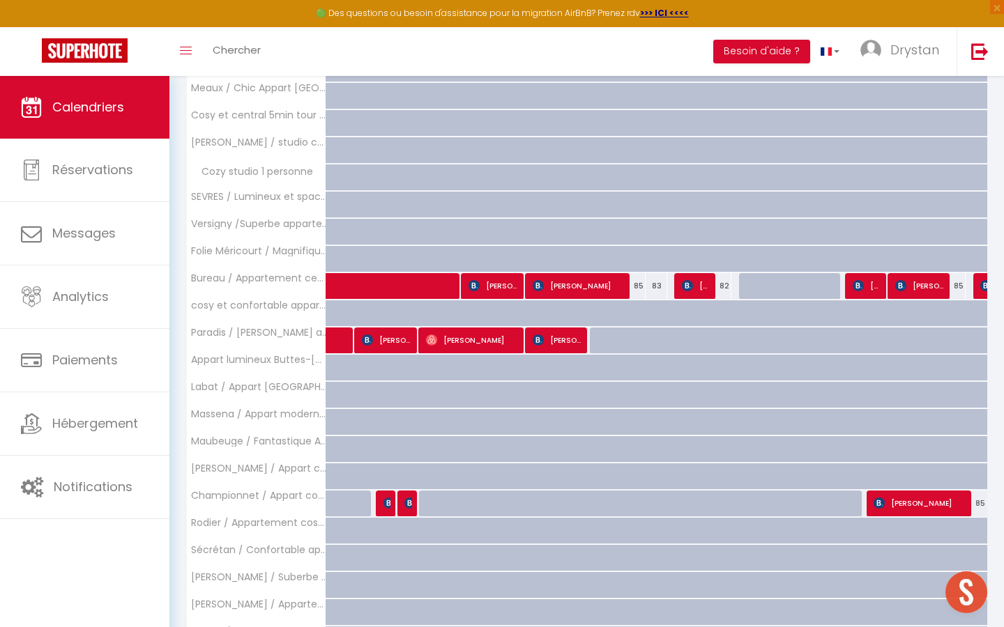
click at [728, 282] on div "82" at bounding box center [721, 286] width 22 height 26
type input "82"
type input "Dim 19 Octobre 2025"
type input "Lun 20 Octobre 2025"
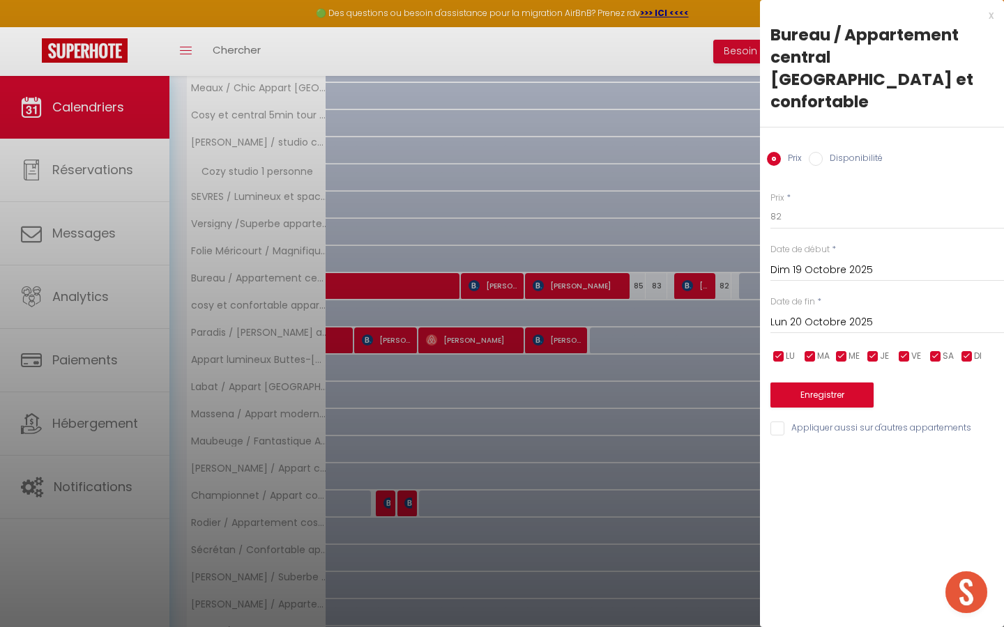
click at [683, 199] on div at bounding box center [502, 313] width 1004 height 627
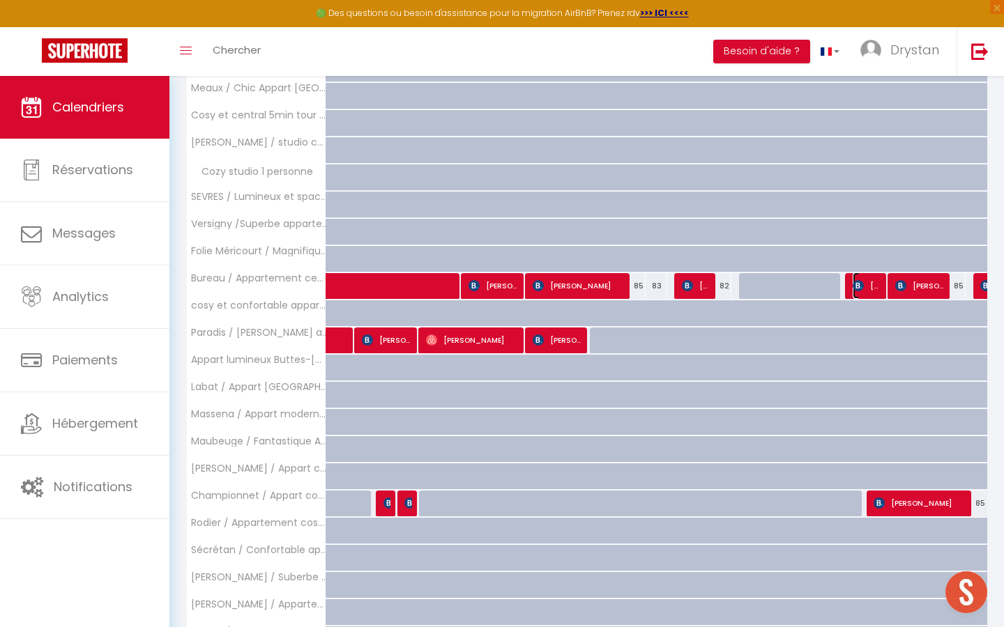
click at [871, 291] on span "[PERSON_NAME]" at bounding box center [866, 286] width 29 height 26
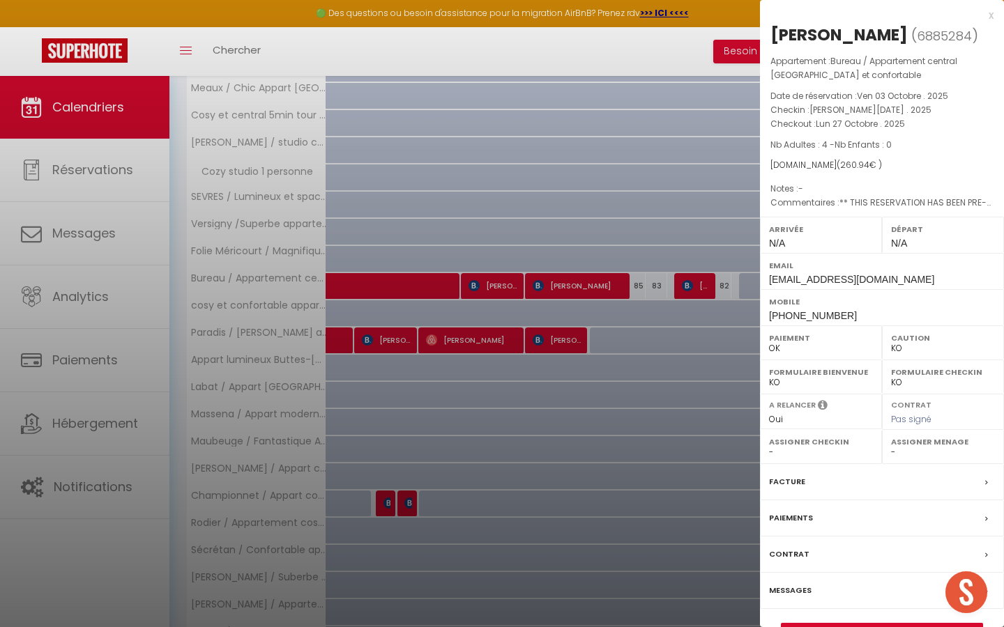
click at [665, 171] on div at bounding box center [502, 313] width 1004 height 627
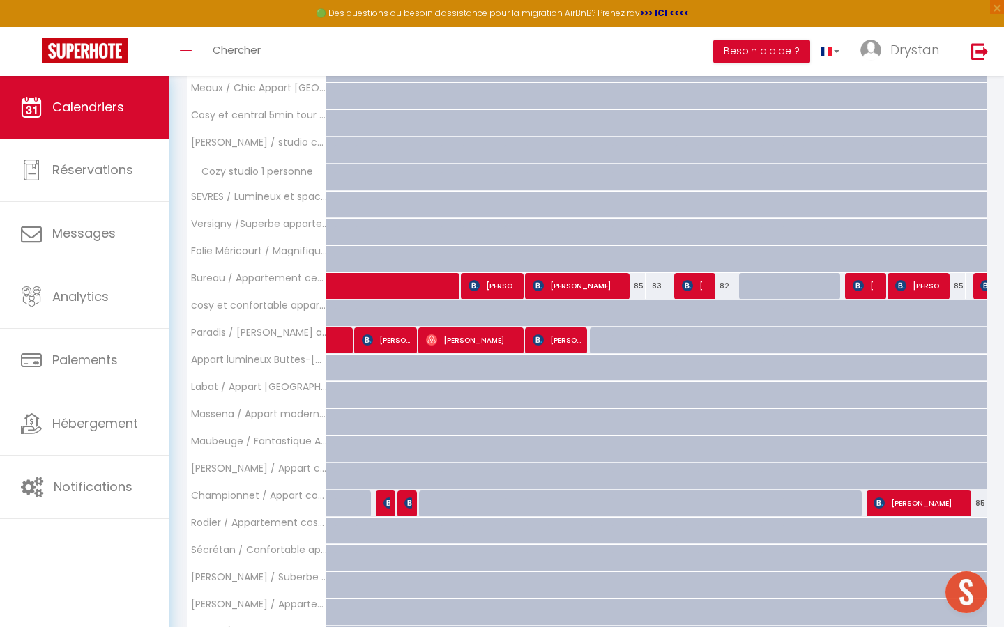
click at [739, 286] on div at bounding box center [750, 286] width 22 height 26
type input "150"
type input "Lun 20 Octobre 2025"
type input "Mar 21 Octobre 2025"
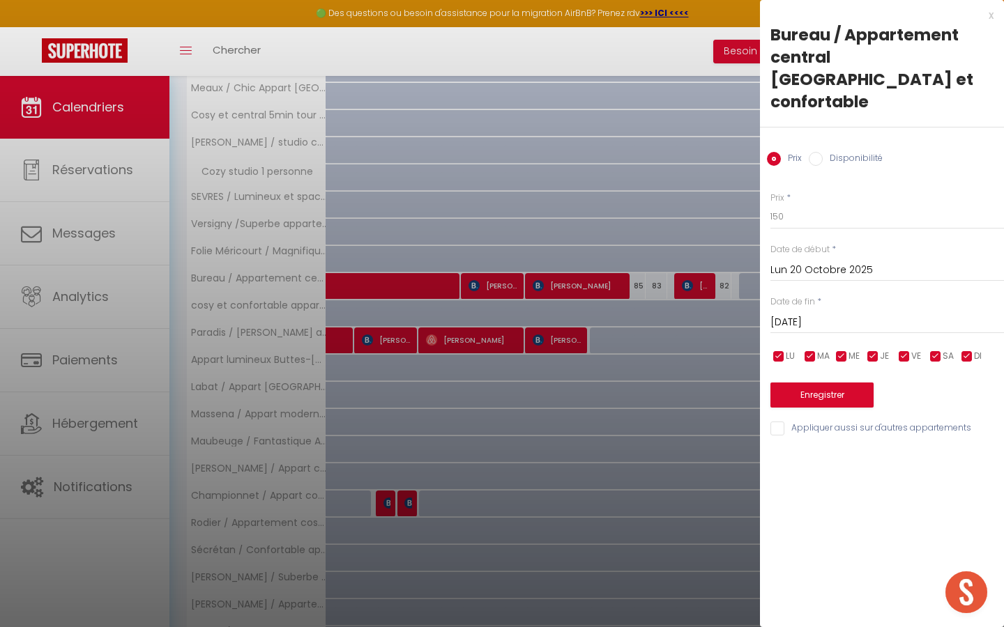
click at [728, 304] on div at bounding box center [502, 313] width 1004 height 627
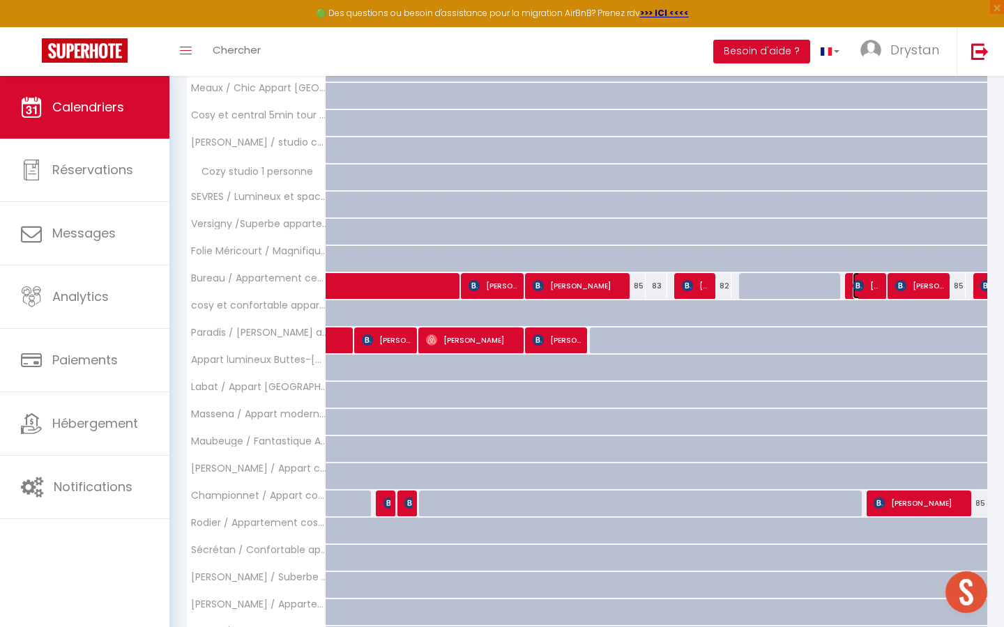
click at [866, 286] on span "[PERSON_NAME]" at bounding box center [866, 286] width 29 height 26
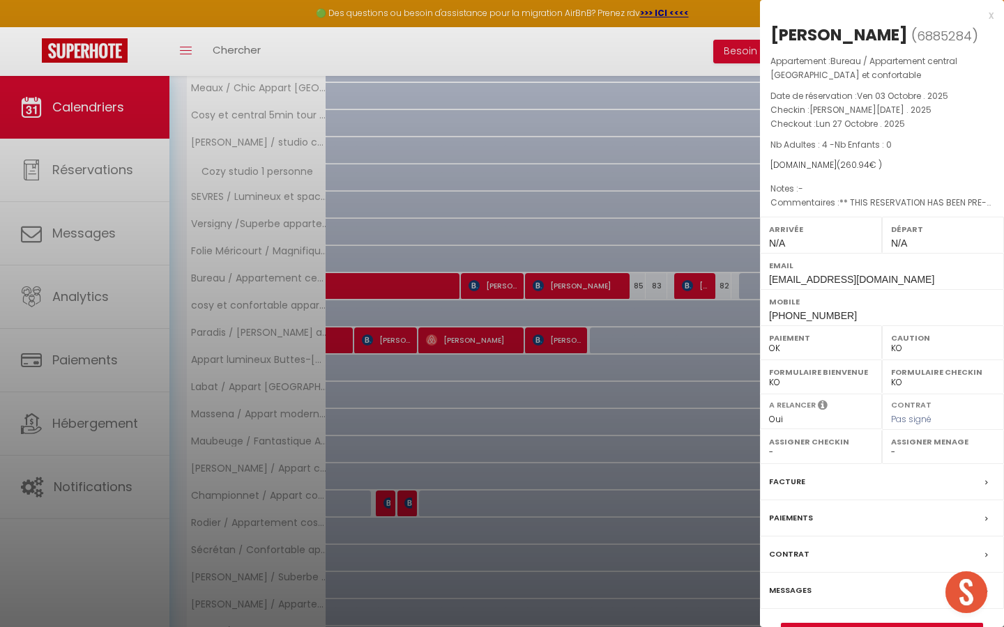
click at [459, 213] on div at bounding box center [502, 313] width 1004 height 627
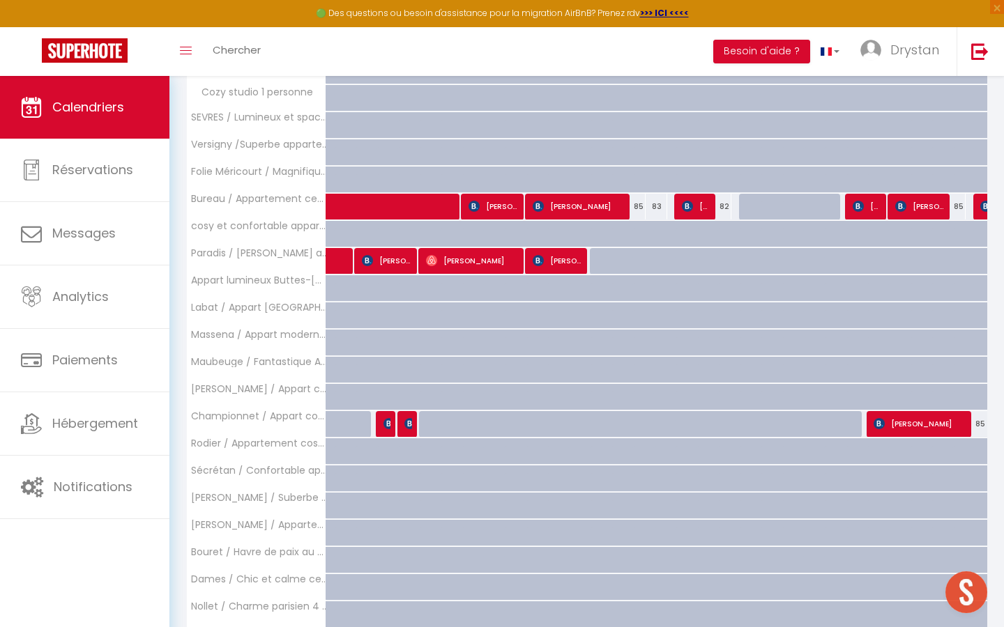
scroll to position [496, 0]
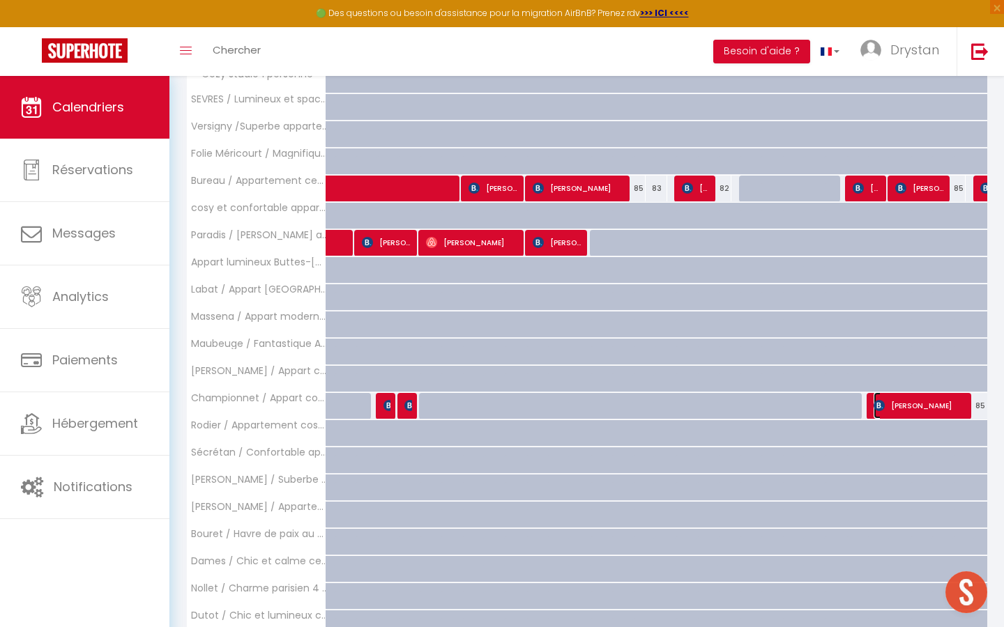
click at [903, 408] on span "[PERSON_NAME]" at bounding box center [919, 405] width 93 height 26
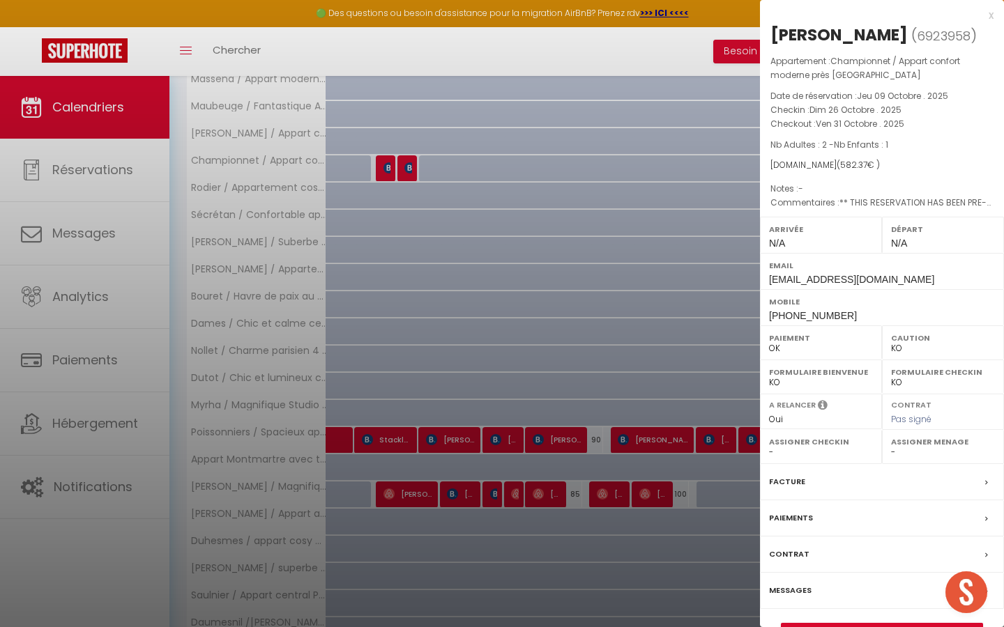
scroll to position [869, 0]
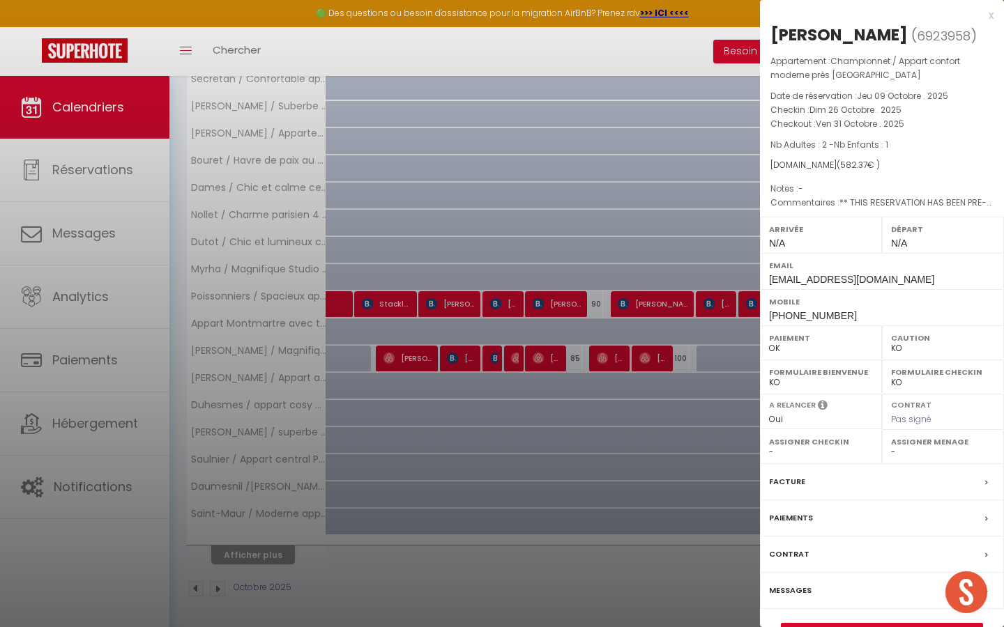
click at [601, 238] on div at bounding box center [502, 313] width 1004 height 627
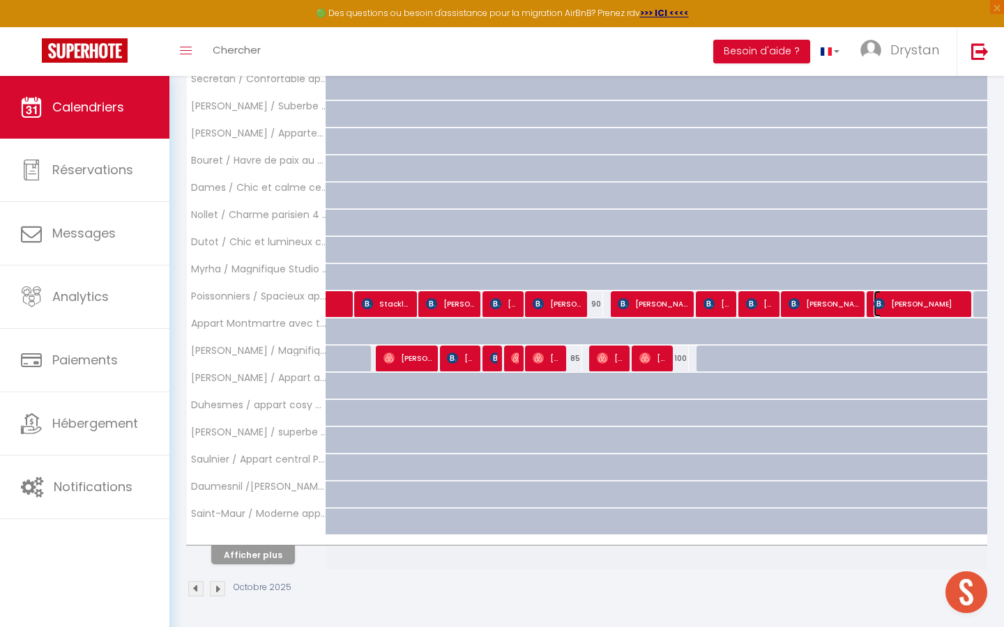
click at [898, 303] on span "Margaret Casey" at bounding box center [919, 304] width 93 height 26
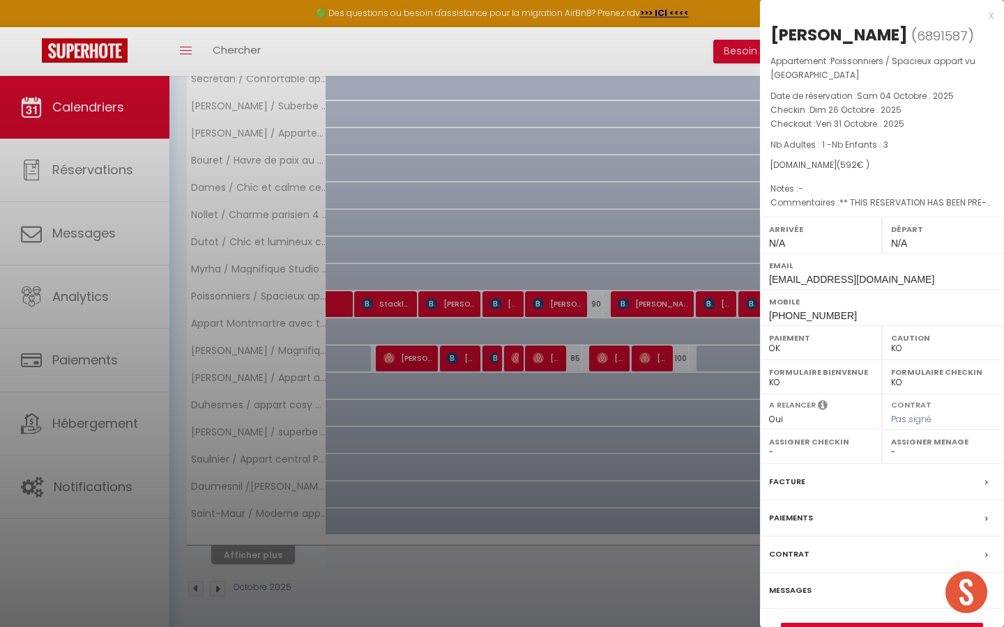
click at [680, 216] on div at bounding box center [502, 313] width 1004 height 627
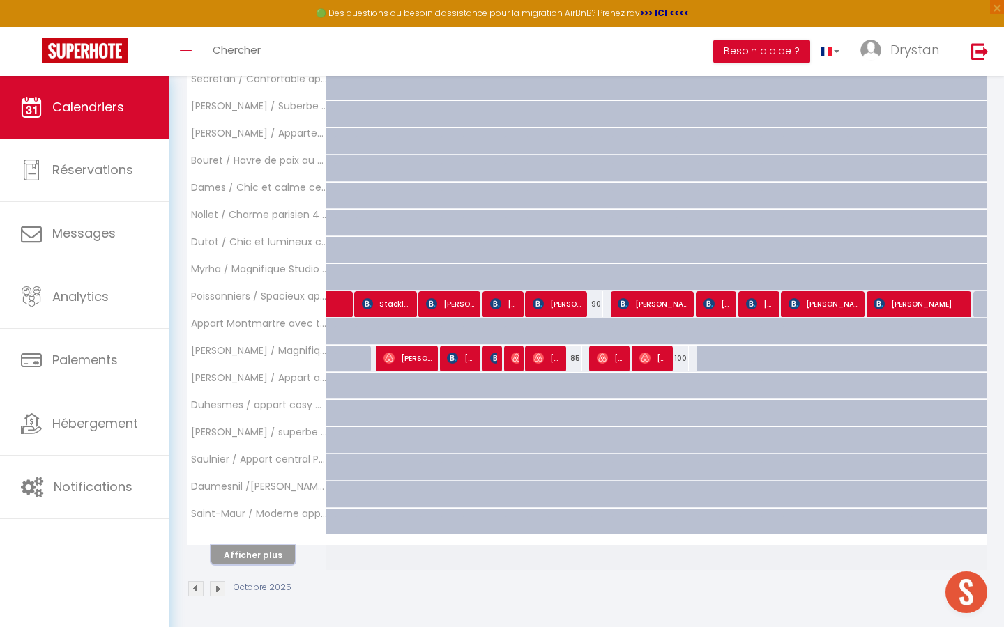
click at [251, 552] on button "Afficher plus" at bounding box center [253, 555] width 84 height 19
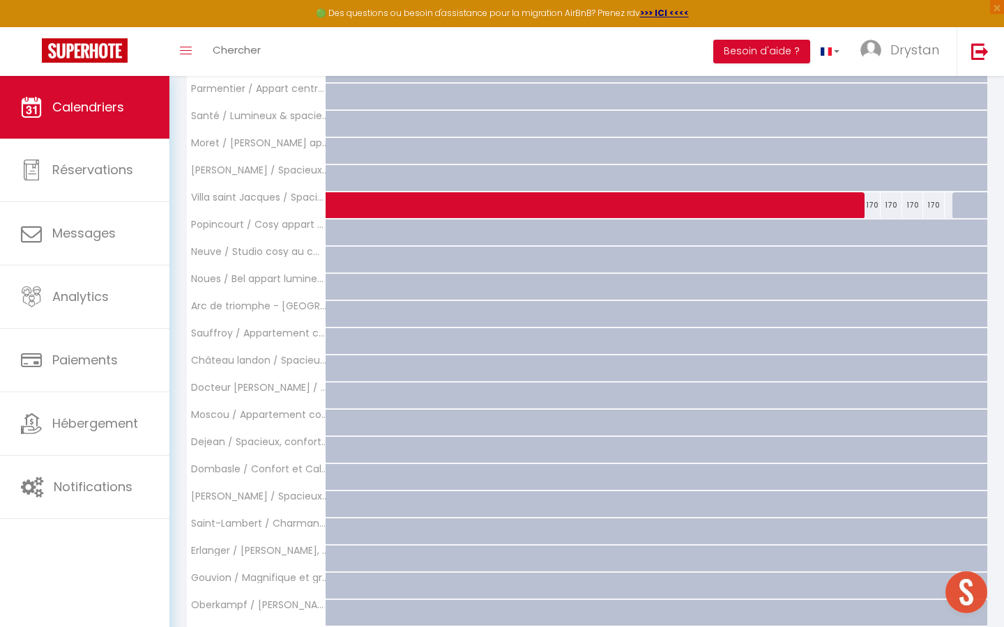
scroll to position [1413, 0]
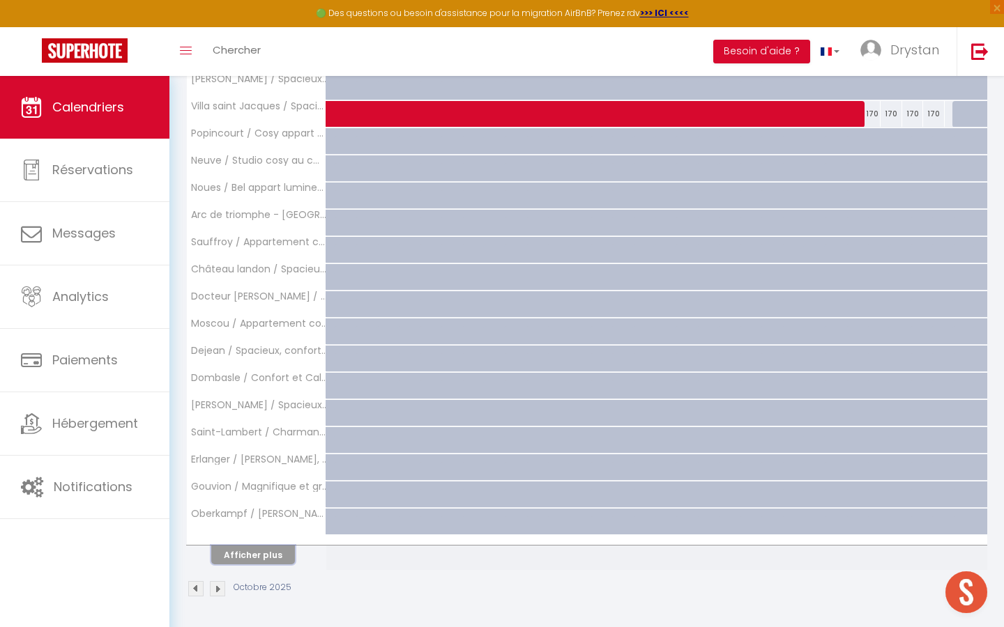
click at [251, 552] on button "Afficher plus" at bounding box center [253, 555] width 84 height 19
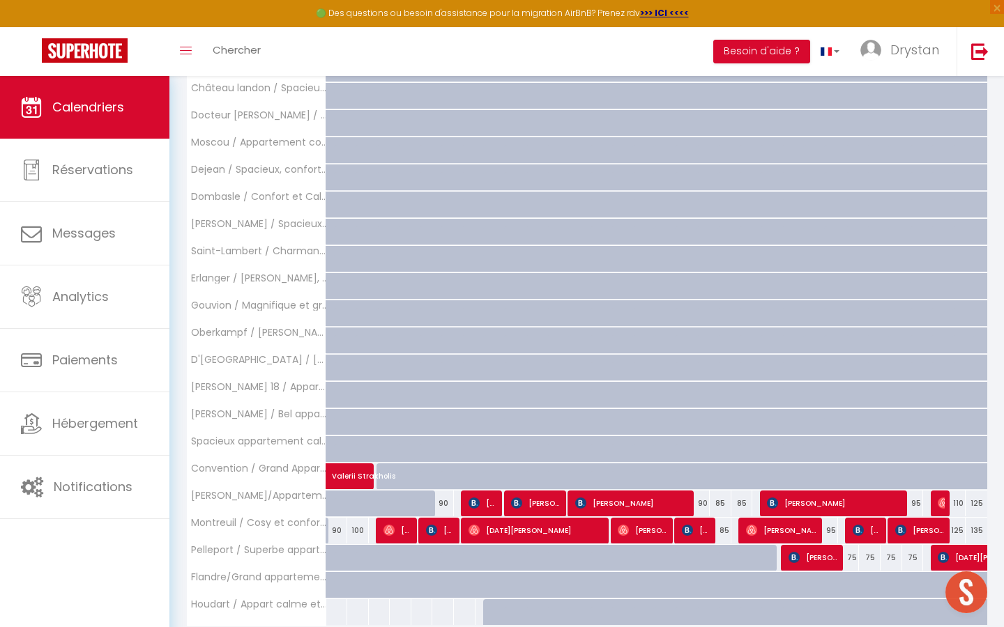
scroll to position [1650, 0]
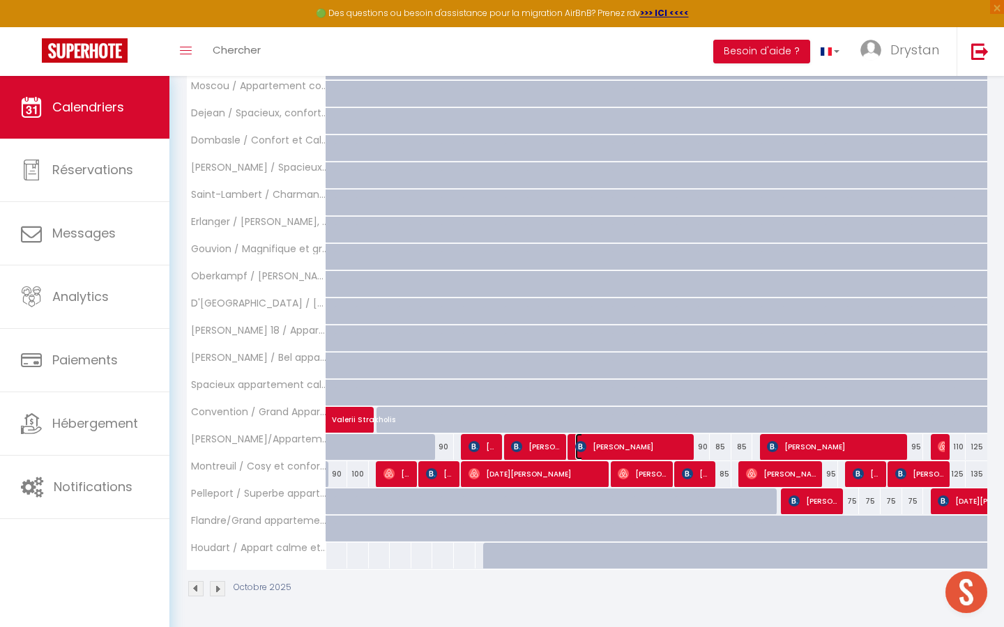
click at [610, 444] on span "Susanne Sielhorst" at bounding box center [632, 447] width 115 height 26
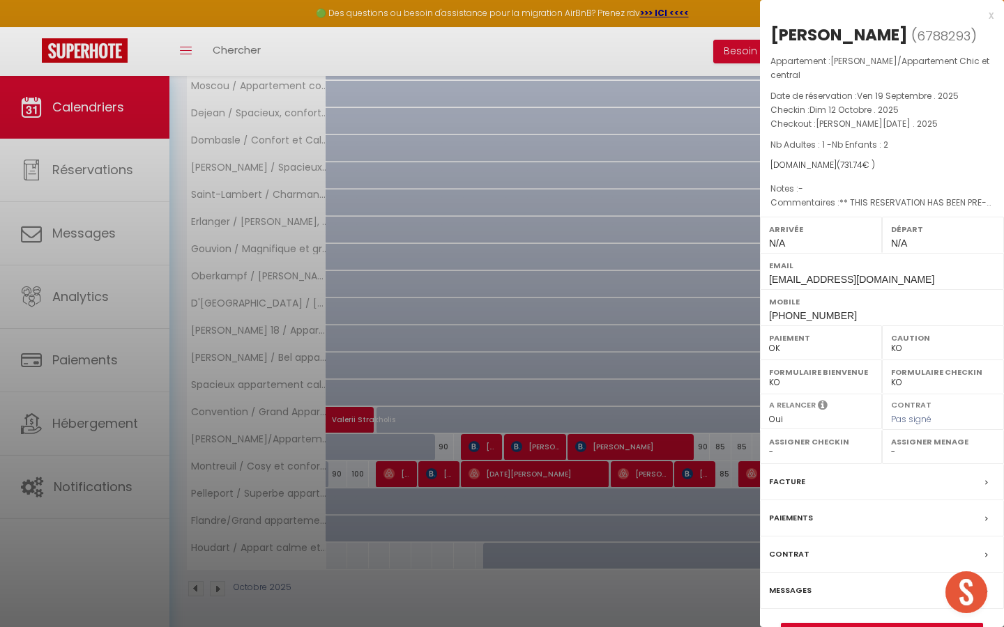
click at [587, 371] on div at bounding box center [502, 313] width 1004 height 627
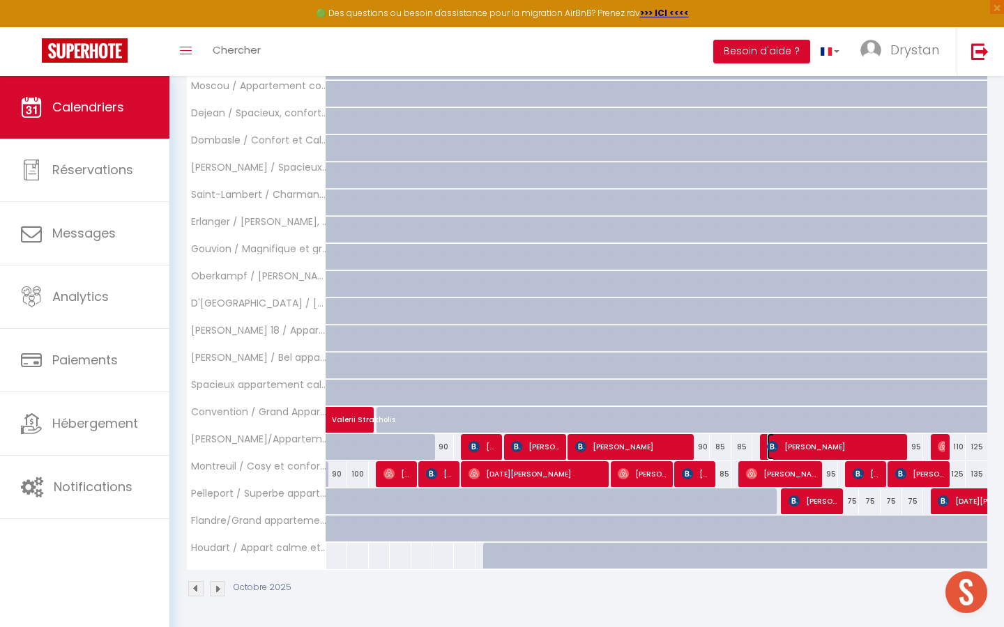
click at [884, 447] on span "alexey Marchuk" at bounding box center [835, 447] width 137 height 26
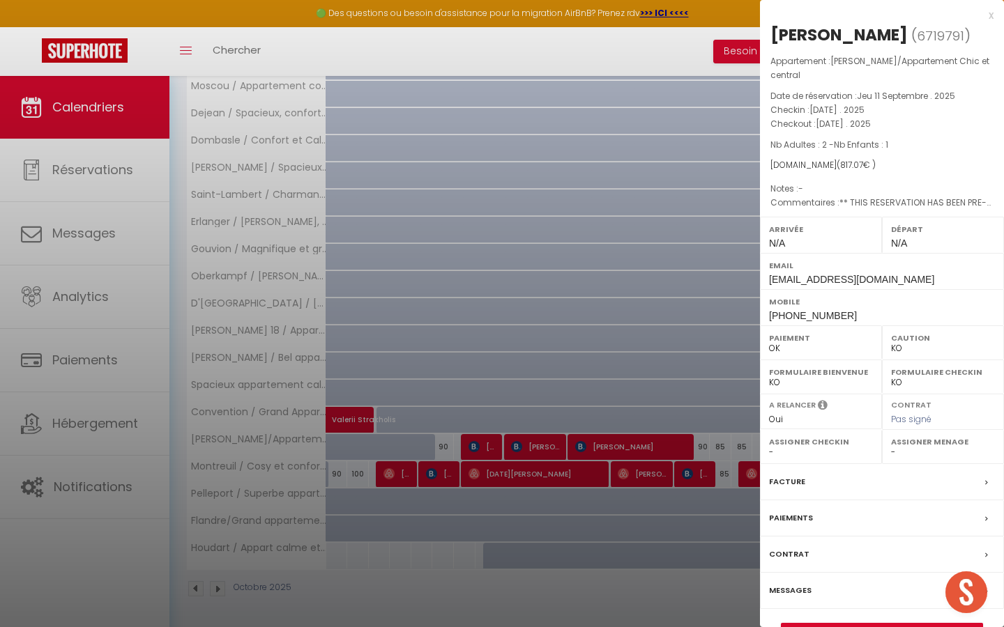
click at [606, 384] on div at bounding box center [502, 313] width 1004 height 627
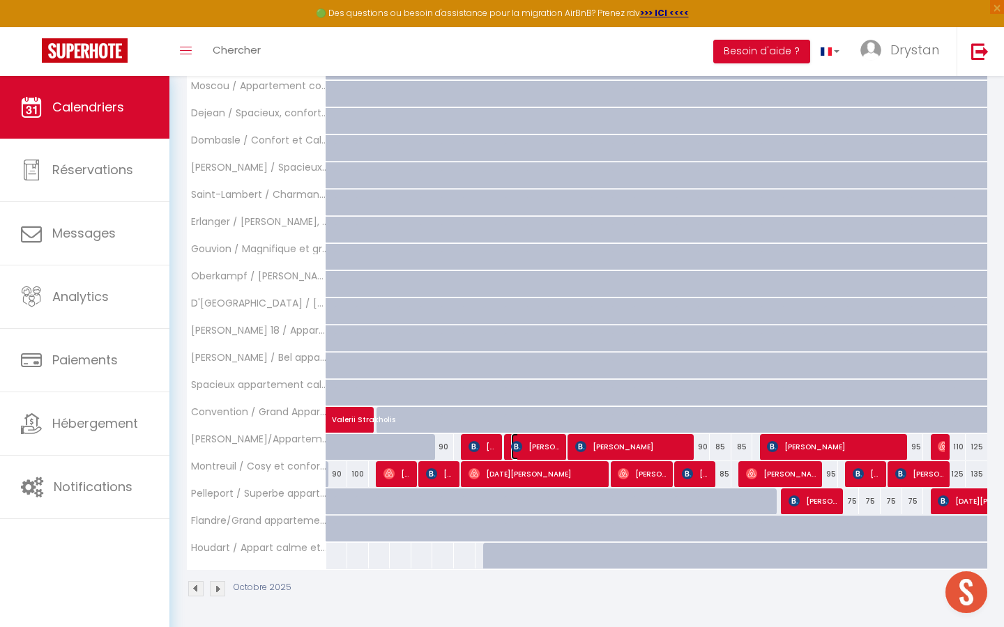
click at [523, 439] on span "Yoiko Ivanna" at bounding box center [536, 447] width 50 height 26
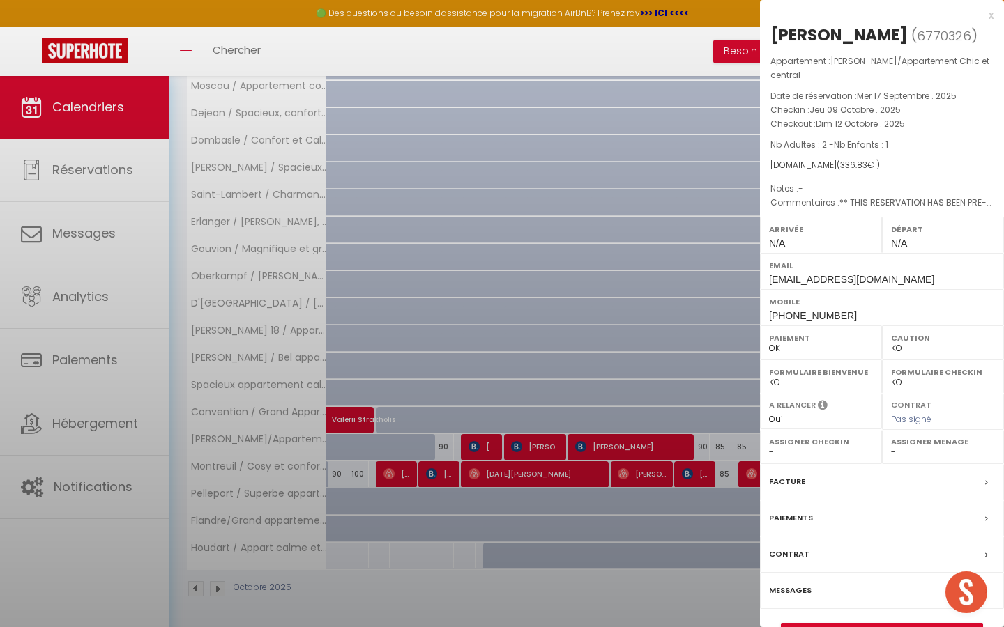
click at [523, 439] on div at bounding box center [502, 313] width 1004 height 627
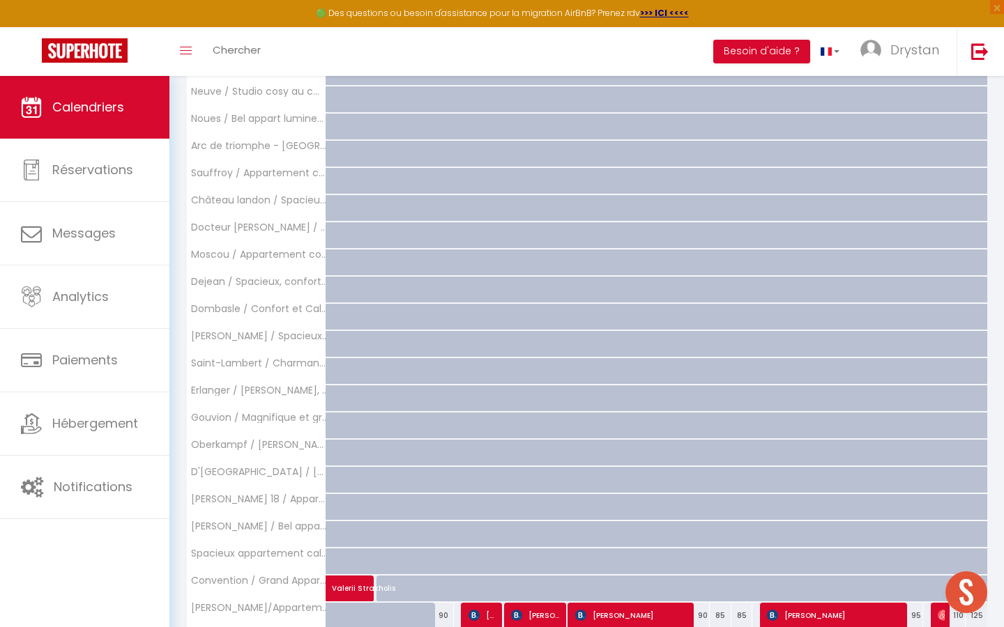
scroll to position [1489, 0]
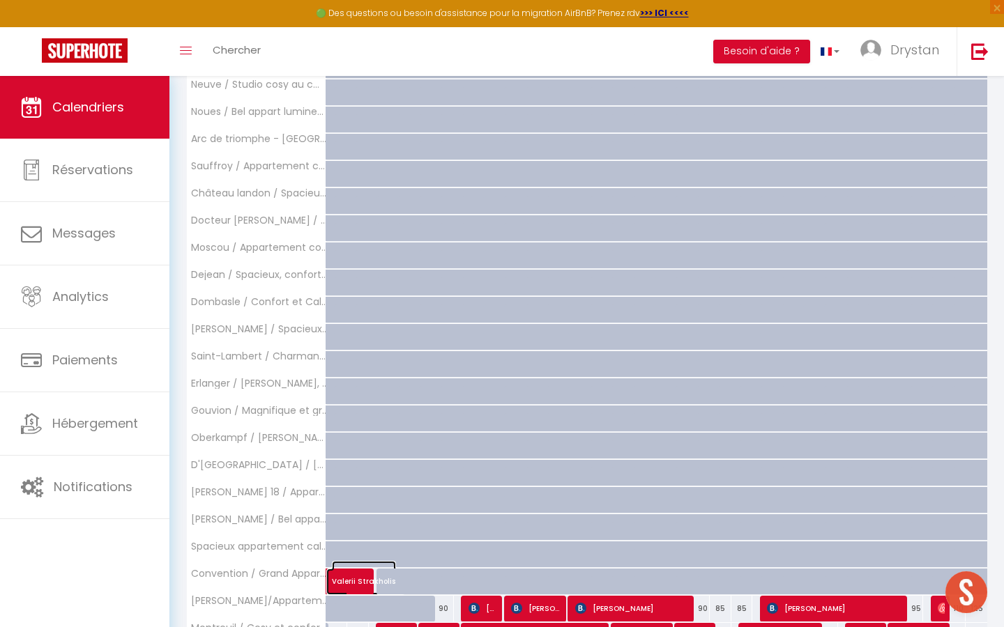
click at [339, 576] on span "Valerii Strakholis" at bounding box center [364, 574] width 64 height 26
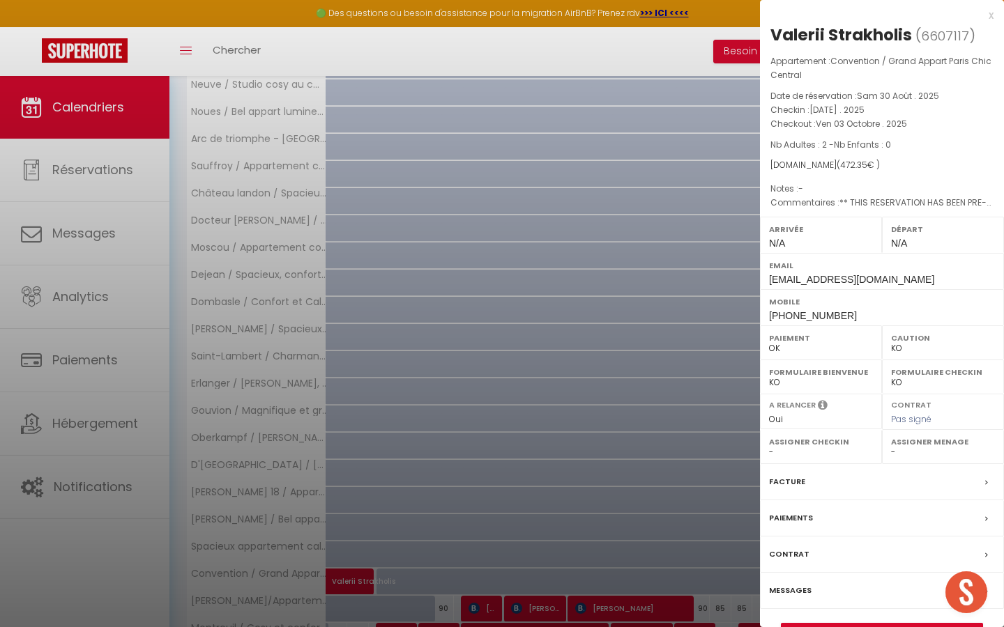
click at [353, 348] on div at bounding box center [502, 313] width 1004 height 627
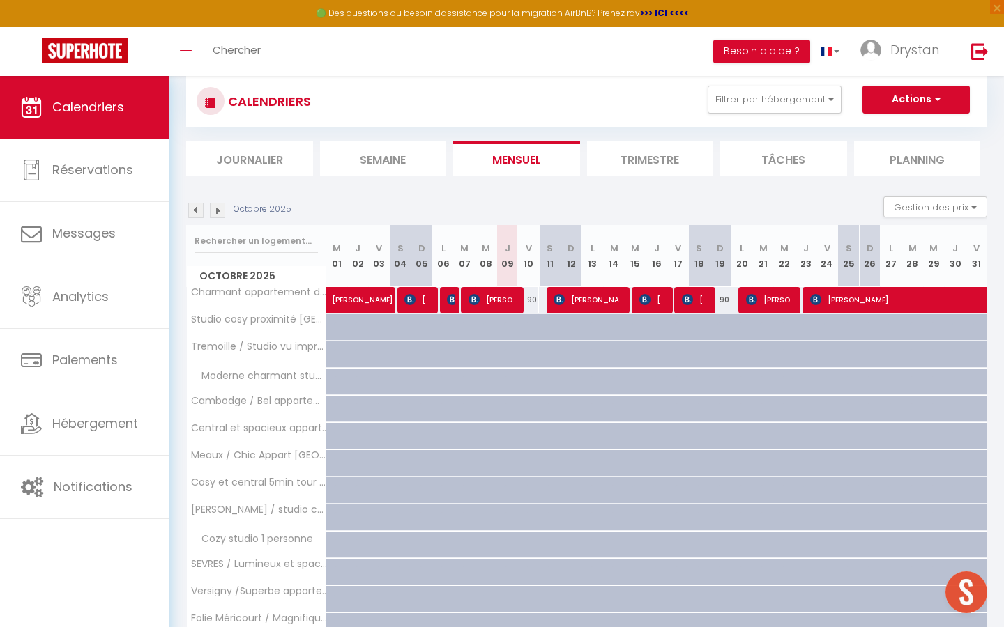
scroll to position [0, 0]
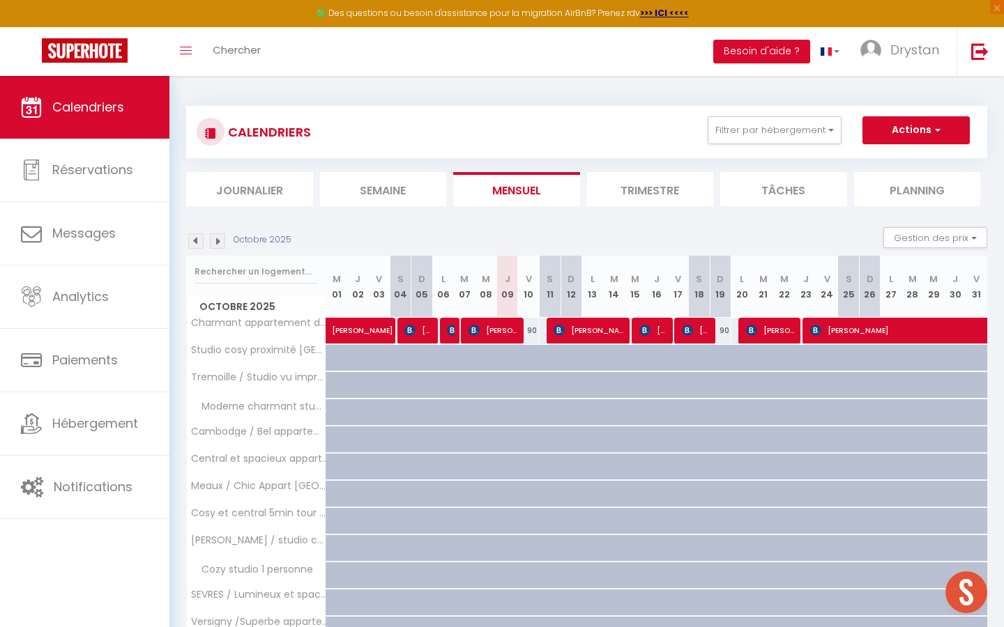
click at [220, 240] on img at bounding box center [217, 240] width 15 height 15
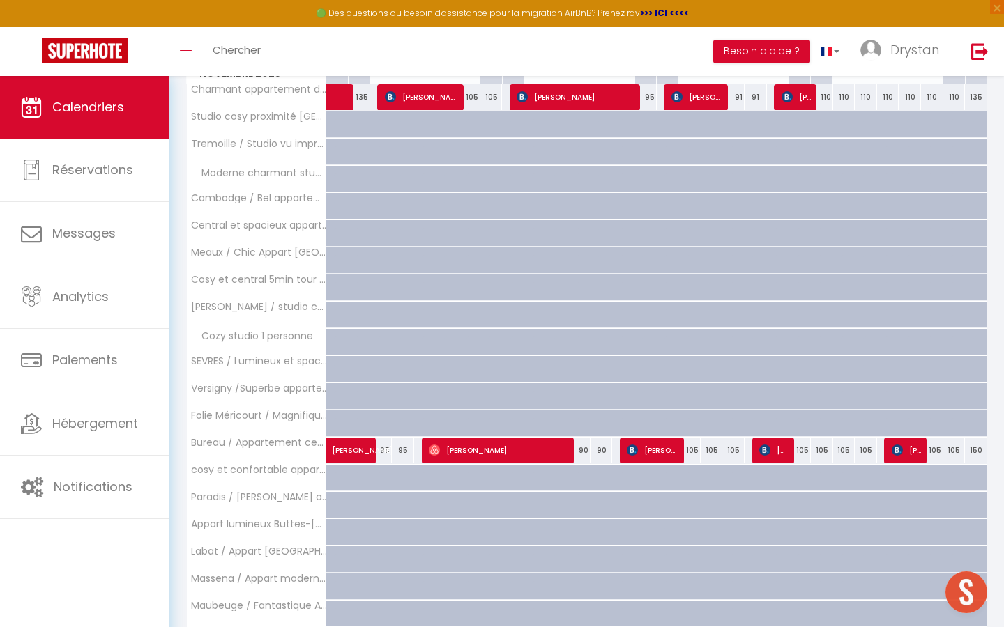
scroll to position [325, 0]
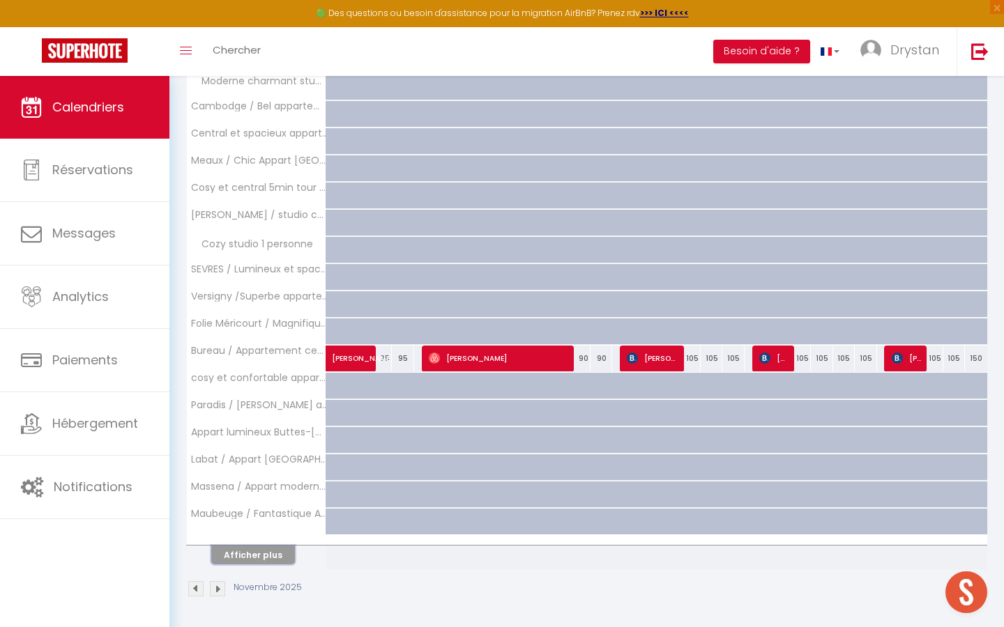
click at [240, 558] on button "Afficher plus" at bounding box center [253, 555] width 84 height 19
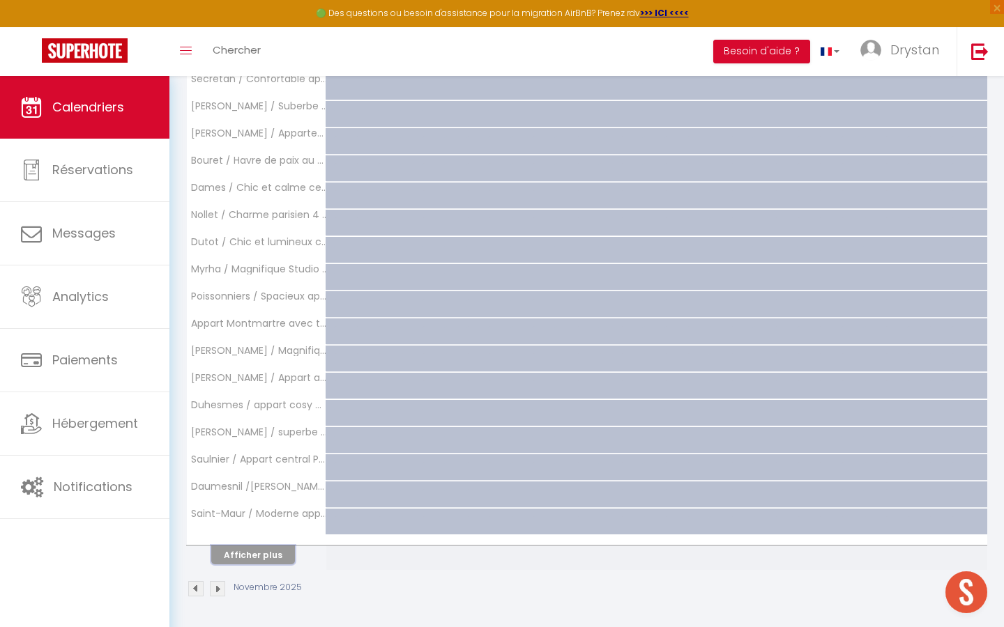
click at [240, 558] on button "Afficher plus" at bounding box center [253, 555] width 84 height 19
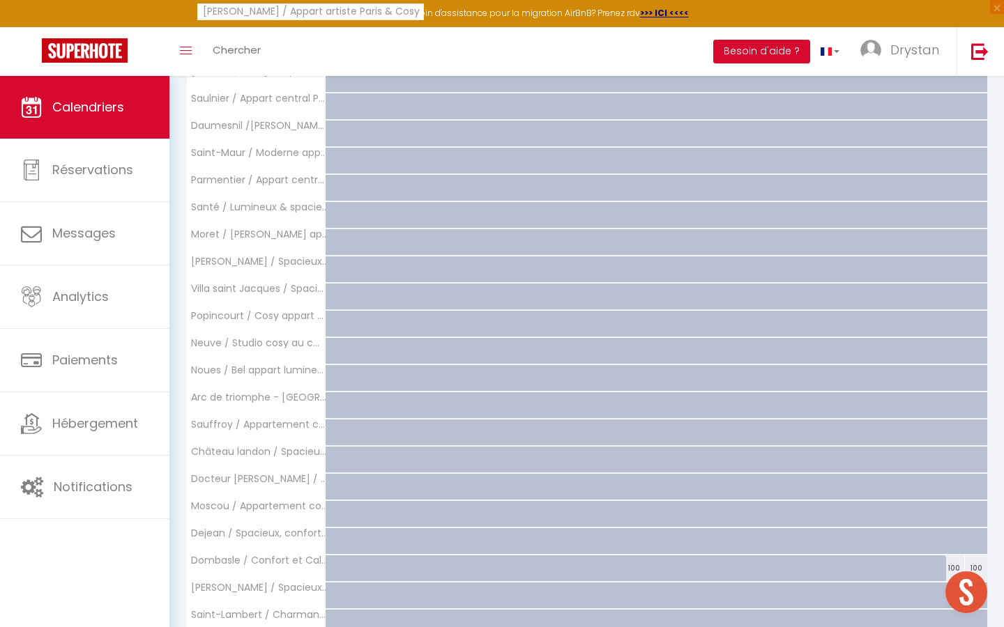
scroll to position [1413, 0]
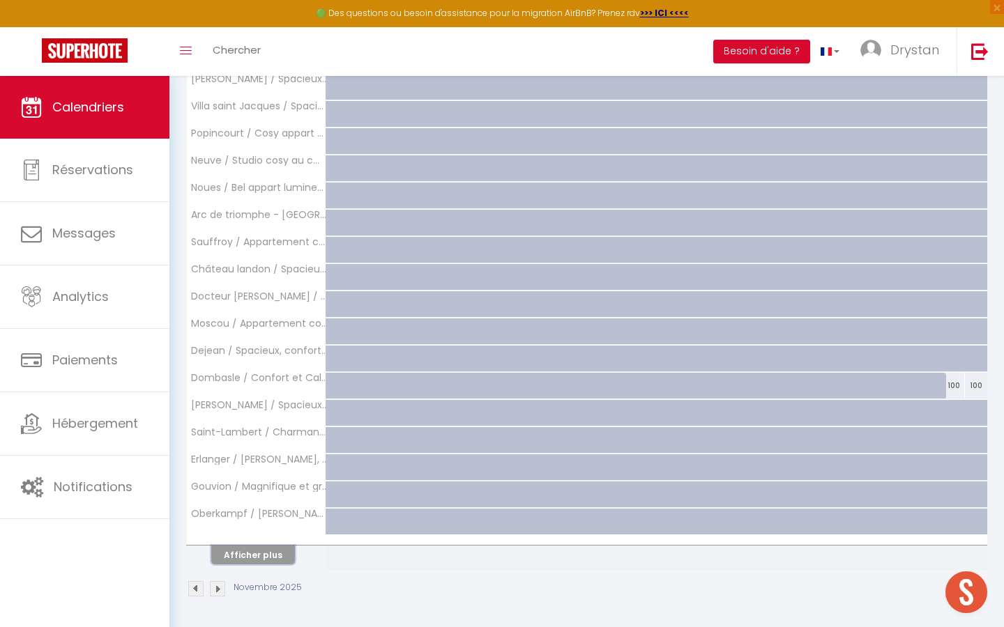
click at [280, 556] on button "Afficher plus" at bounding box center [253, 555] width 84 height 19
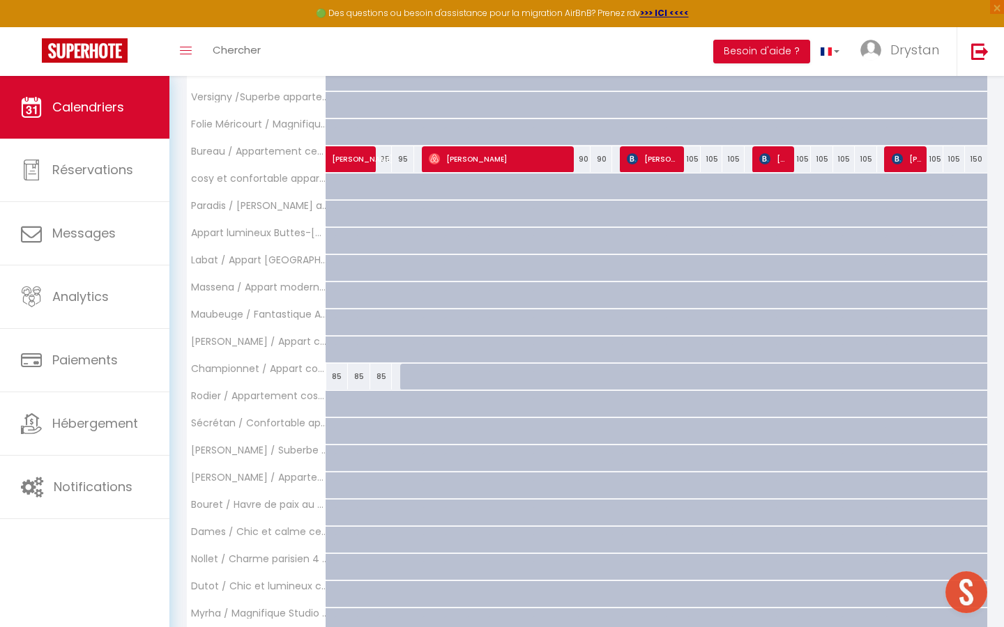
scroll to position [537, 0]
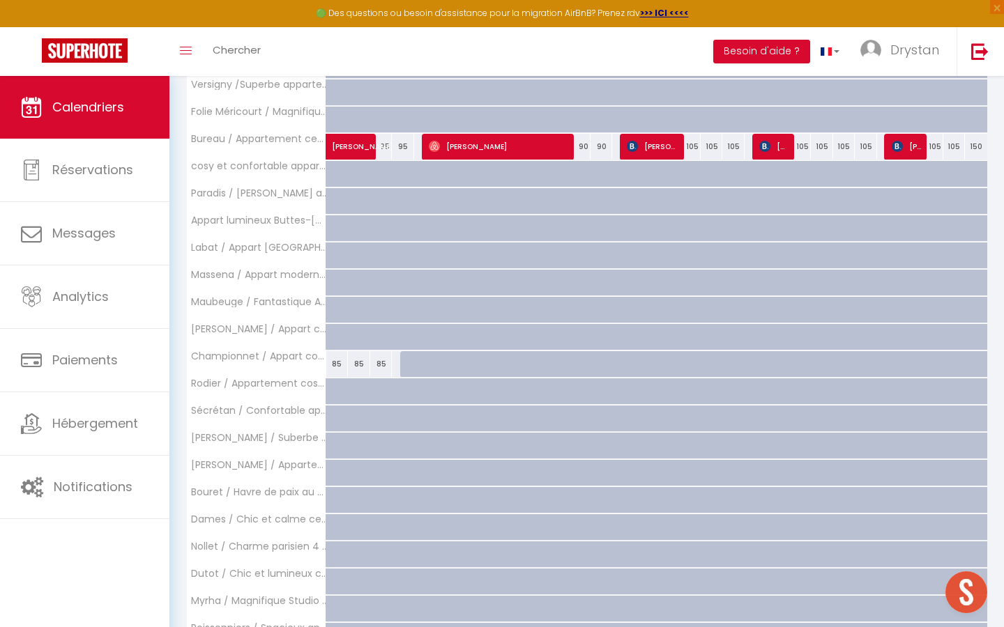
click at [384, 366] on div "85" at bounding box center [381, 364] width 22 height 26
type input "85"
type input "Lun 03 Novembre 2025"
type input "Mar 04 Novembre 2025"
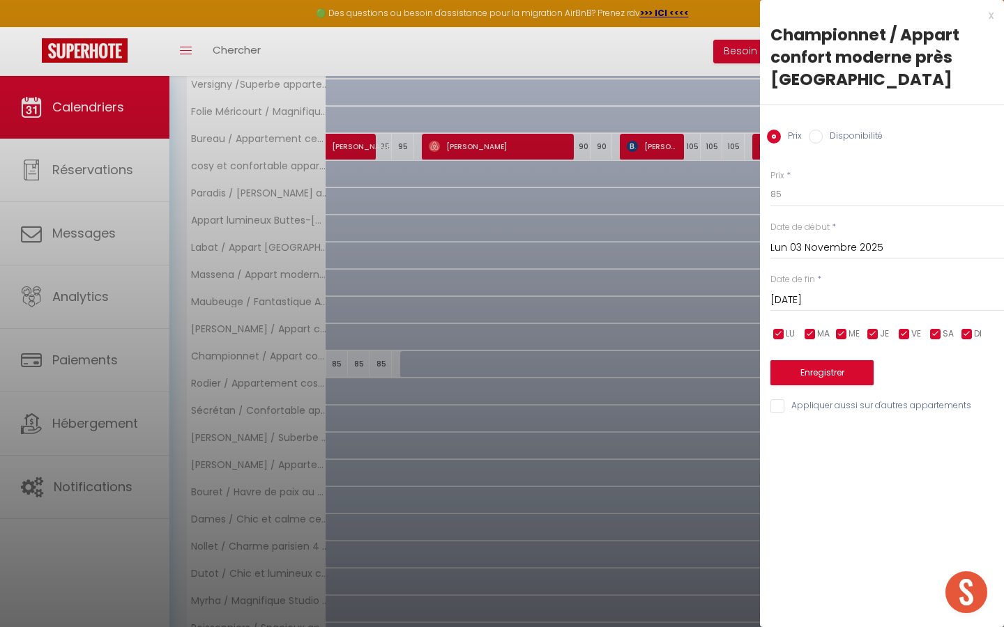
click at [424, 321] on div at bounding box center [502, 313] width 1004 height 627
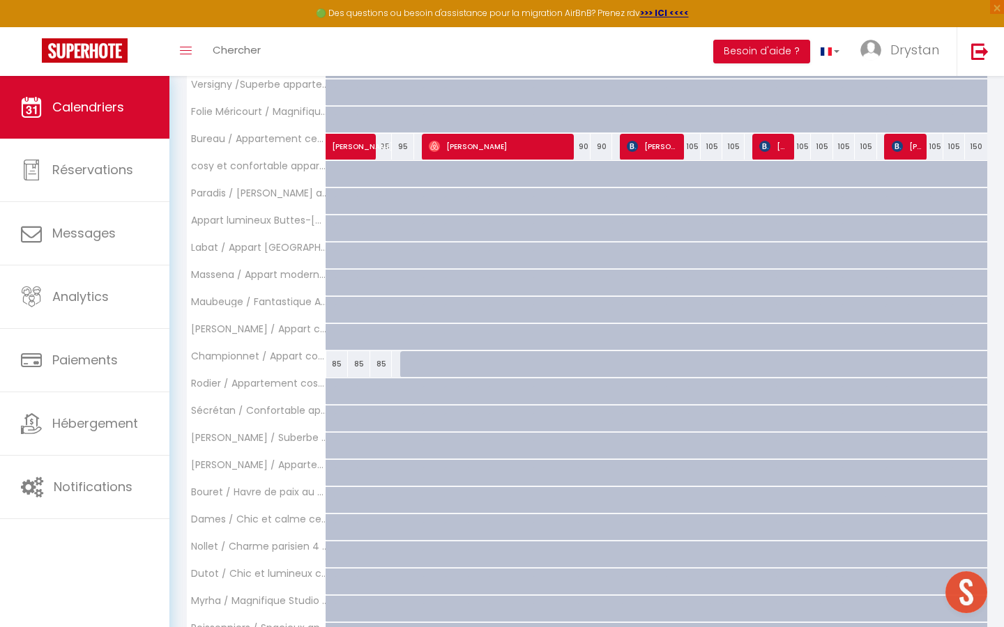
click at [400, 362] on div at bounding box center [411, 364] width 22 height 26
select select "1"
type input "Mar 04 Novembre 2025"
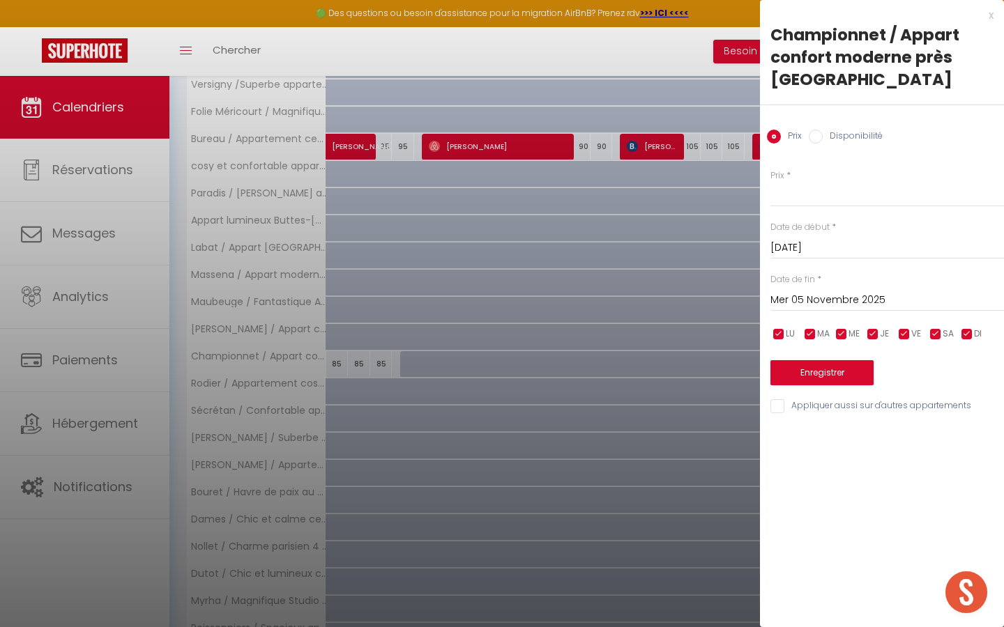
click at [875, 308] on input "Mer 05 Novembre 2025" at bounding box center [886, 300] width 233 height 18
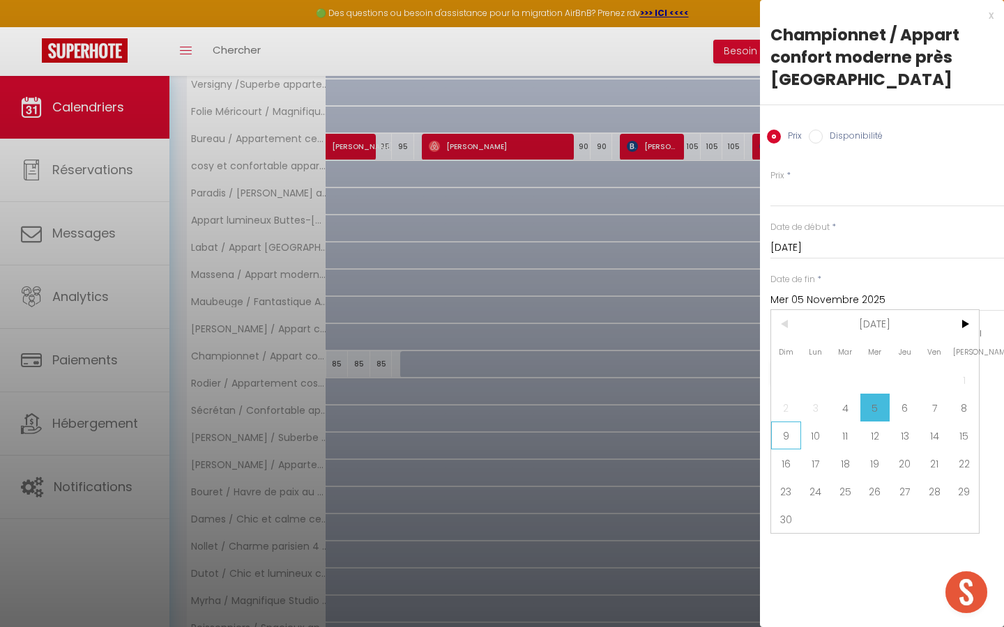
click at [783, 433] on span "9" at bounding box center [786, 436] width 30 height 28
type input "Dim 09 Novembre 2025"
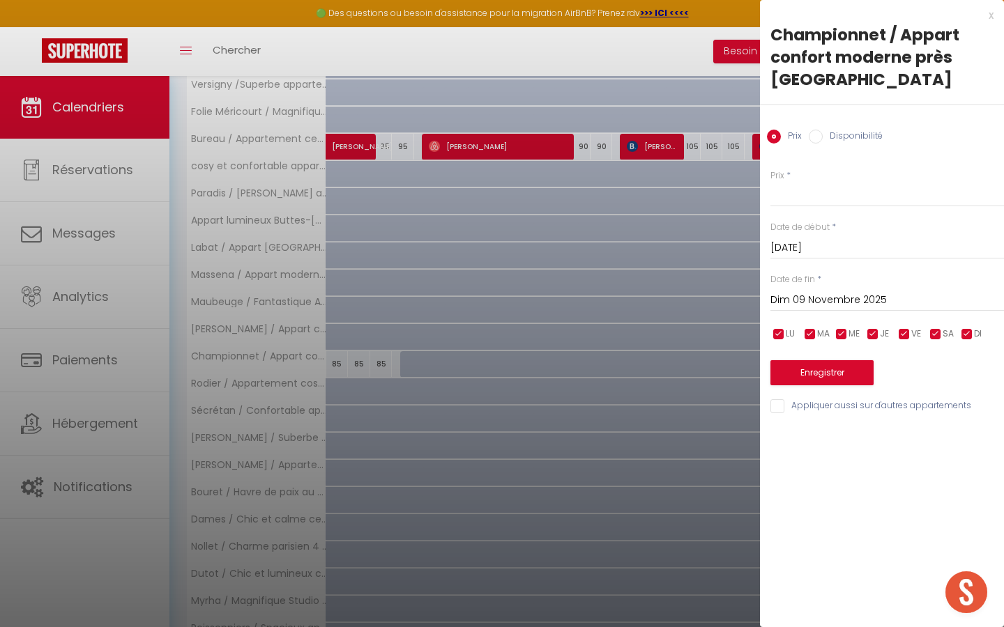
click at [840, 128] on div "Prix Disponibilité" at bounding box center [882, 128] width 244 height 47
click at [840, 132] on label "Disponibilité" at bounding box center [852, 137] width 60 height 15
click at [822, 132] on input "Disponibilité" at bounding box center [815, 137] width 14 height 14
radio input "true"
radio input "false"
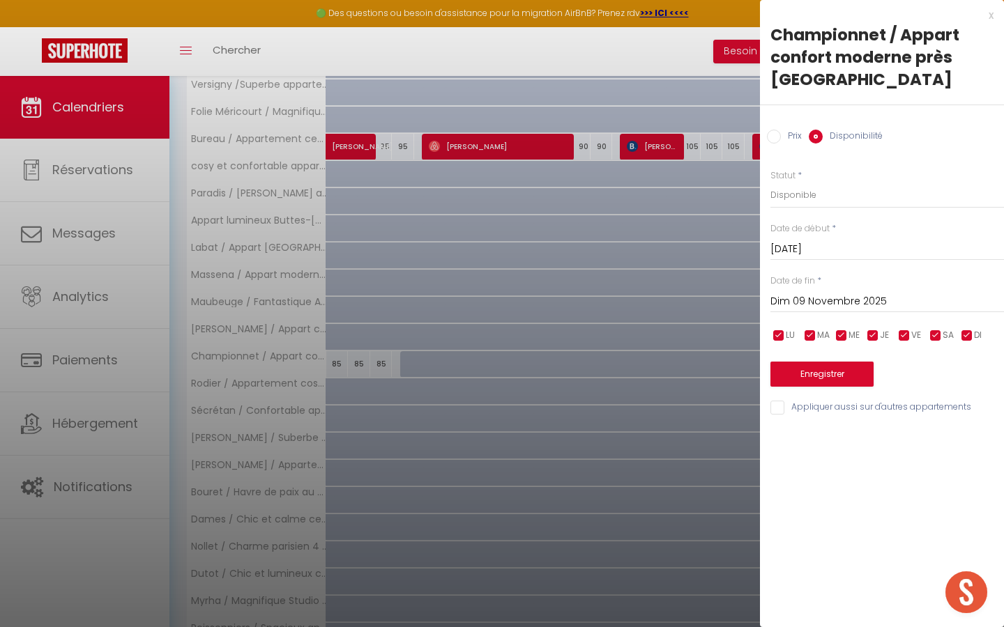
click at [802, 393] on div "Prix * Statut * Disponible Indisponible Date de début * Mar 04 Novembre 2025 < …" at bounding box center [882, 284] width 244 height 265
click at [806, 378] on button "Enregistrer" at bounding box center [821, 374] width 103 height 25
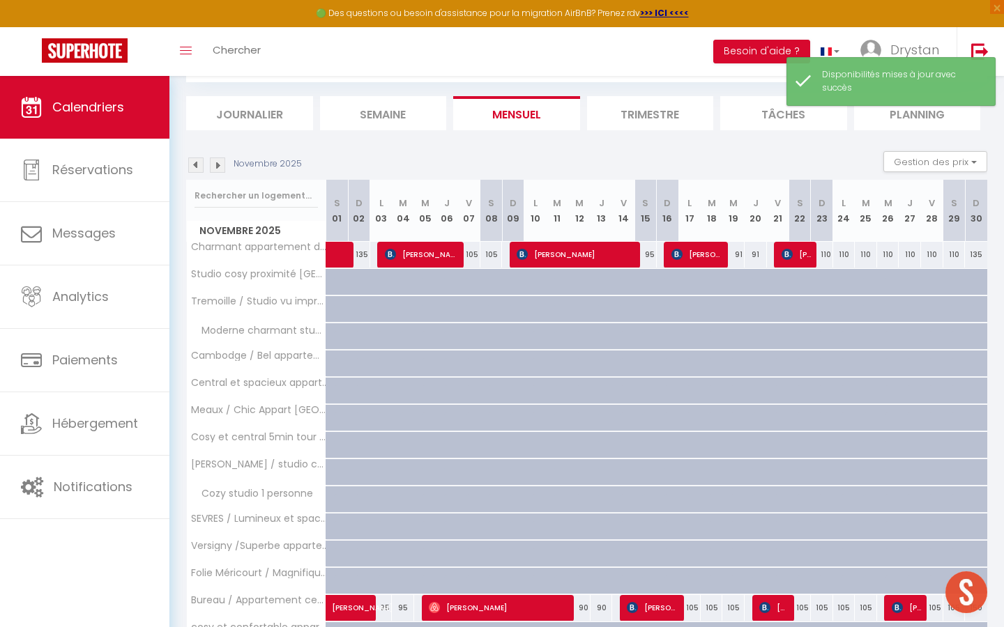
scroll to position [325, 0]
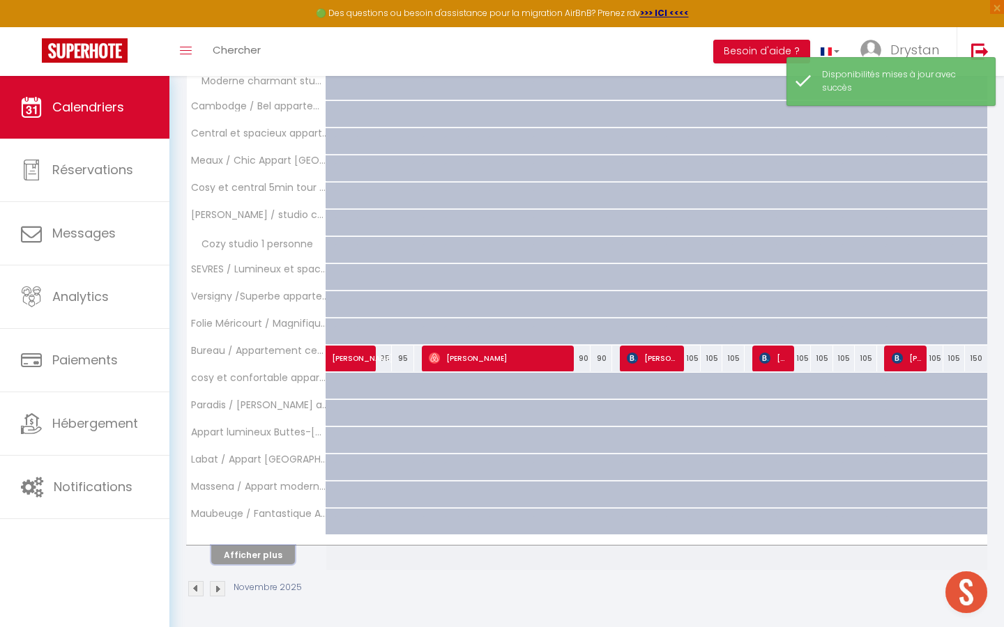
click at [266, 549] on button "Afficher plus" at bounding box center [253, 555] width 84 height 19
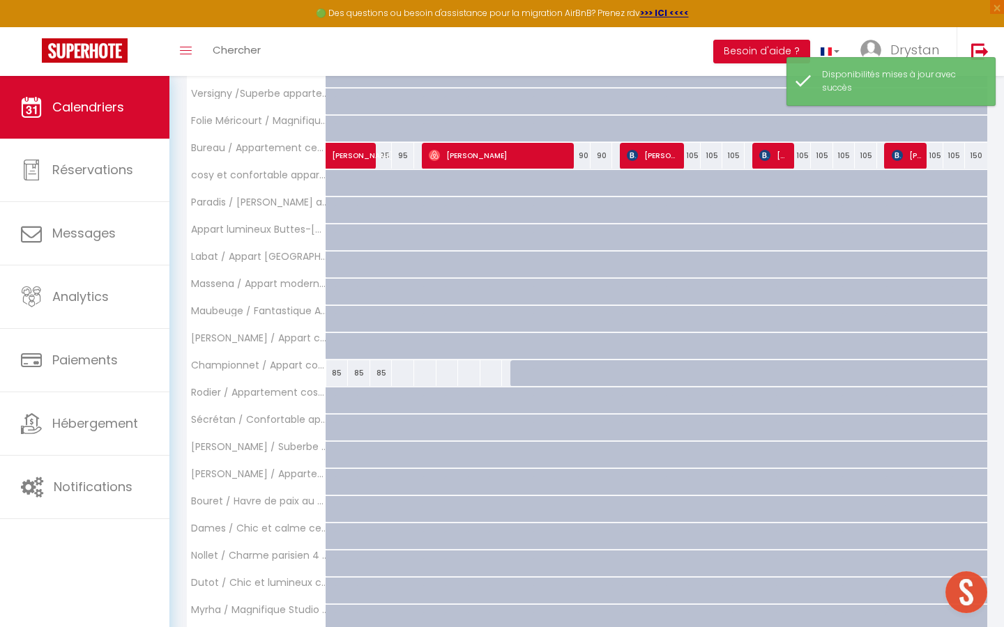
scroll to position [563, 0]
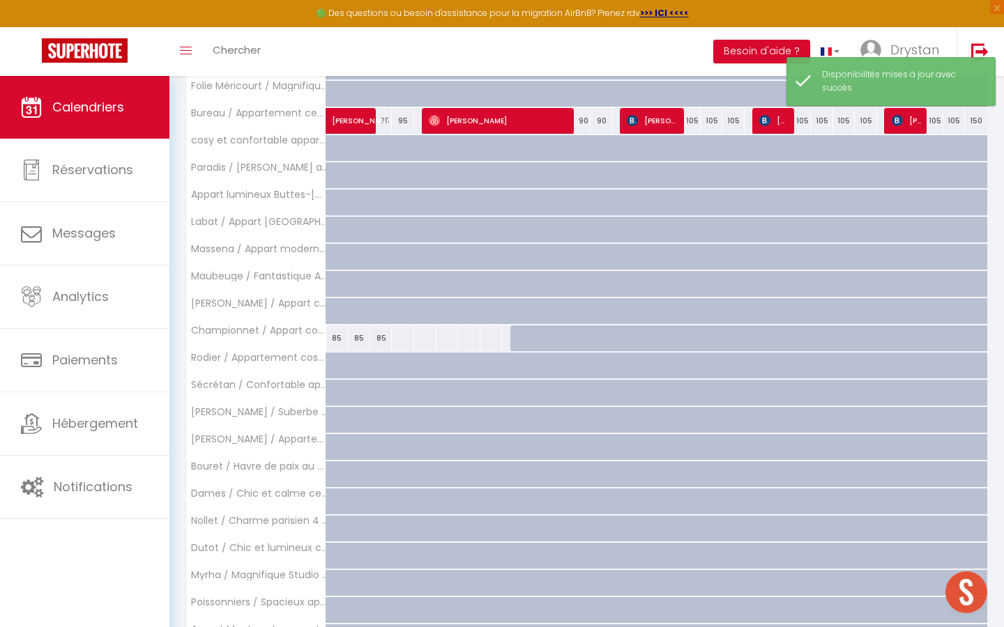
click at [397, 345] on div at bounding box center [402, 338] width 23 height 26
select select "1"
type input "Mar 04 Novembre 2025"
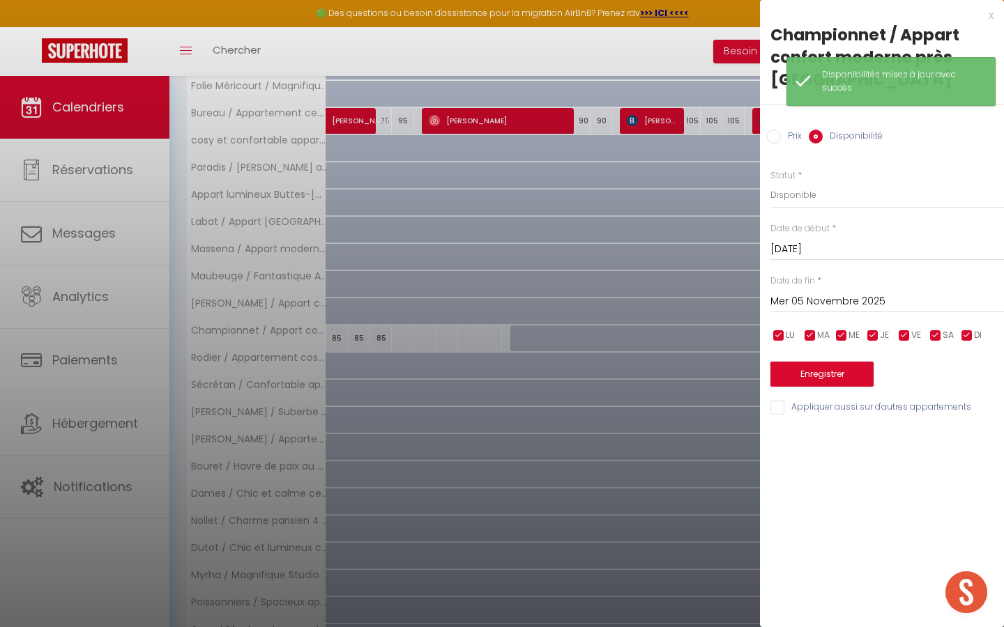
click at [805, 300] on input "Mer 05 Novembre 2025" at bounding box center [886, 302] width 233 height 18
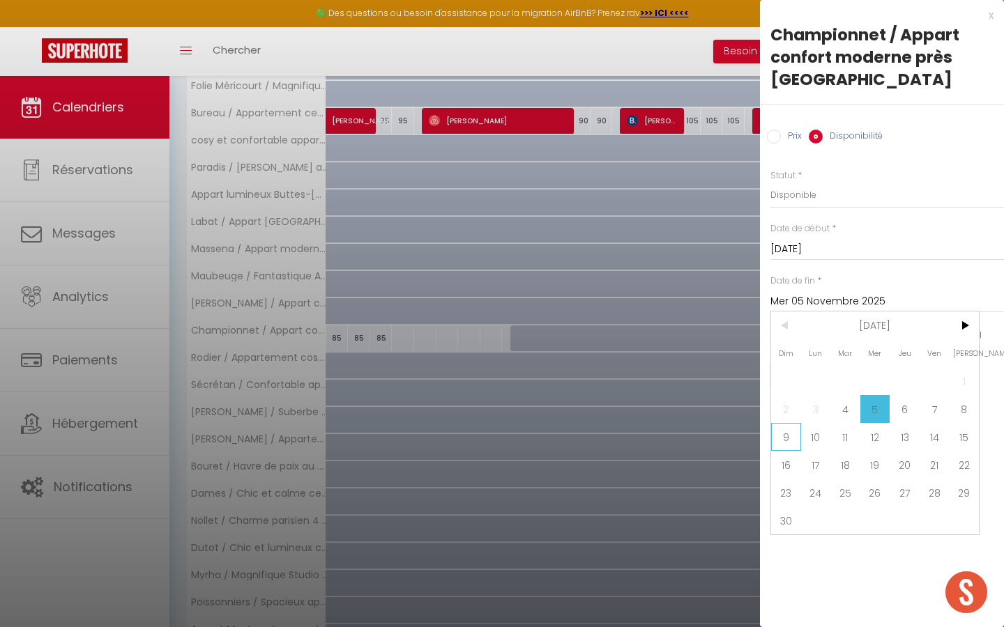
click at [791, 429] on span "9" at bounding box center [786, 437] width 30 height 28
type input "Dim 09 Novembre 2025"
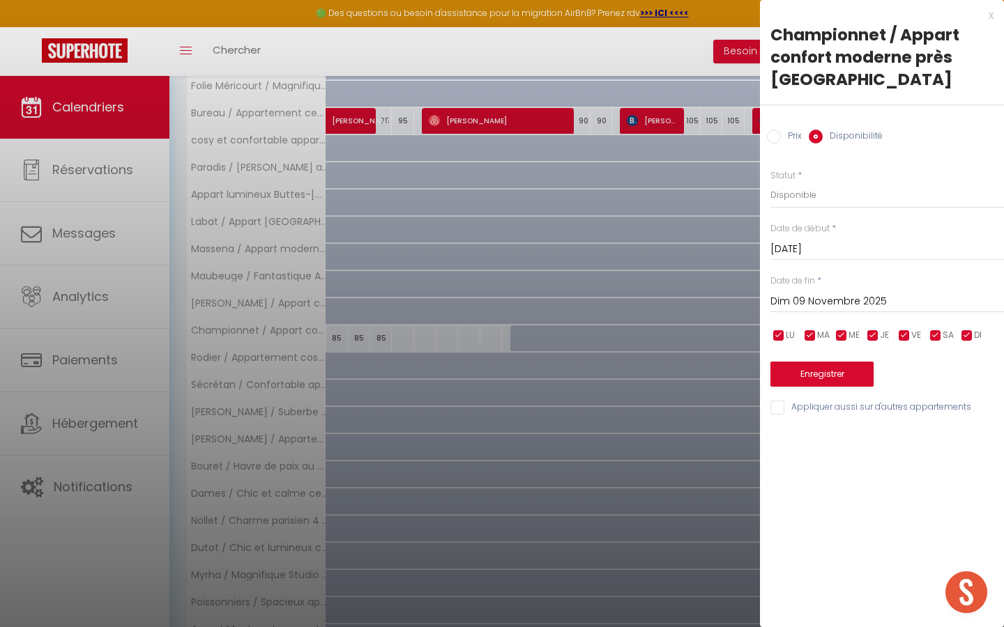
click at [786, 134] on label "Prix" at bounding box center [791, 137] width 21 height 15
click at [781, 134] on input "Prix" at bounding box center [774, 137] width 14 height 14
radio input "true"
radio input "false"
click at [796, 179] on div "Prix *" at bounding box center [886, 188] width 233 height 38
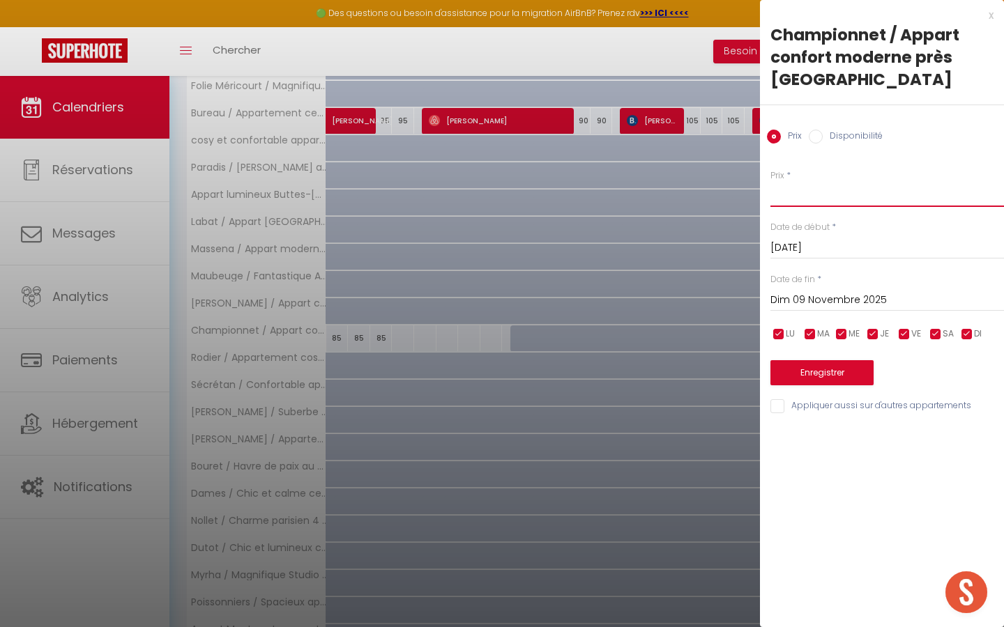
click at [797, 194] on input "Prix" at bounding box center [886, 194] width 233 height 25
type input "90"
click at [808, 378] on button "Enregistrer" at bounding box center [821, 372] width 103 height 25
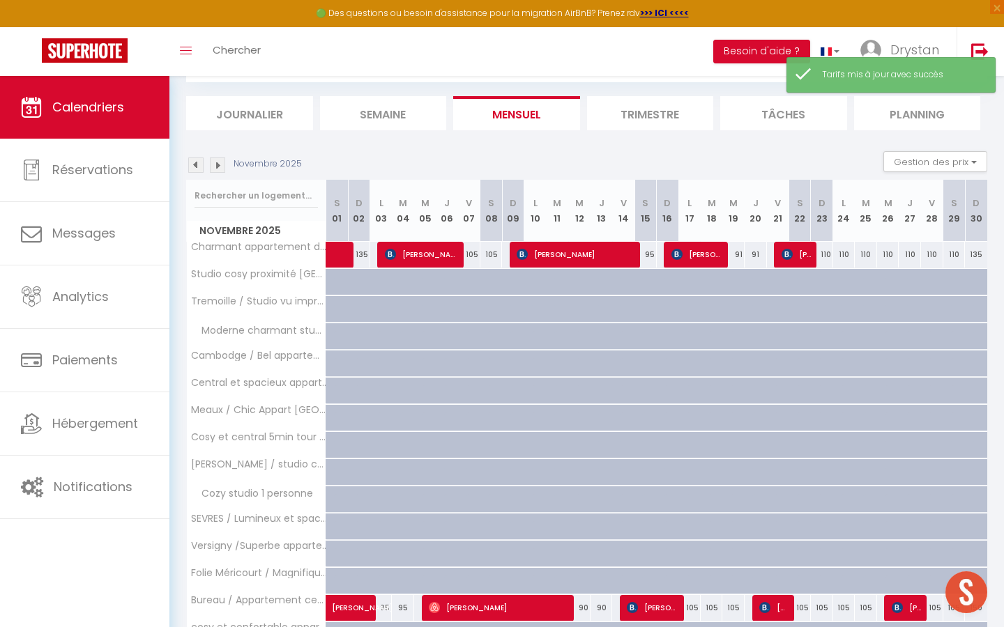
scroll to position [325, 0]
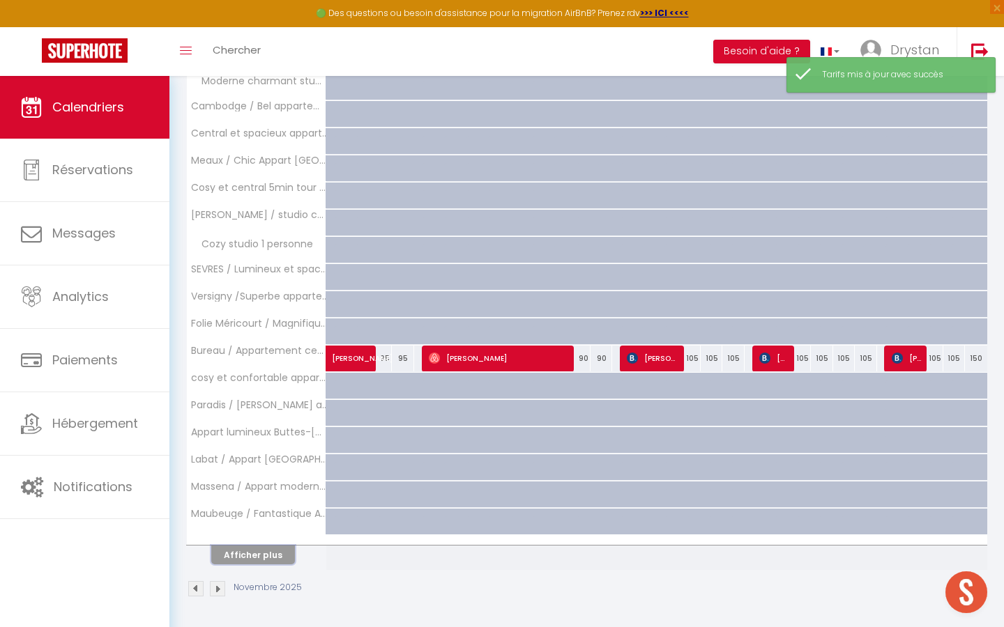
click at [257, 558] on button "Afficher plus" at bounding box center [253, 555] width 84 height 19
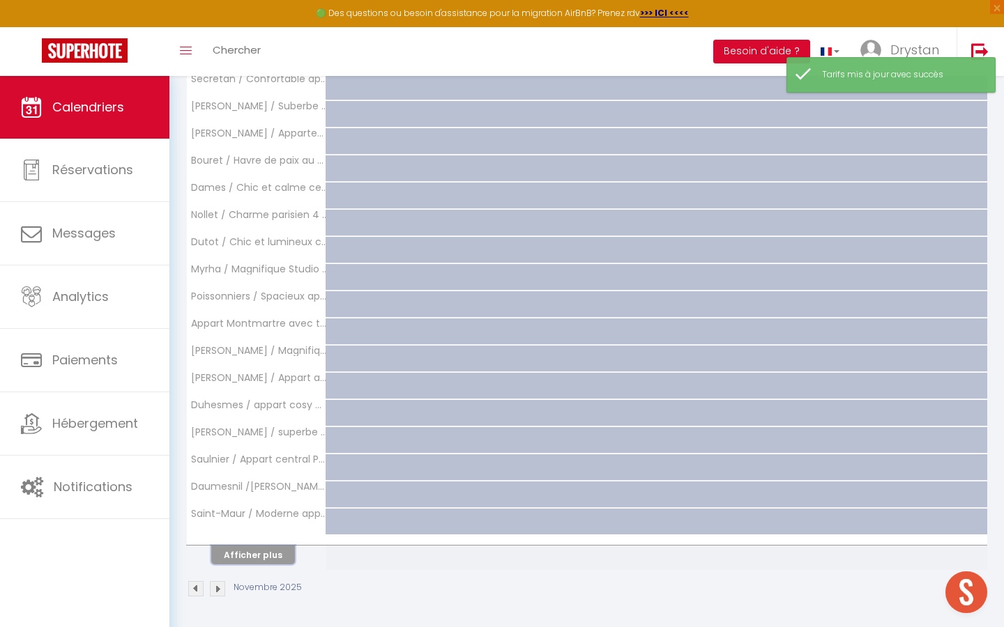
click at [257, 558] on button "Afficher plus" at bounding box center [253, 555] width 84 height 19
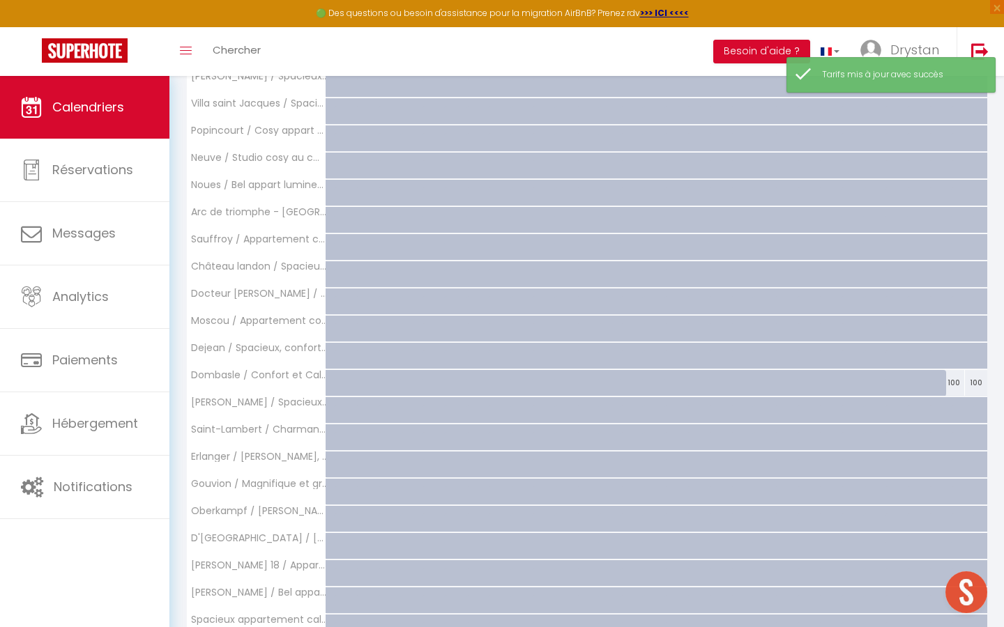
scroll to position [1650, 0]
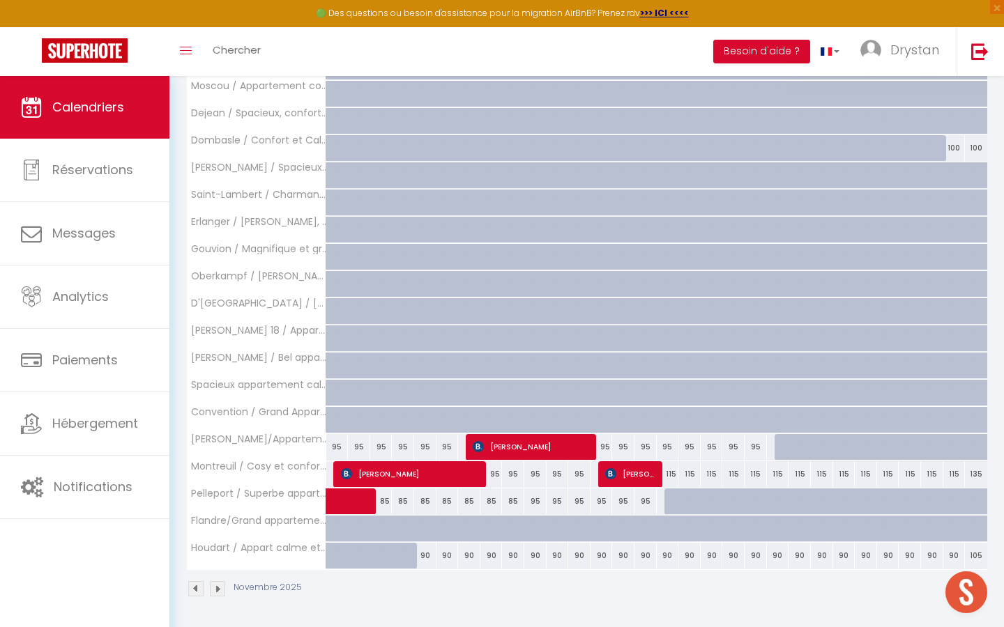
click at [427, 552] on div "90" at bounding box center [425, 556] width 22 height 26
type input "90"
type input "Mer 05 Novembre 2025"
type input "Jeu 06 Novembre 2025"
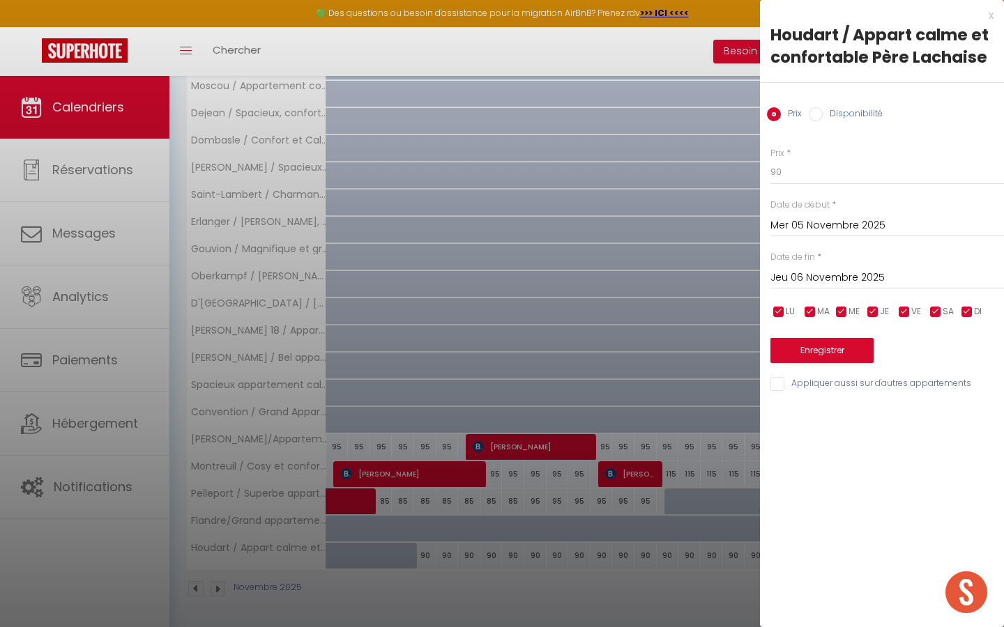
click at [362, 200] on div at bounding box center [502, 313] width 1004 height 627
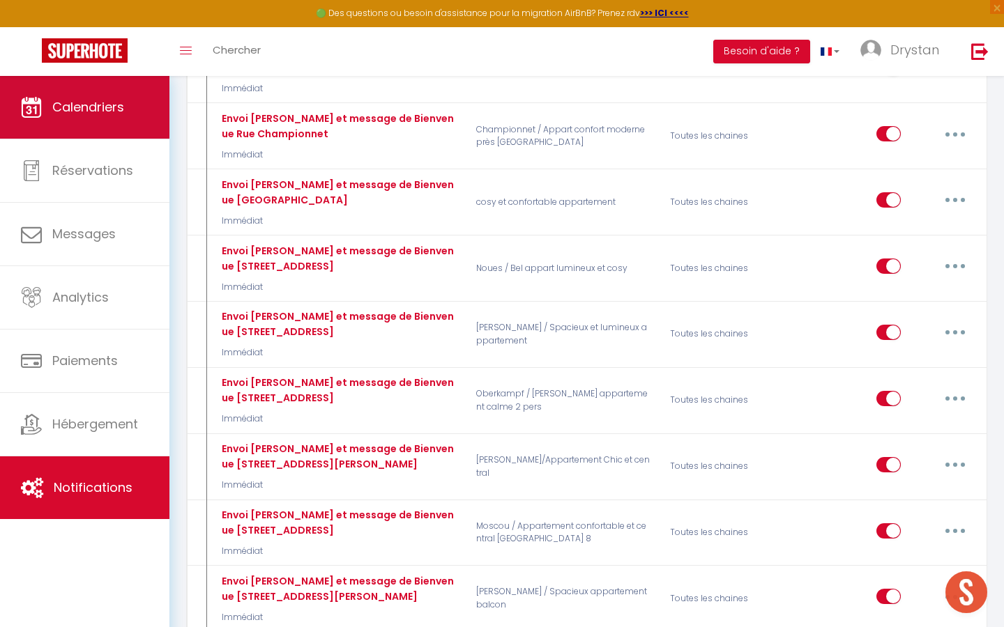
scroll to position [983, 0]
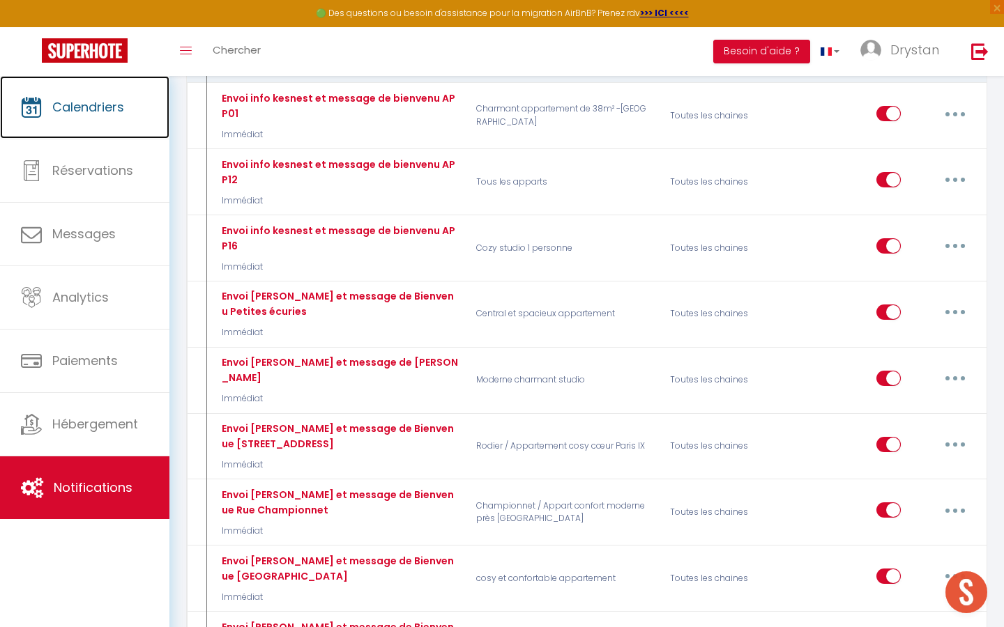
click at [128, 95] on link "Calendriers" at bounding box center [84, 107] width 169 height 63
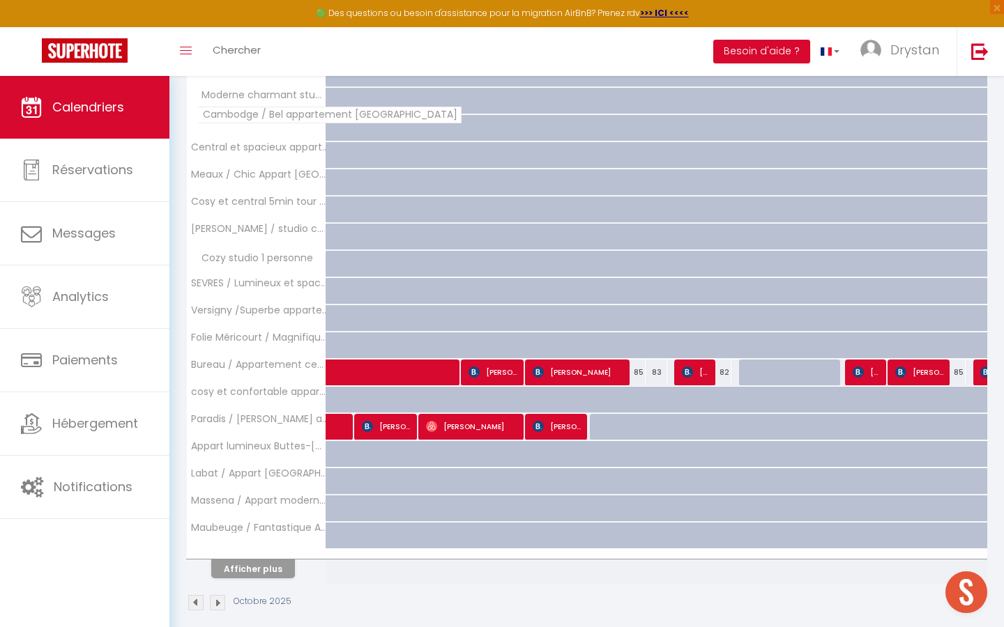
scroll to position [325, 0]
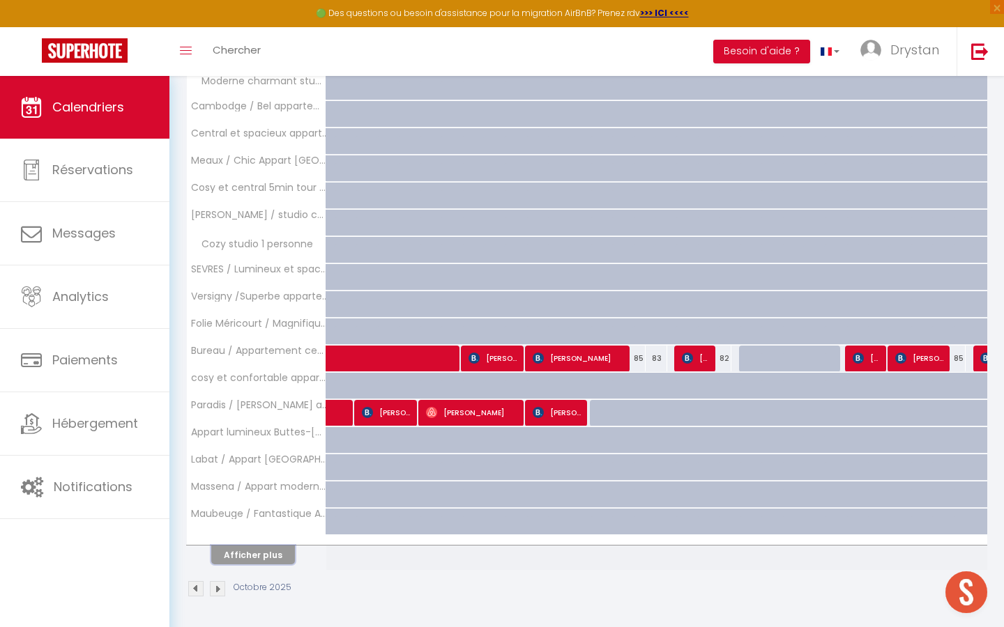
click at [260, 549] on button "Afficher plus" at bounding box center [253, 555] width 84 height 19
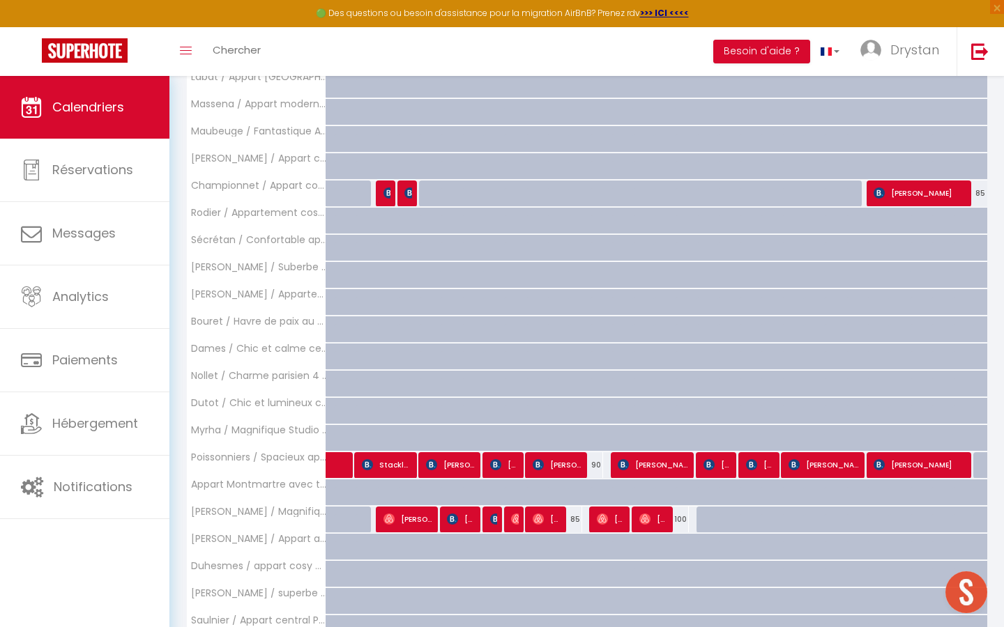
scroll to position [869, 0]
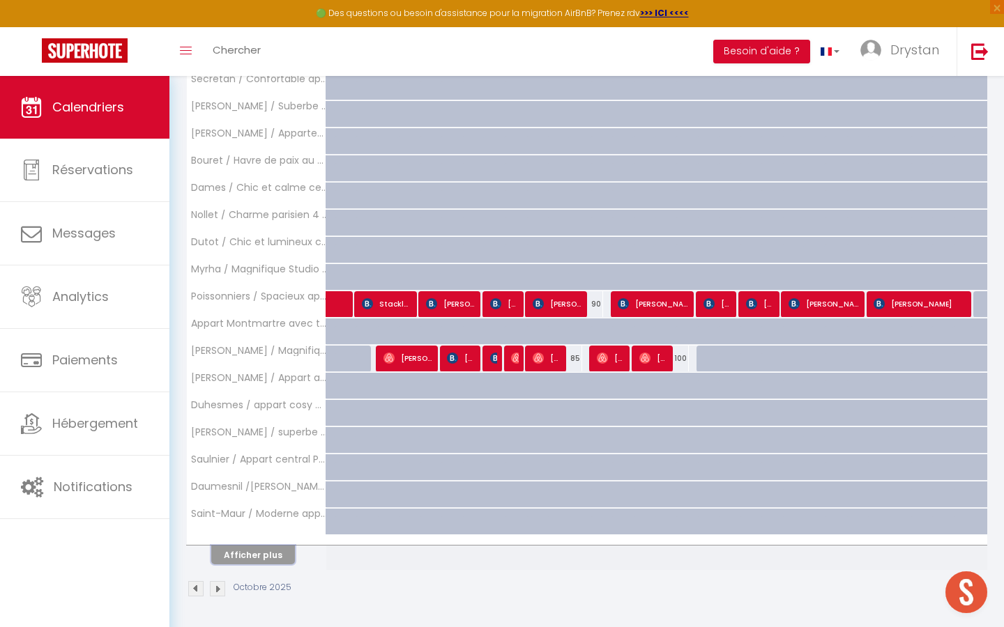
click at [260, 549] on button "Afficher plus" at bounding box center [253, 555] width 84 height 19
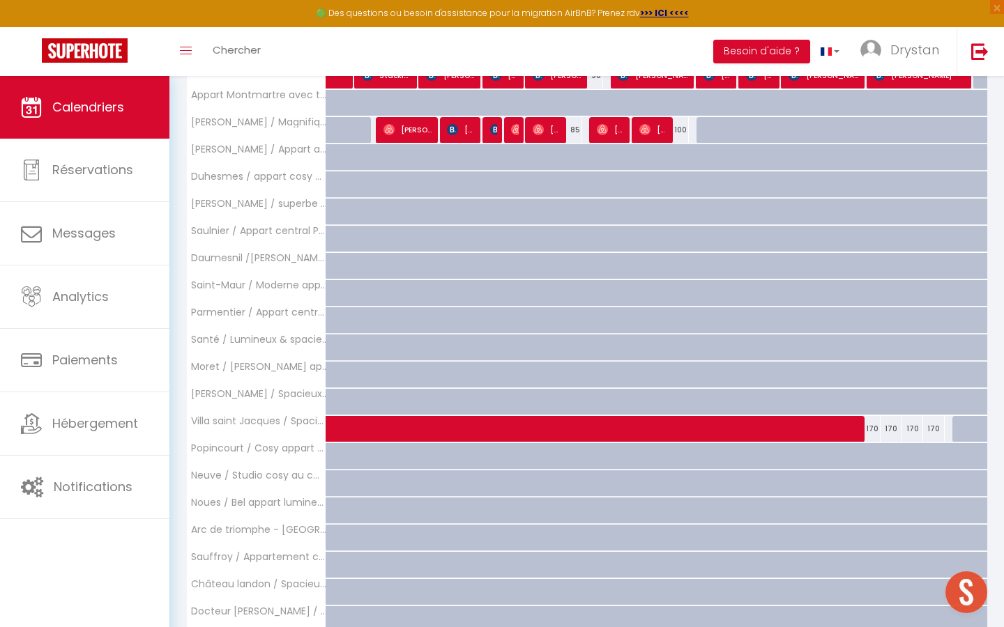
scroll to position [1413, 0]
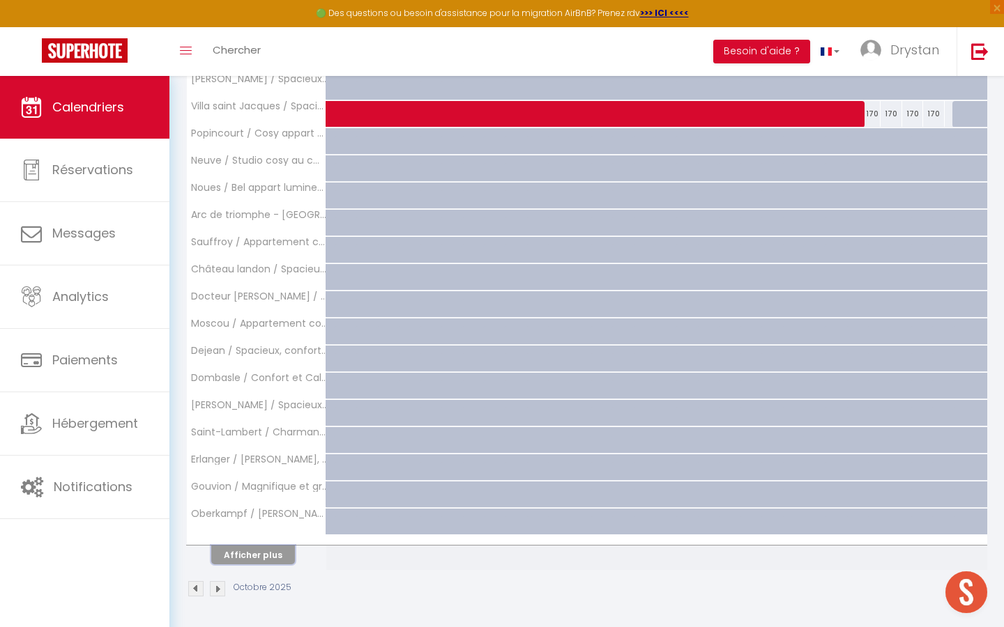
click at [260, 549] on button "Afficher plus" at bounding box center [253, 555] width 84 height 19
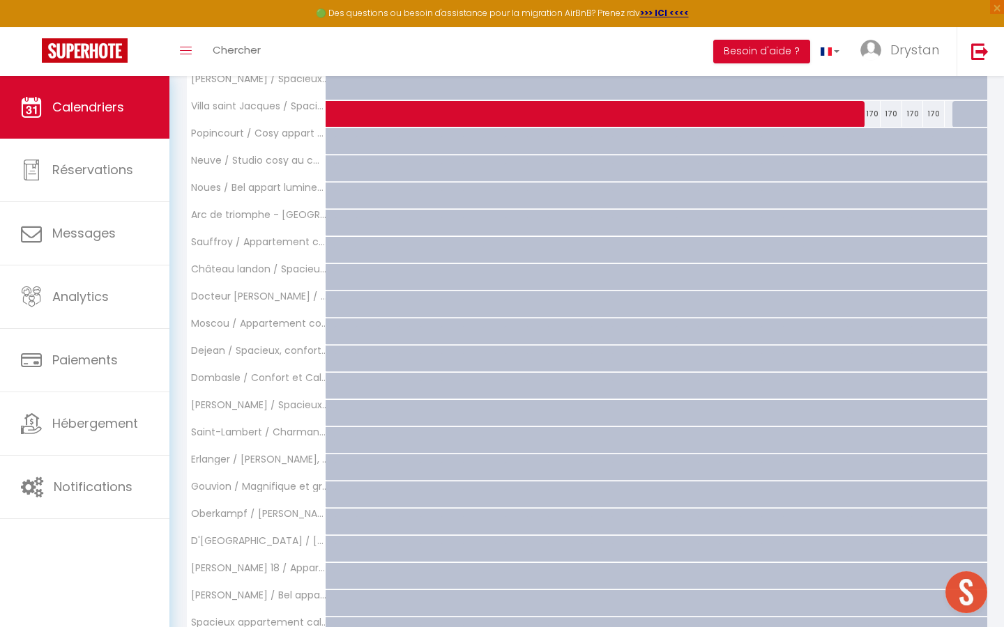
scroll to position [1650, 0]
